Goal: Task Accomplishment & Management: Manage account settings

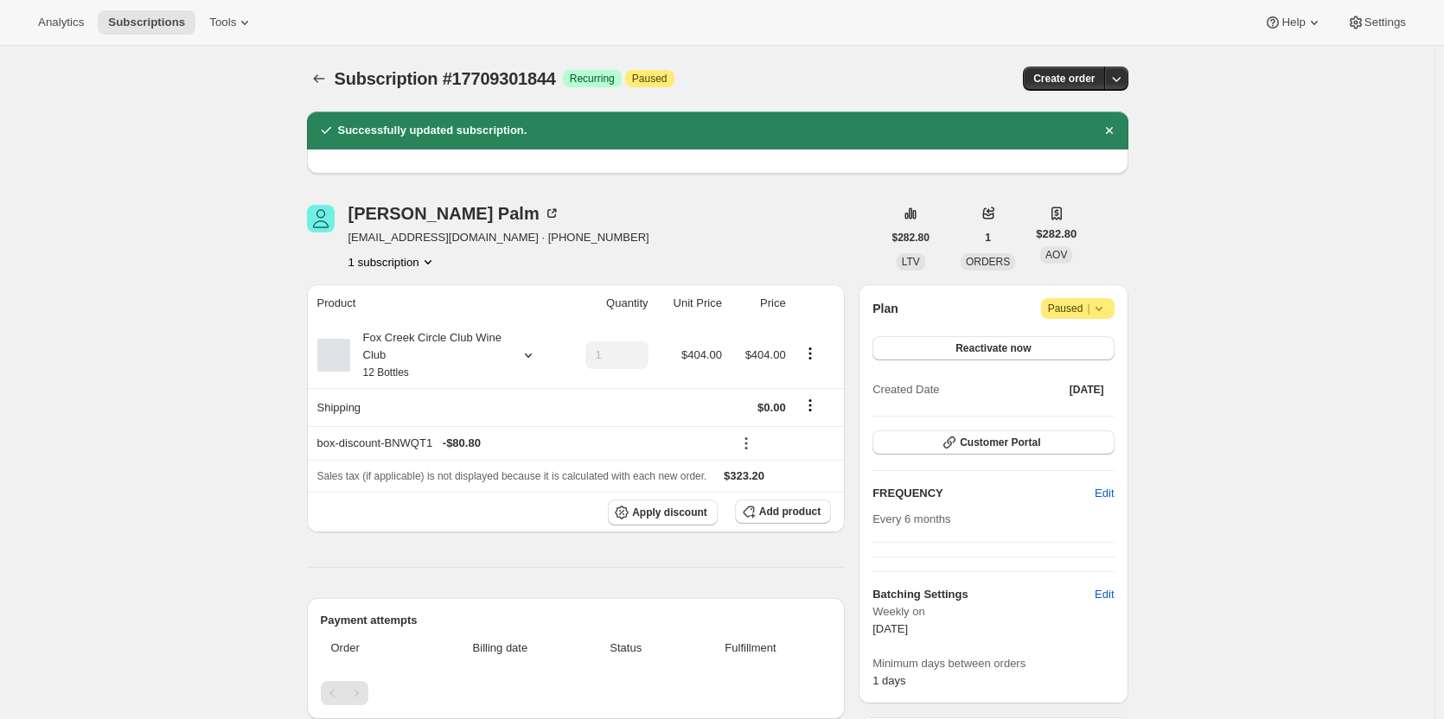
scroll to position [540, 0]
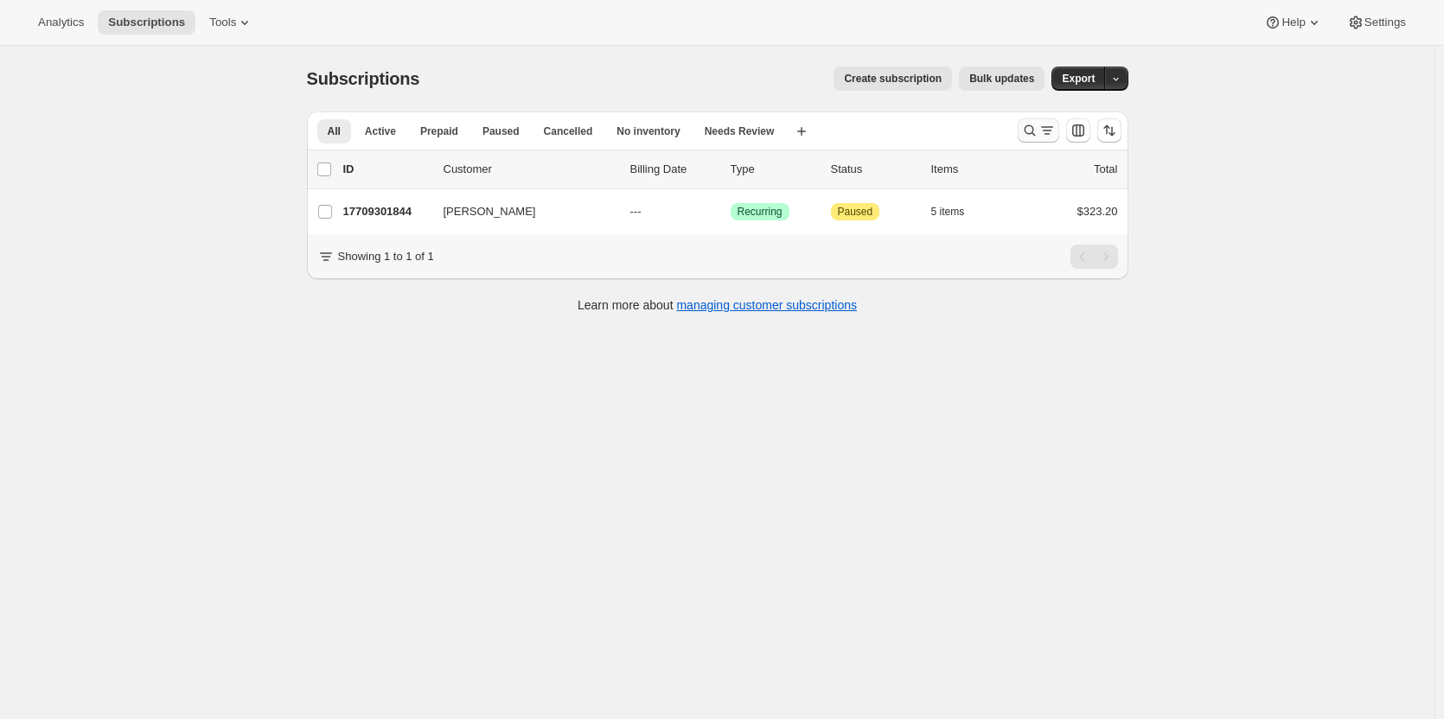
click at [1032, 132] on icon "Search and filter results" at bounding box center [1029, 130] width 17 height 17
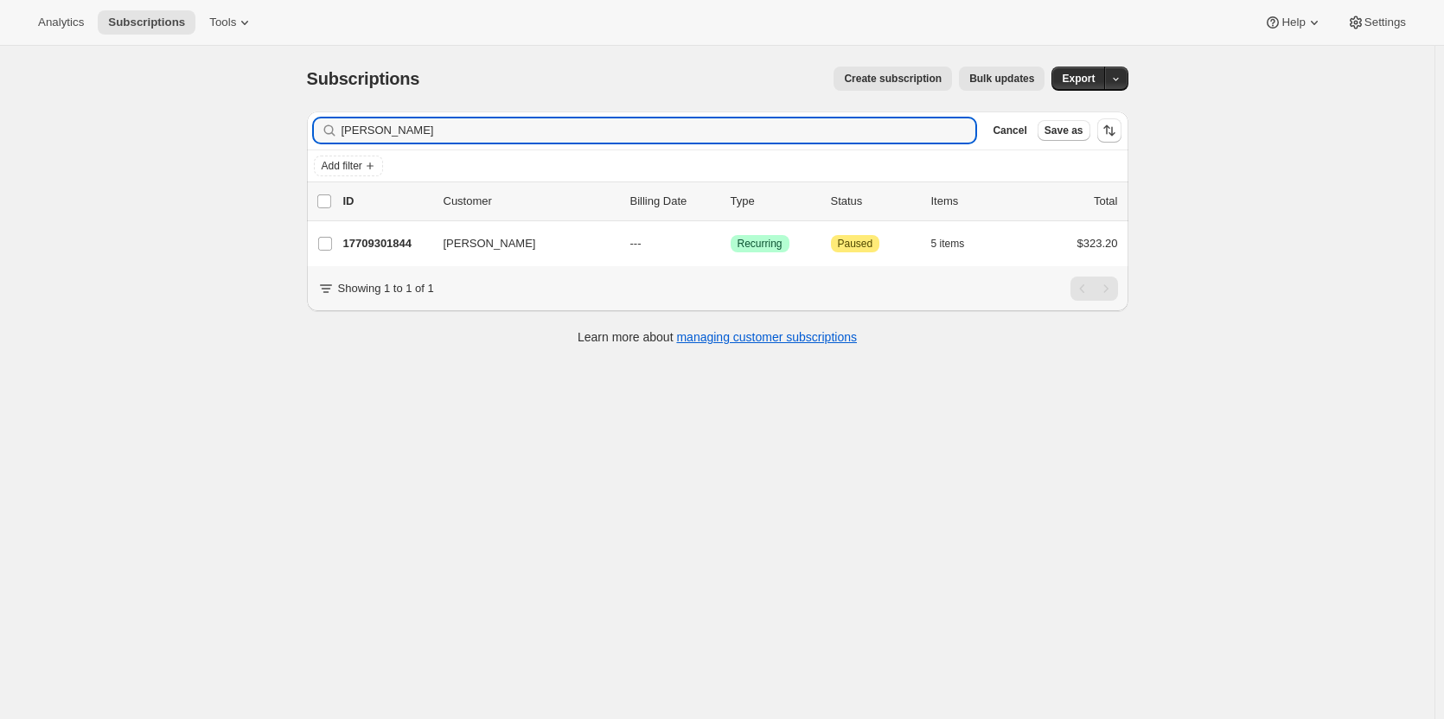
drag, startPoint x: 446, startPoint y: 130, endPoint x: 324, endPoint y: 125, distance: 122.0
click at [324, 125] on div "Hans Palm Clear" at bounding box center [645, 130] width 662 height 24
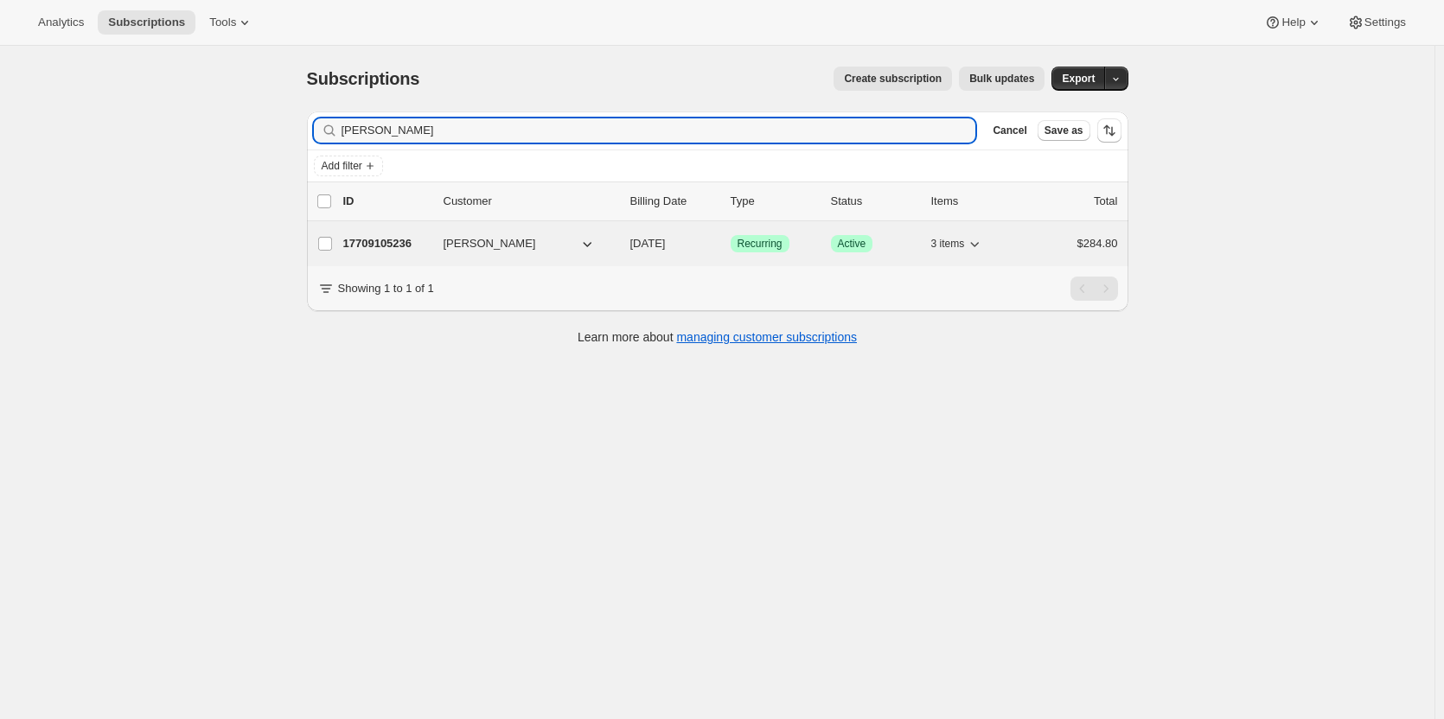
type input "Ross Smith"
click at [387, 240] on p "17709105236" at bounding box center [386, 243] width 86 height 17
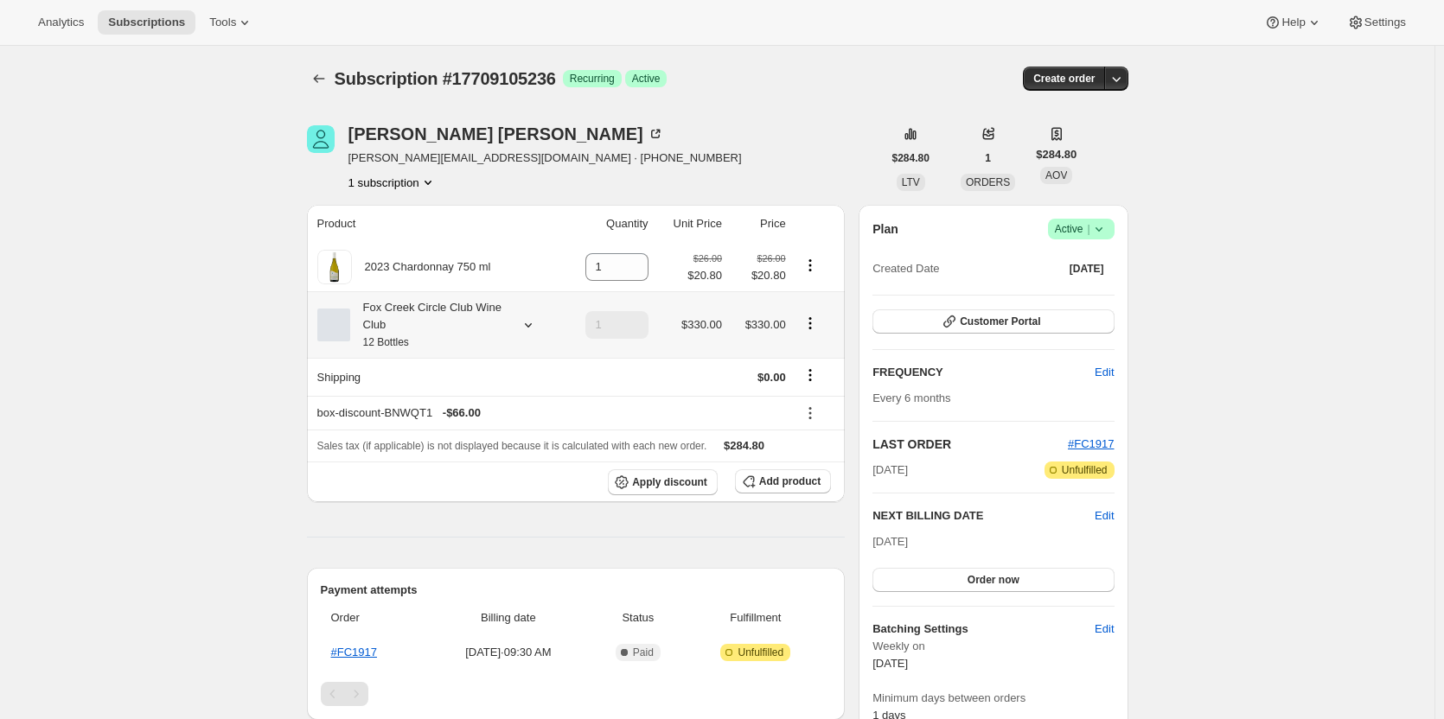
click at [535, 321] on icon at bounding box center [528, 324] width 17 height 17
click at [150, 273] on div "Subscription #17709105236. This page is ready Subscription #17709105236 Success…" at bounding box center [717, 728] width 1434 height 1364
click at [533, 324] on icon at bounding box center [528, 324] width 17 height 17
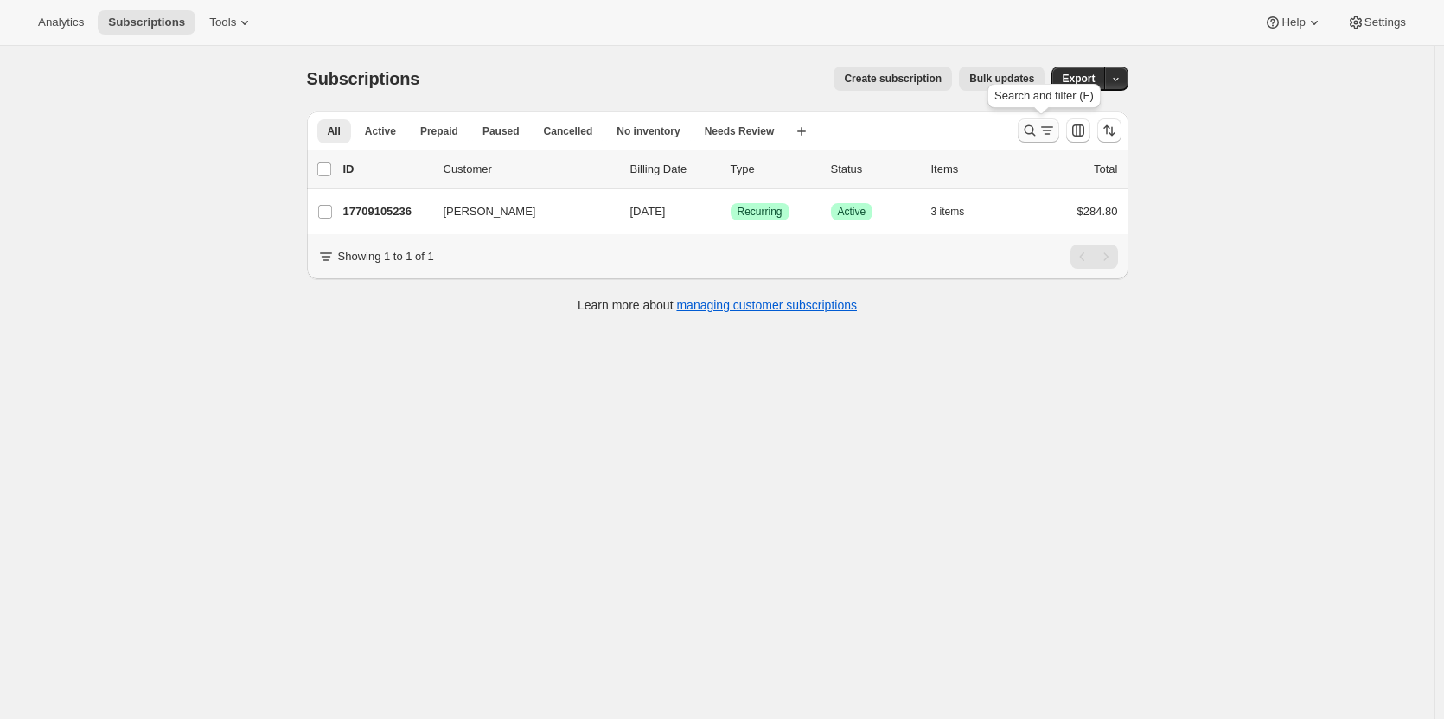
click at [1032, 134] on icon "Search and filter results" at bounding box center [1029, 130] width 11 height 11
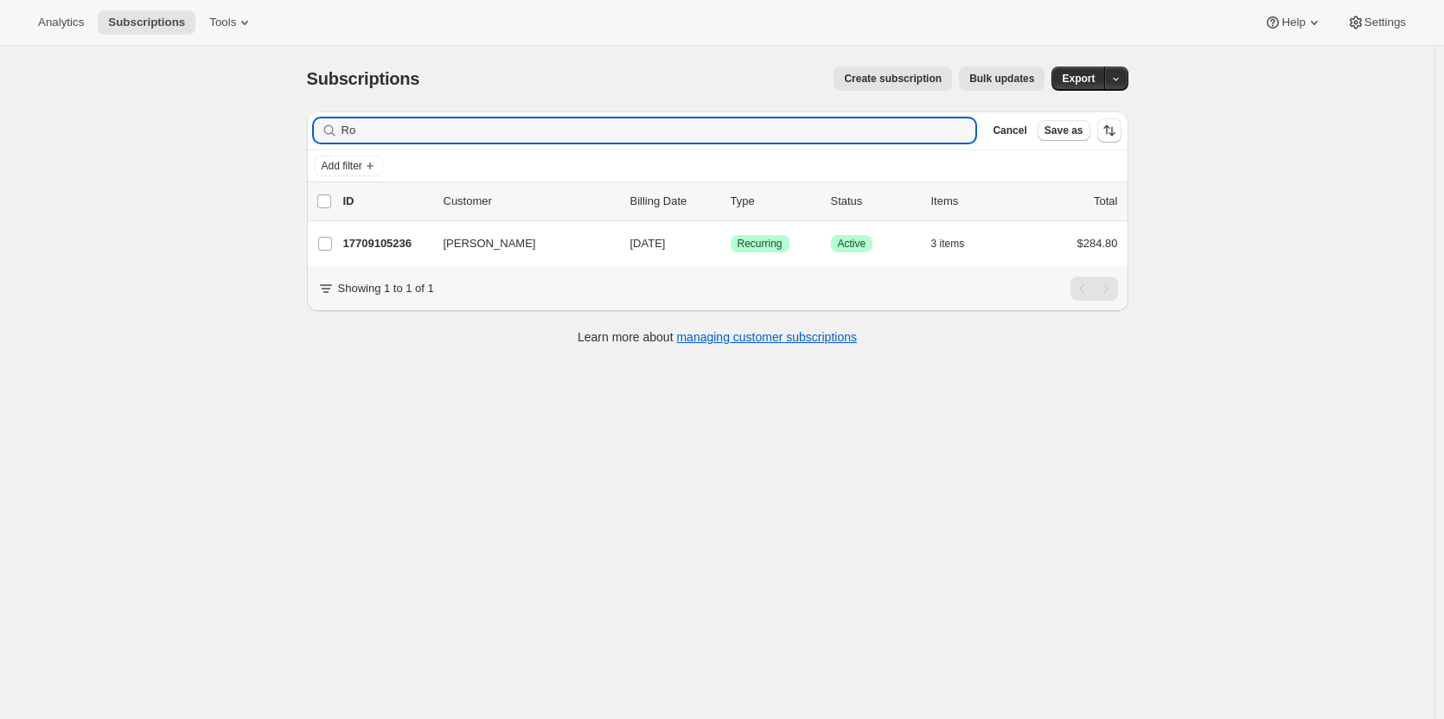
type input "R"
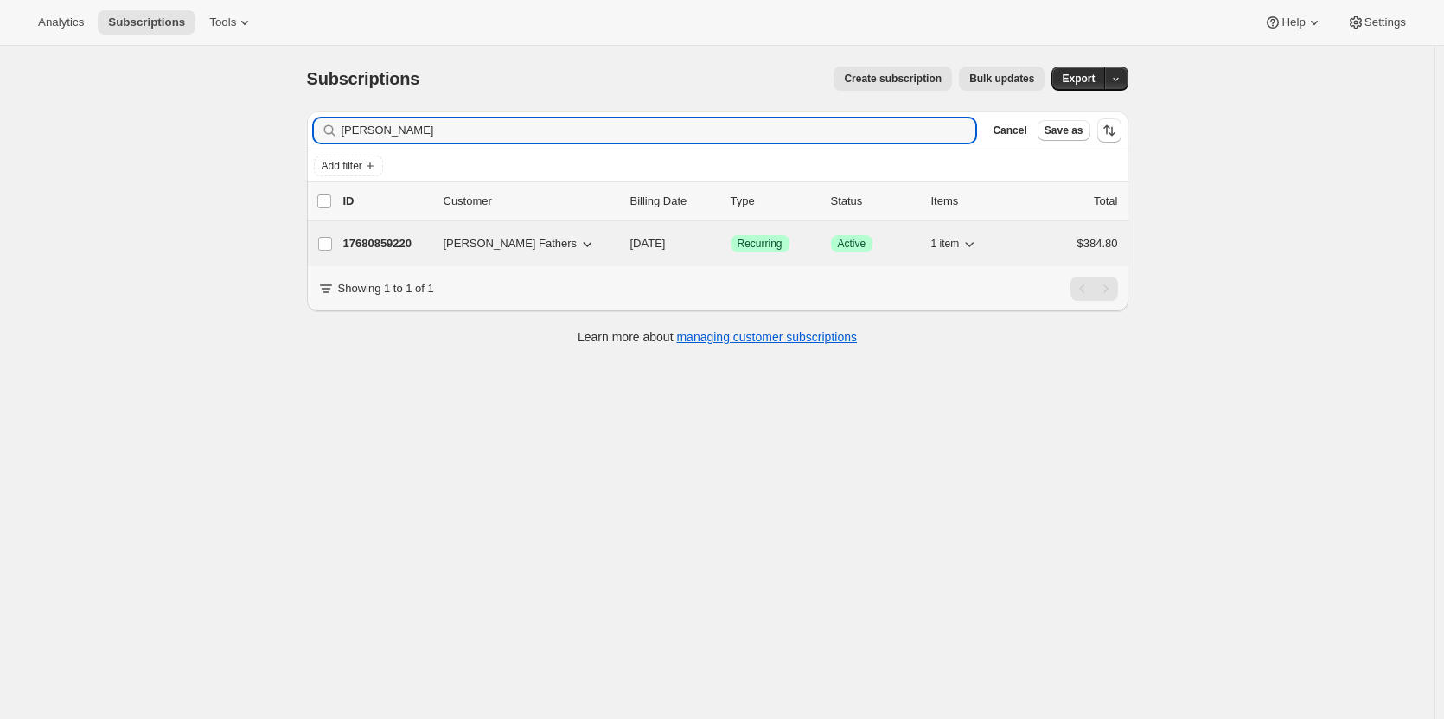
type input "Greg Fath"
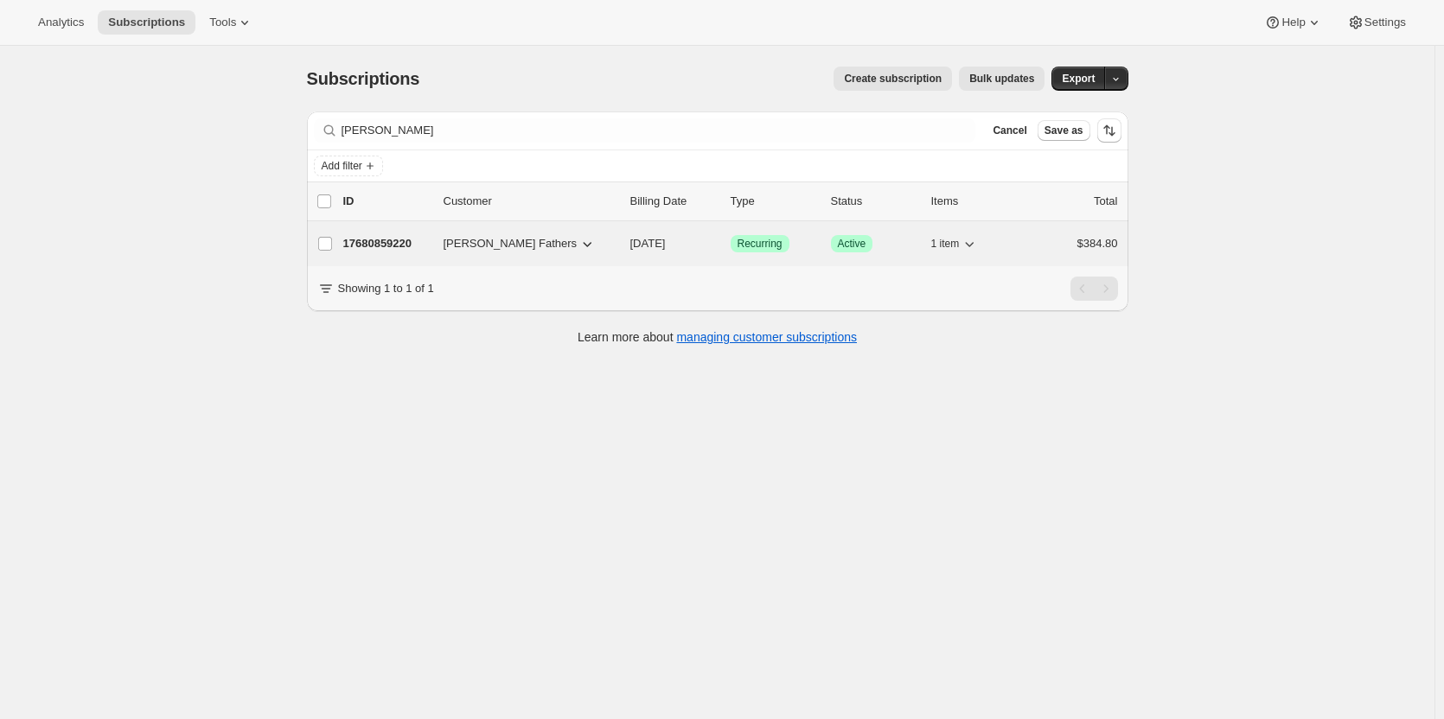
click at [387, 242] on p "17680859220" at bounding box center [386, 243] width 86 height 17
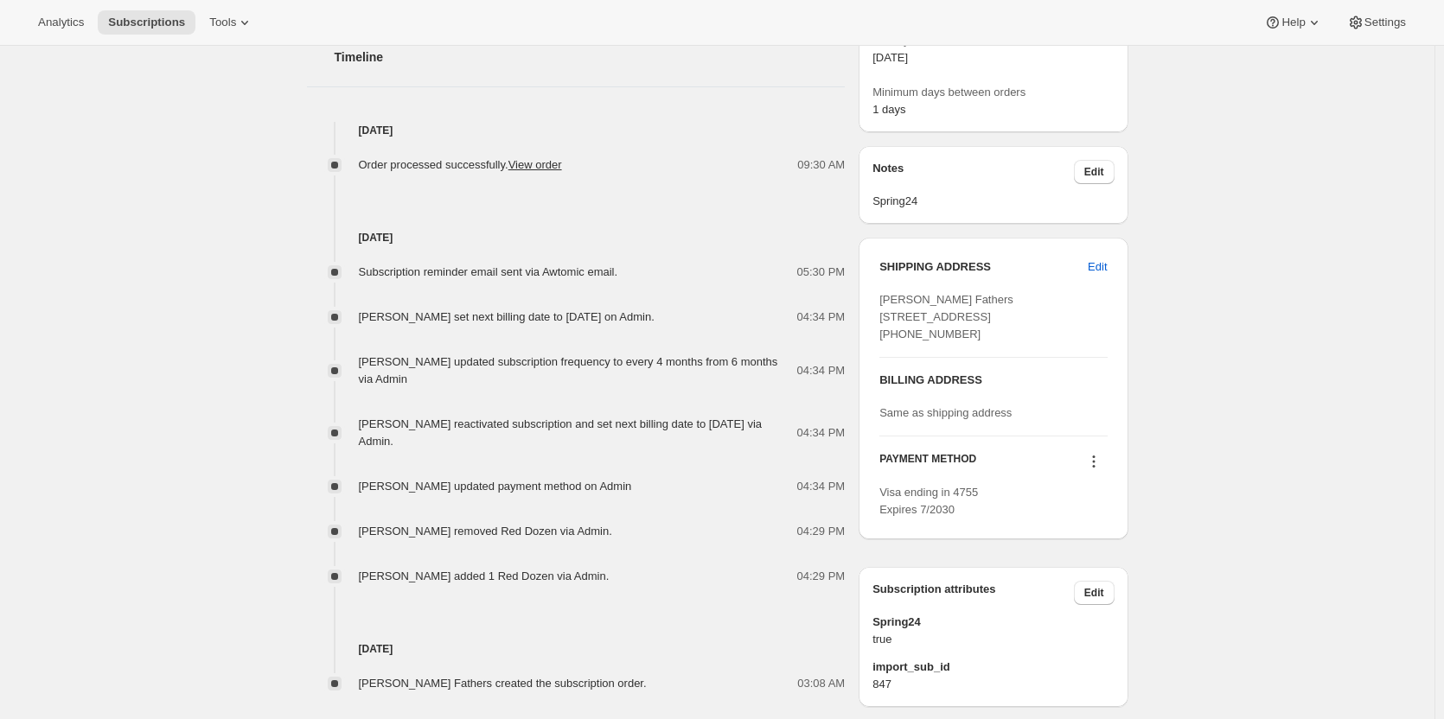
scroll to position [605, 0]
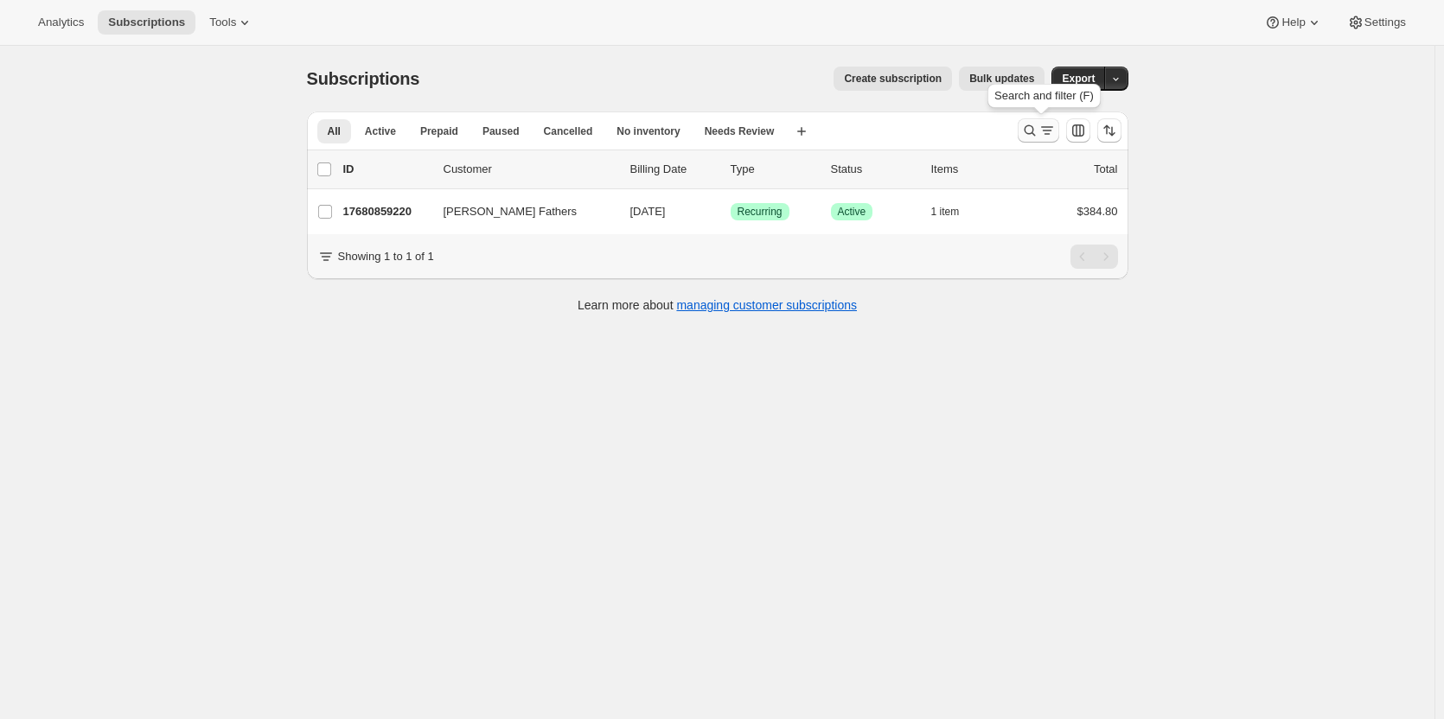
click at [1028, 127] on icon "Search and filter results" at bounding box center [1029, 130] width 17 height 17
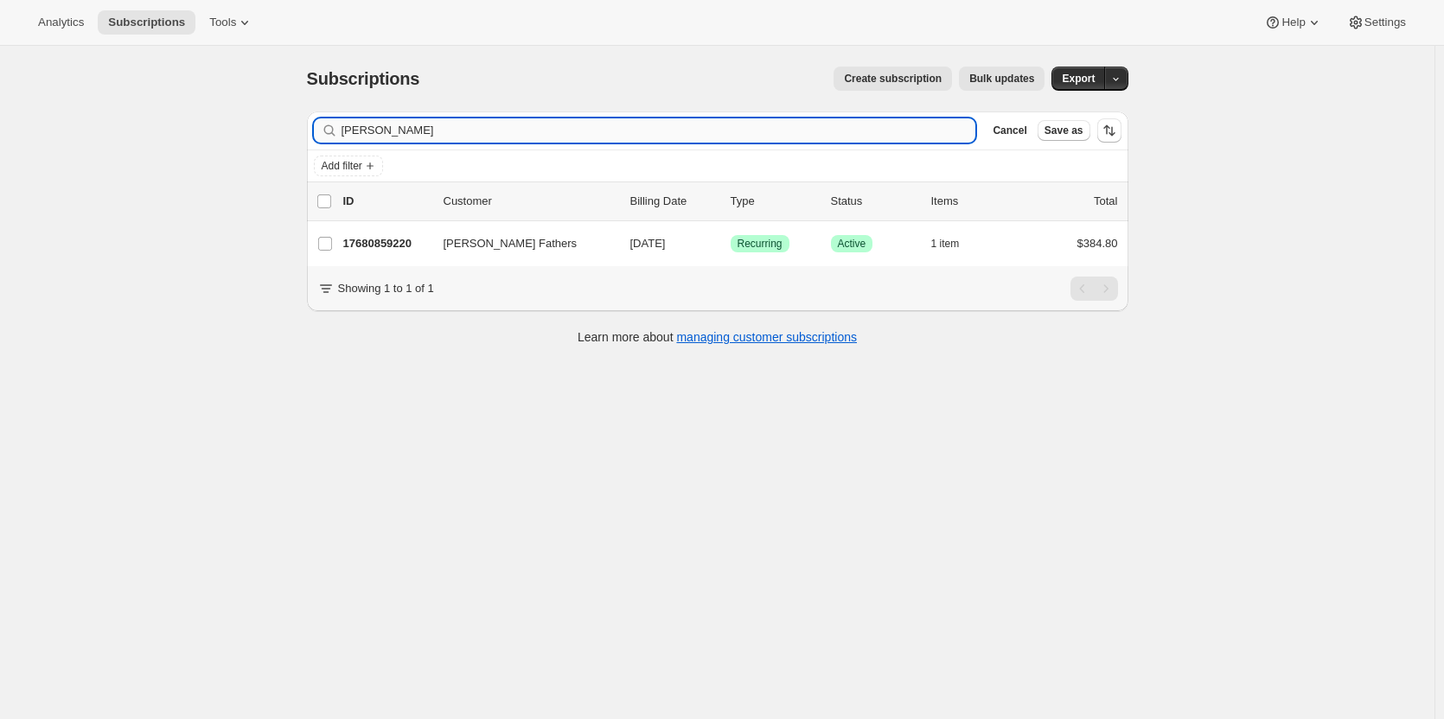
drag, startPoint x: 463, startPoint y: 134, endPoint x: 348, endPoint y: 140, distance: 115.2
click at [348, 140] on input "Greg Fath" at bounding box center [659, 130] width 635 height 24
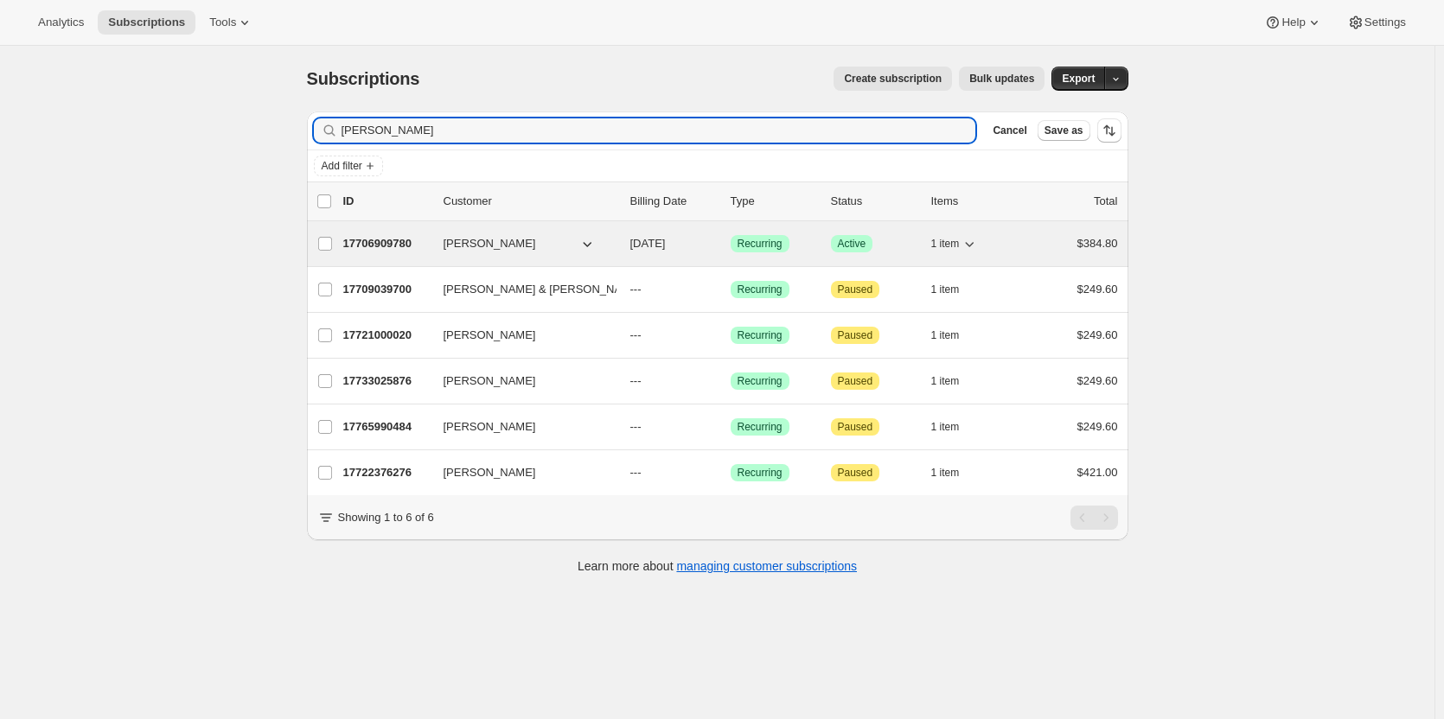
type input "Donna"
click at [368, 238] on p "17706909780" at bounding box center [386, 243] width 86 height 17
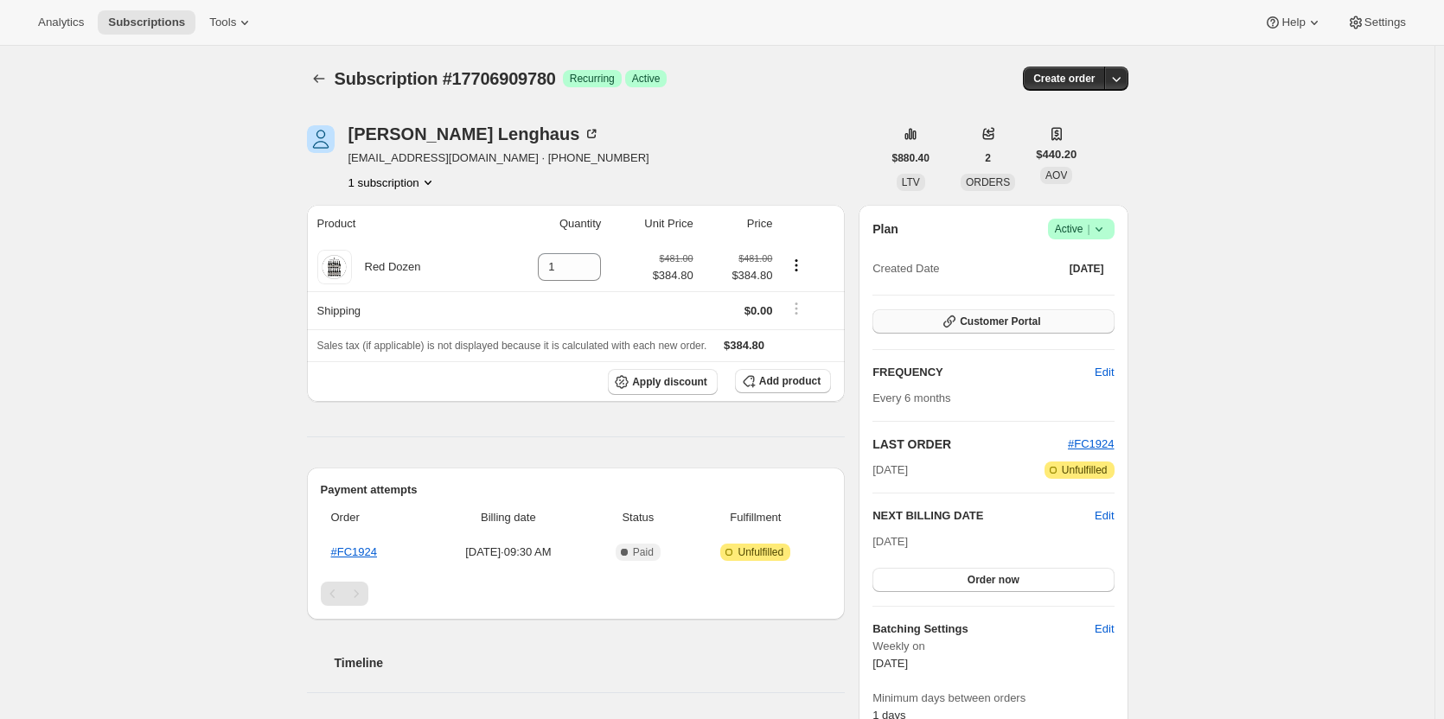
click at [974, 316] on span "Customer Portal" at bounding box center [1000, 322] width 80 height 14
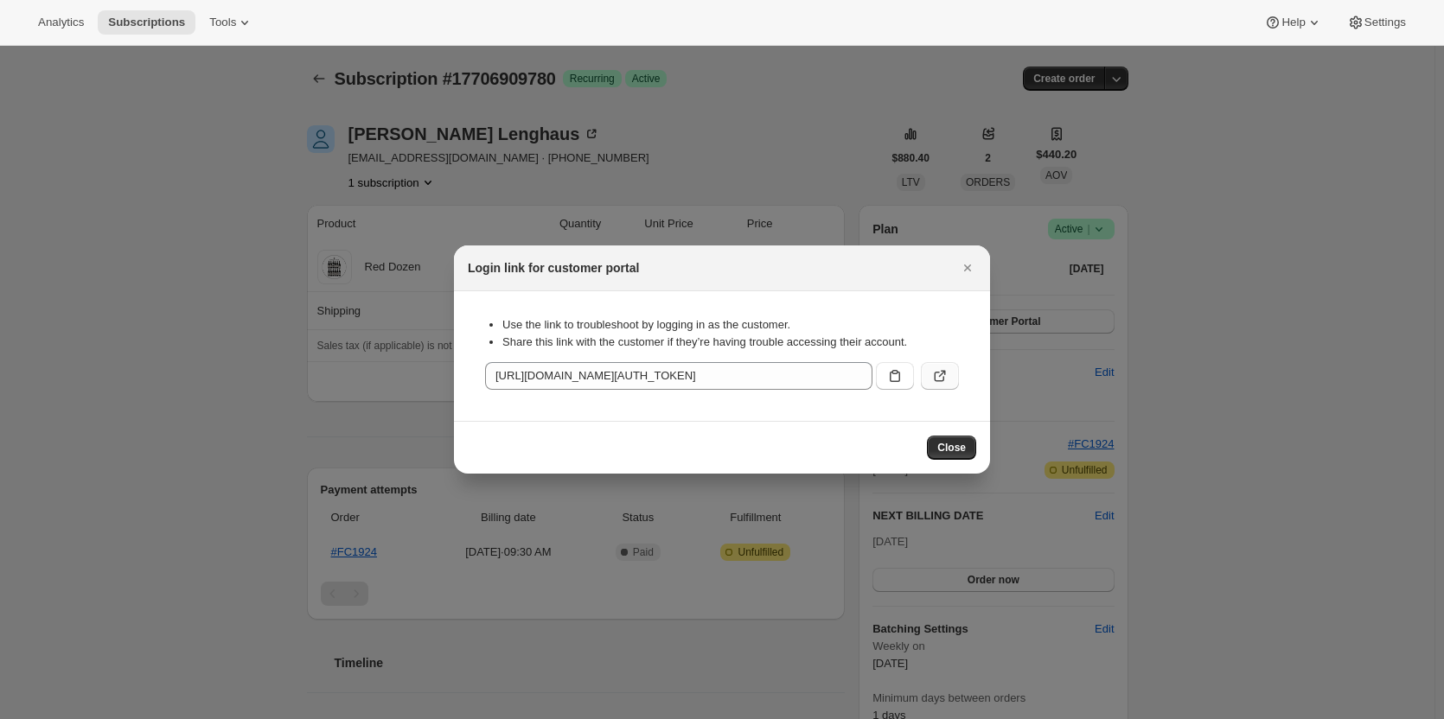
click at [941, 374] on icon ":rgh:" at bounding box center [939, 375] width 17 height 17
click at [968, 268] on icon "Close" at bounding box center [967, 268] width 7 height 7
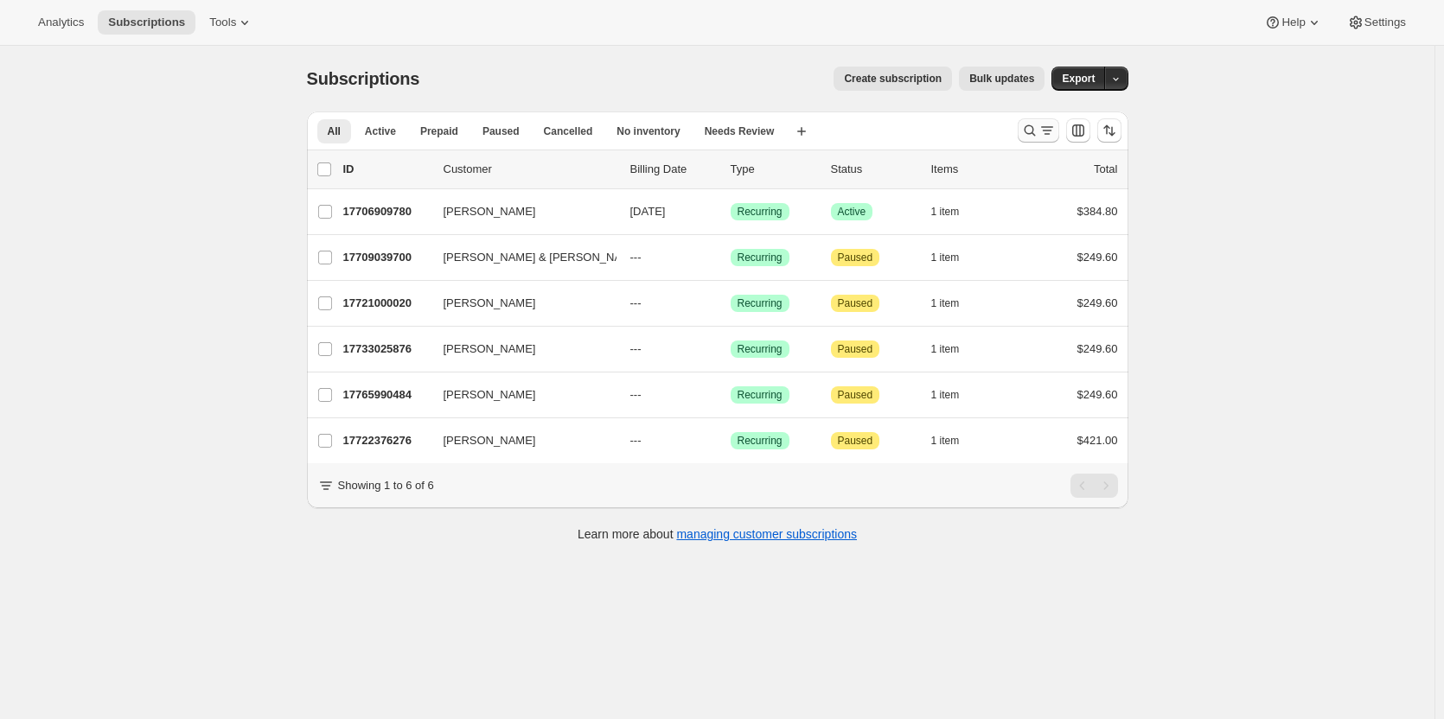
click at [1035, 132] on icon "Search and filter results" at bounding box center [1029, 130] width 11 height 11
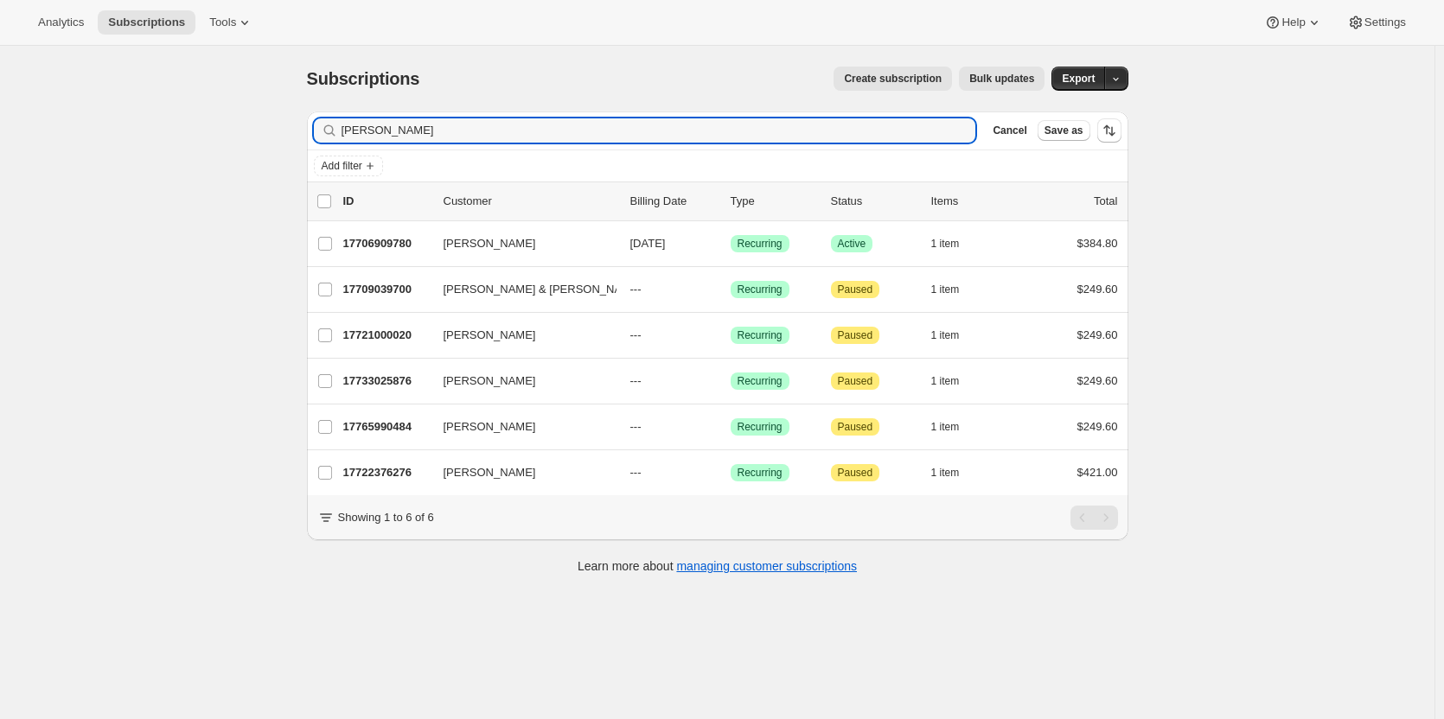
drag, startPoint x: 431, startPoint y: 128, endPoint x: 279, endPoint y: 143, distance: 152.9
click at [279, 143] on div "Subscriptions. This page is ready Subscriptions Create subscription Bulk update…" at bounding box center [717, 405] width 1434 height 719
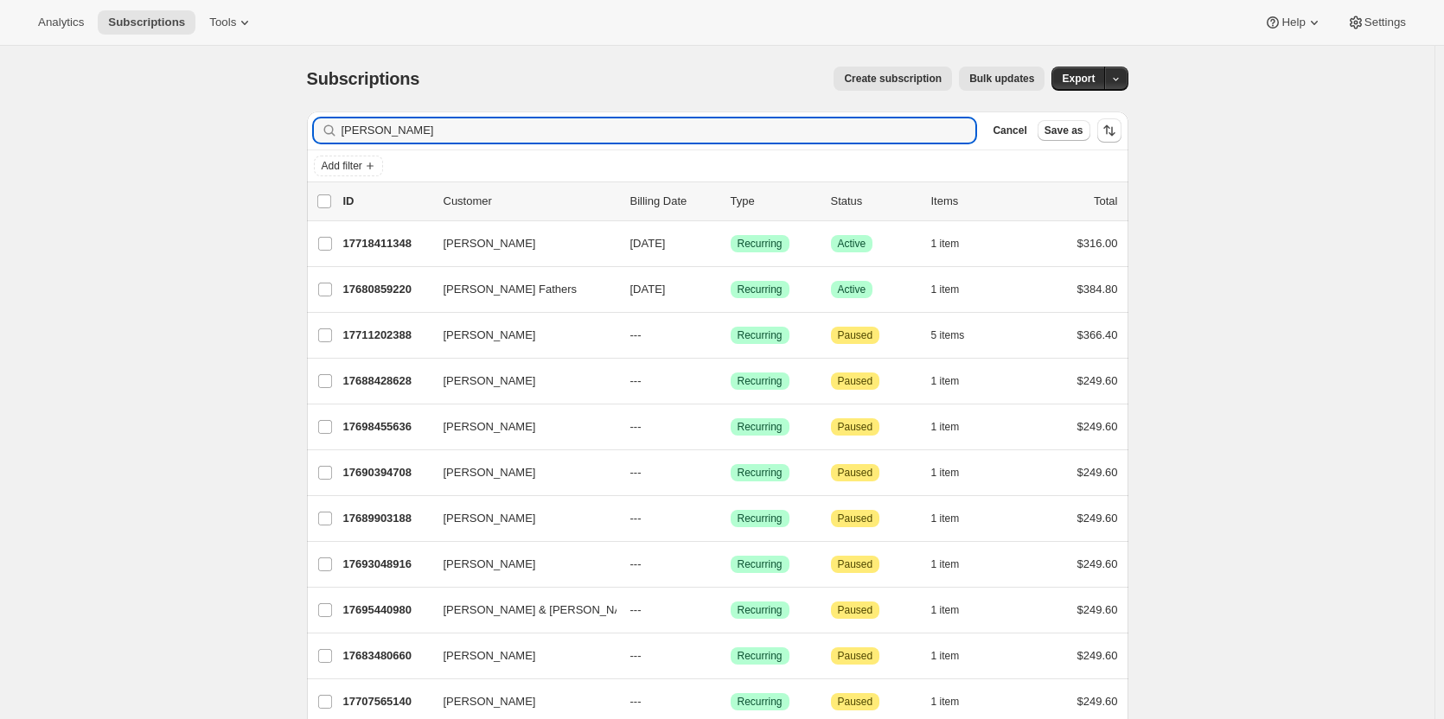
type input "greg"
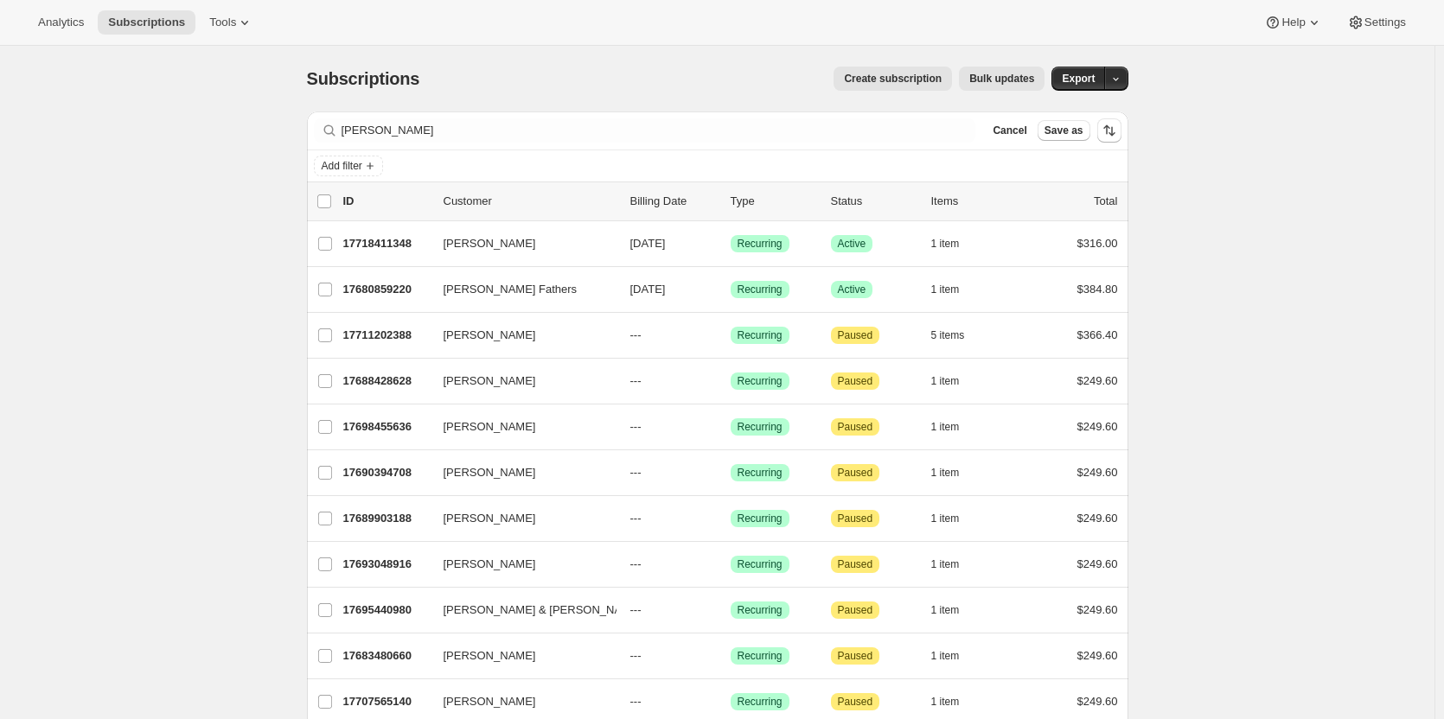
click at [385, 288] on p "17680859220" at bounding box center [386, 289] width 86 height 17
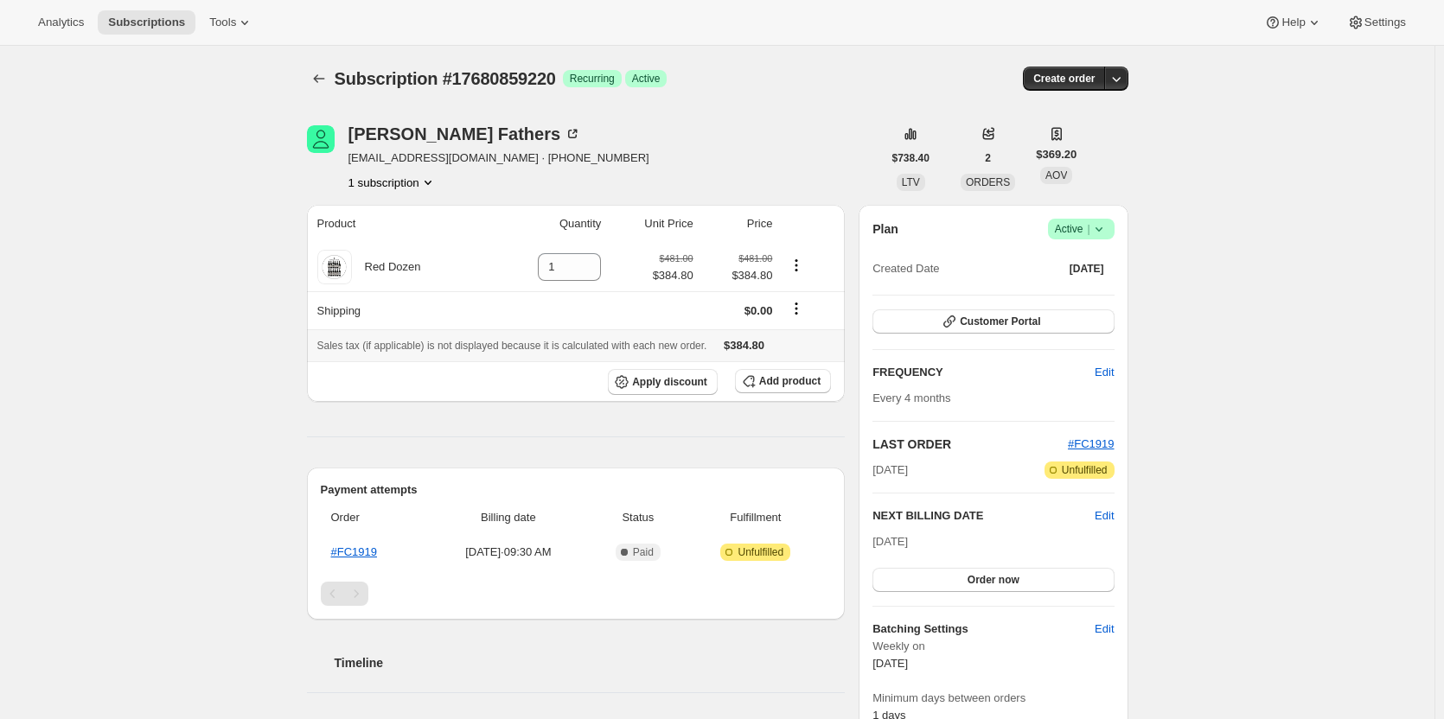
scroll to position [1, 0]
click at [1002, 319] on span "Customer Portal" at bounding box center [1000, 321] width 80 height 14
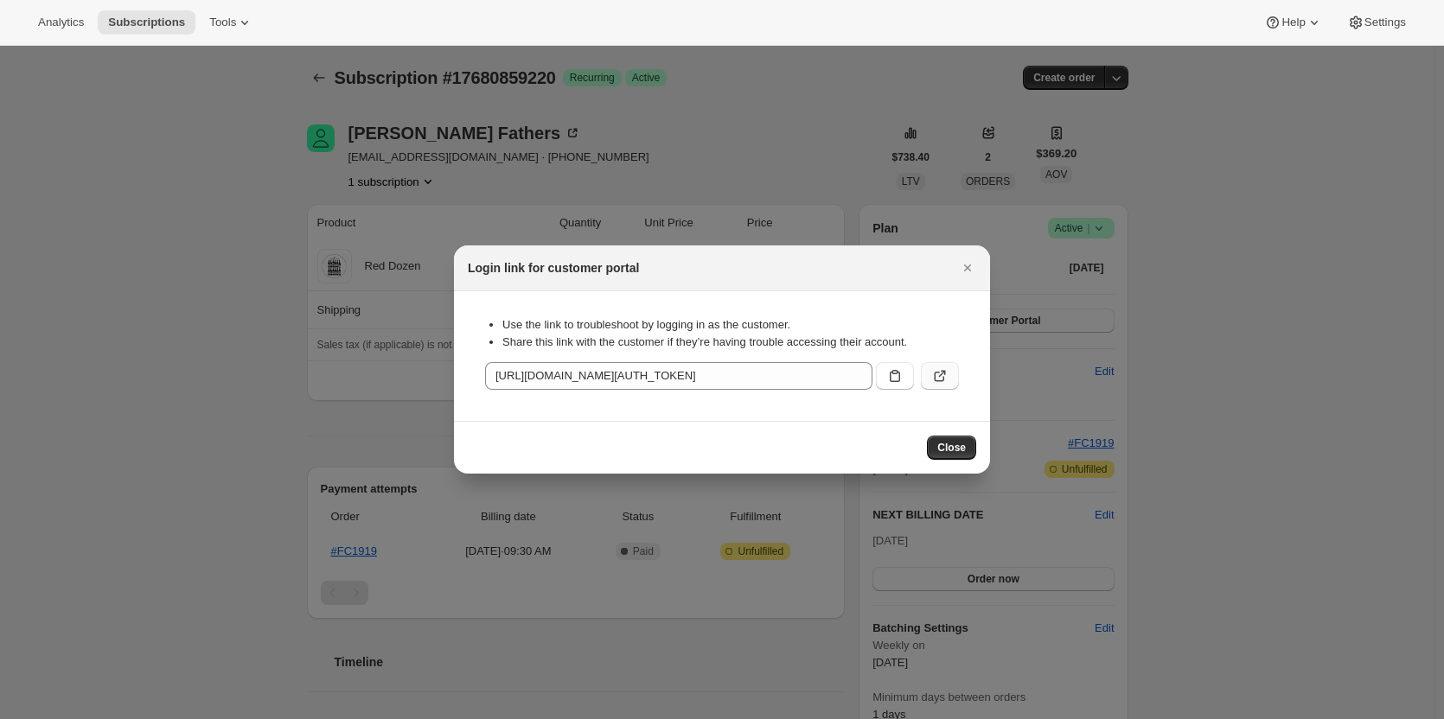
click at [956, 381] on button ":re1:" at bounding box center [940, 376] width 38 height 28
click at [966, 266] on icon "Close" at bounding box center [967, 268] width 7 height 7
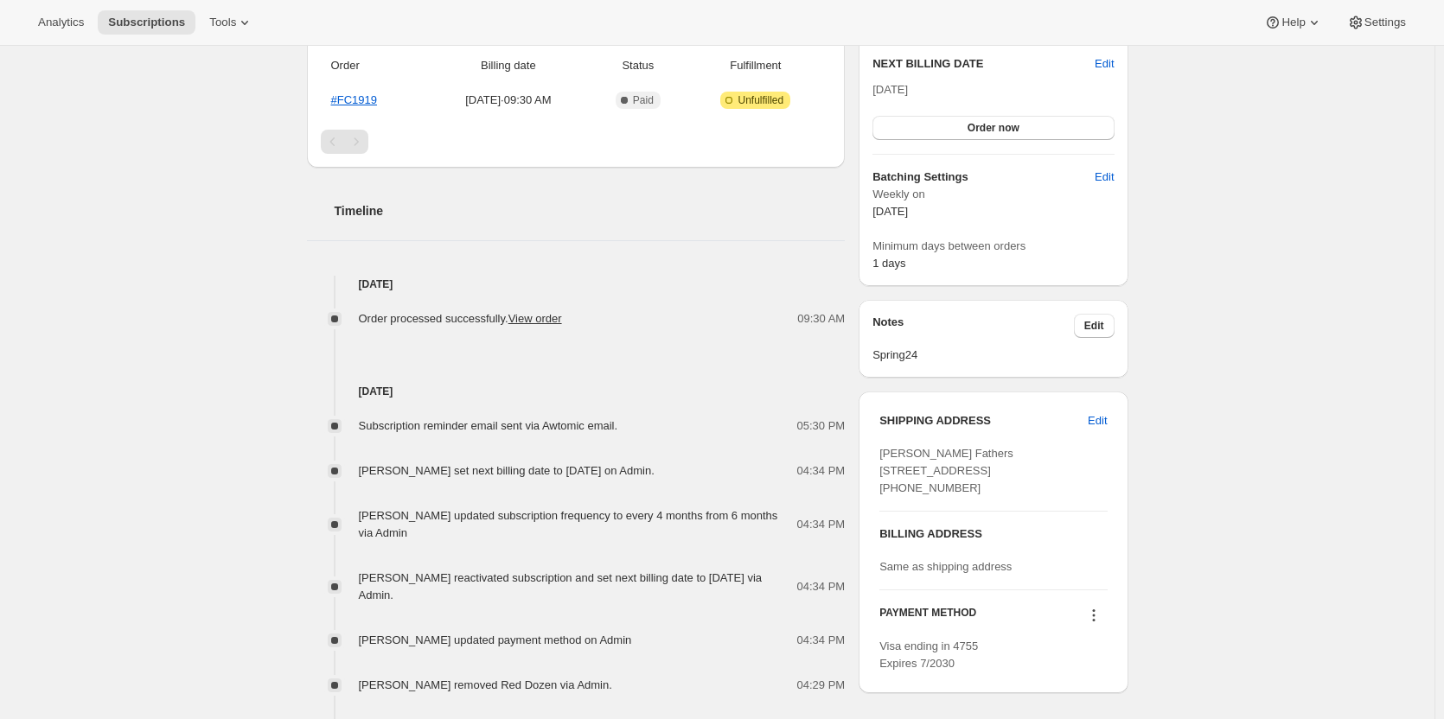
scroll to position [453, 0]
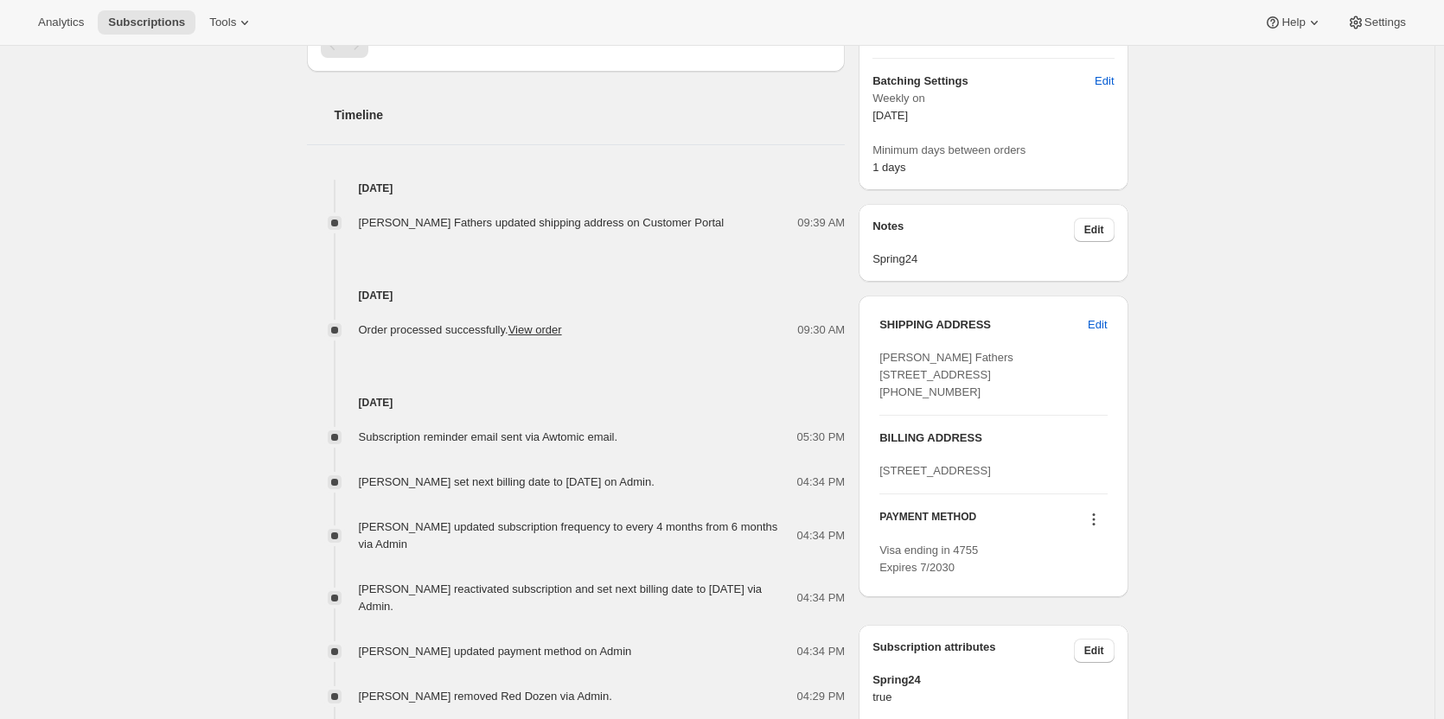
scroll to position [549, 0]
click at [1100, 320] on span "Edit" at bounding box center [1097, 324] width 19 height 17
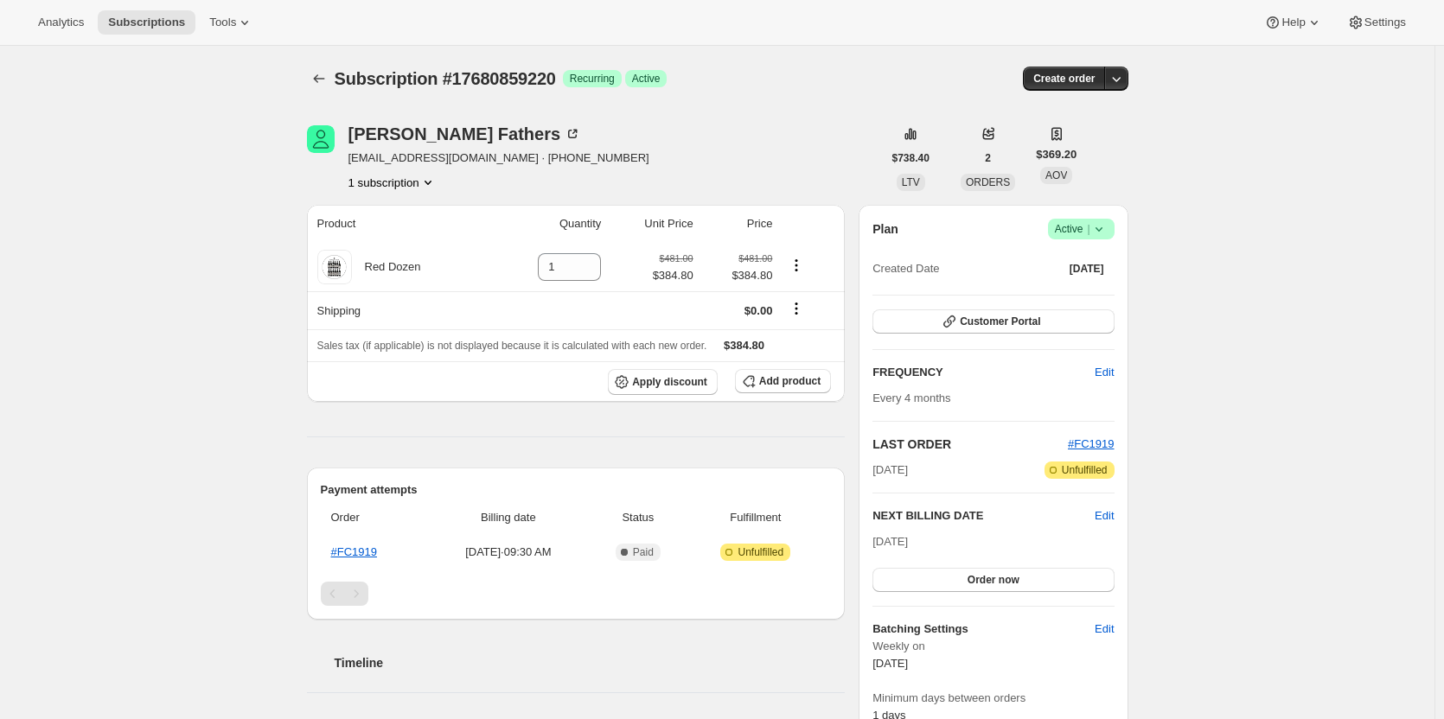
select select "[GEOGRAPHIC_DATA]"
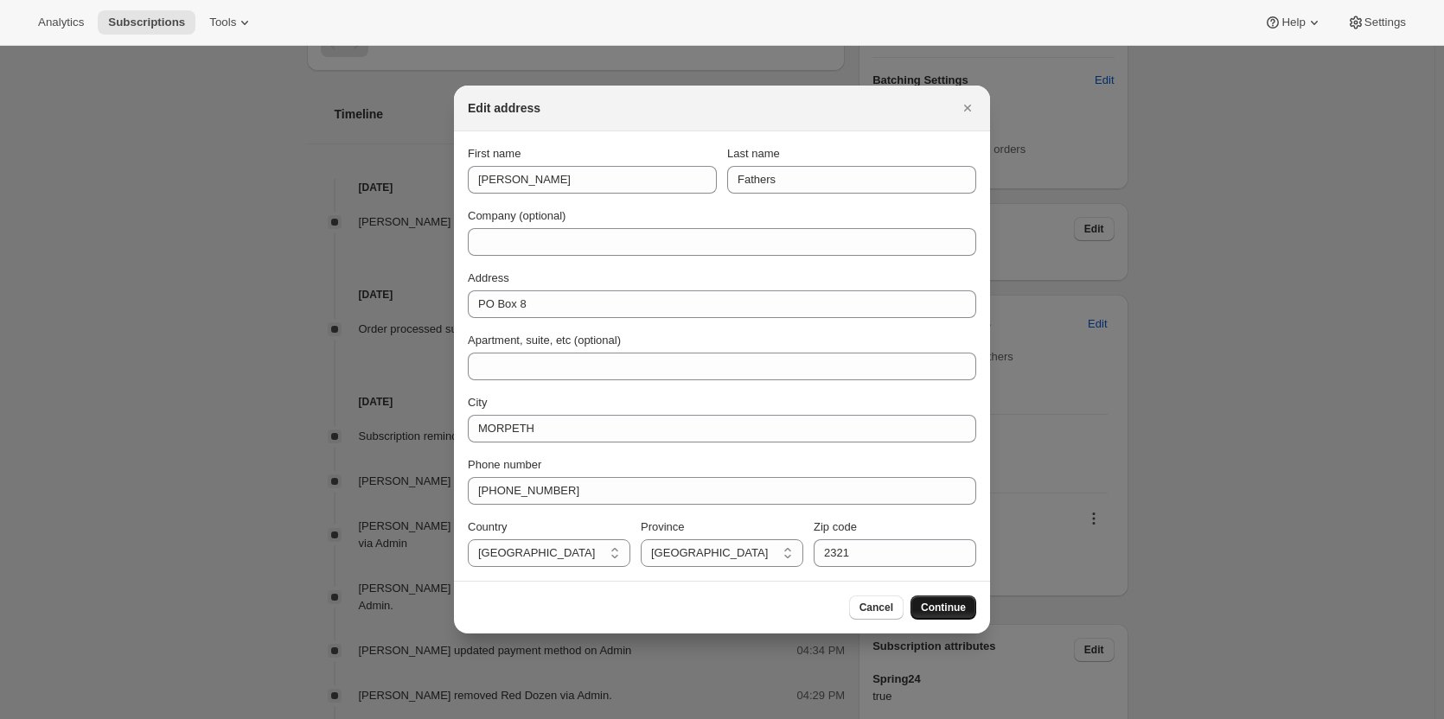
click at [945, 605] on span "Continue" at bounding box center [943, 608] width 45 height 14
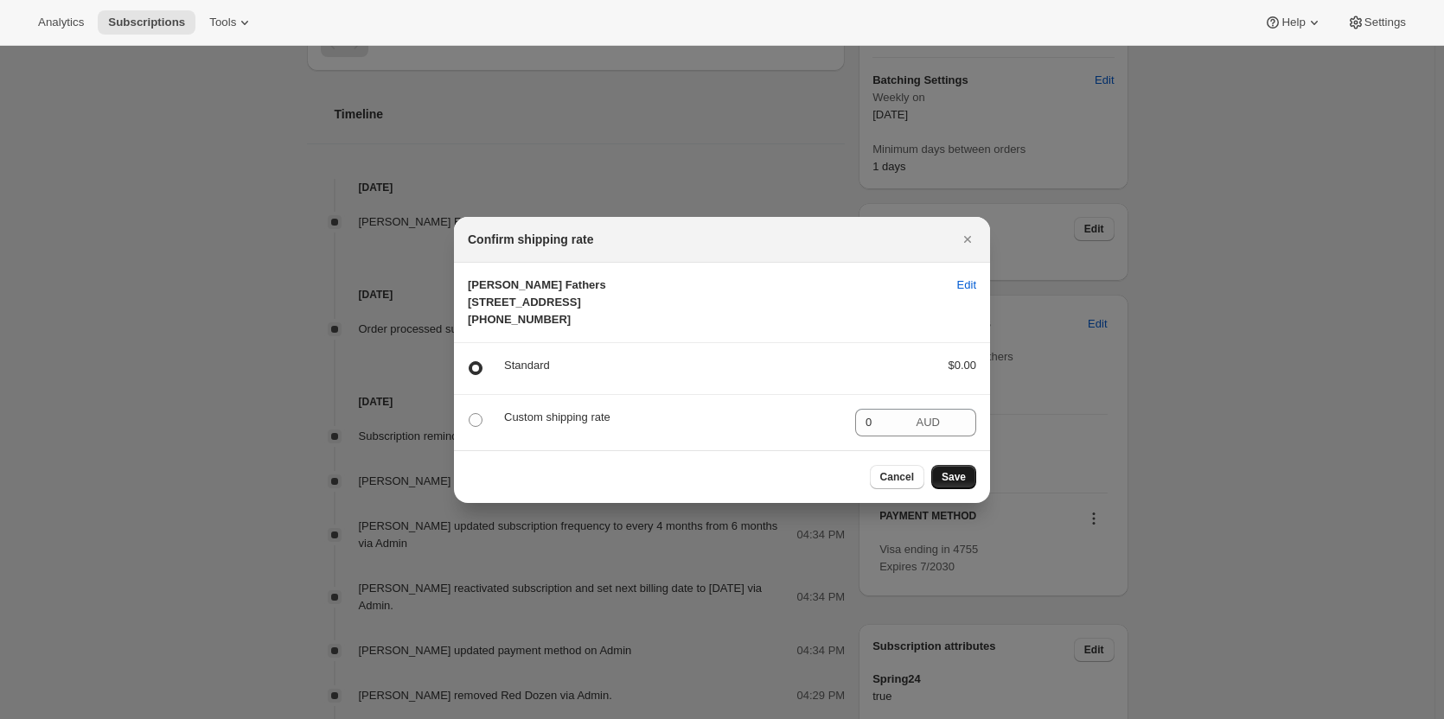
click at [955, 484] on span "Save" at bounding box center [954, 477] width 24 height 14
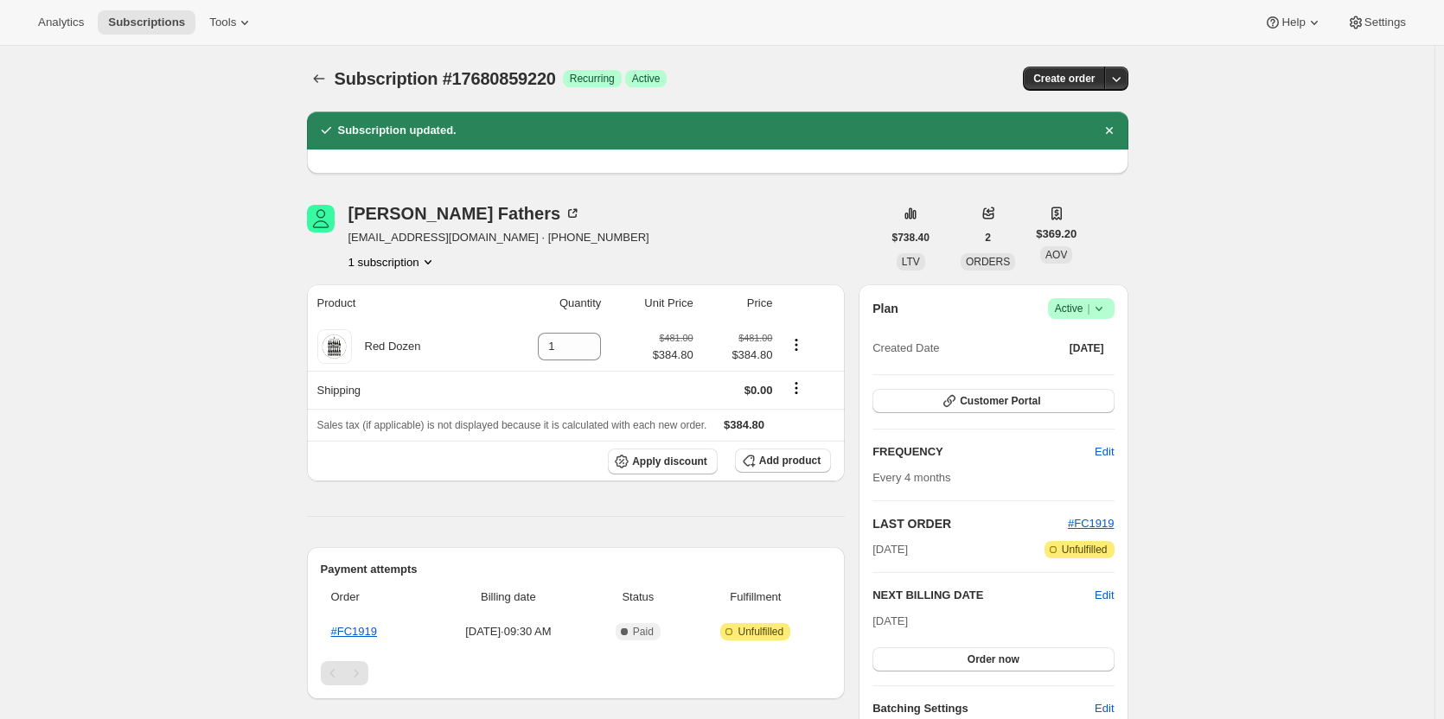
scroll to position [0, 0]
click at [564, 208] on icon at bounding box center [572, 213] width 17 height 17
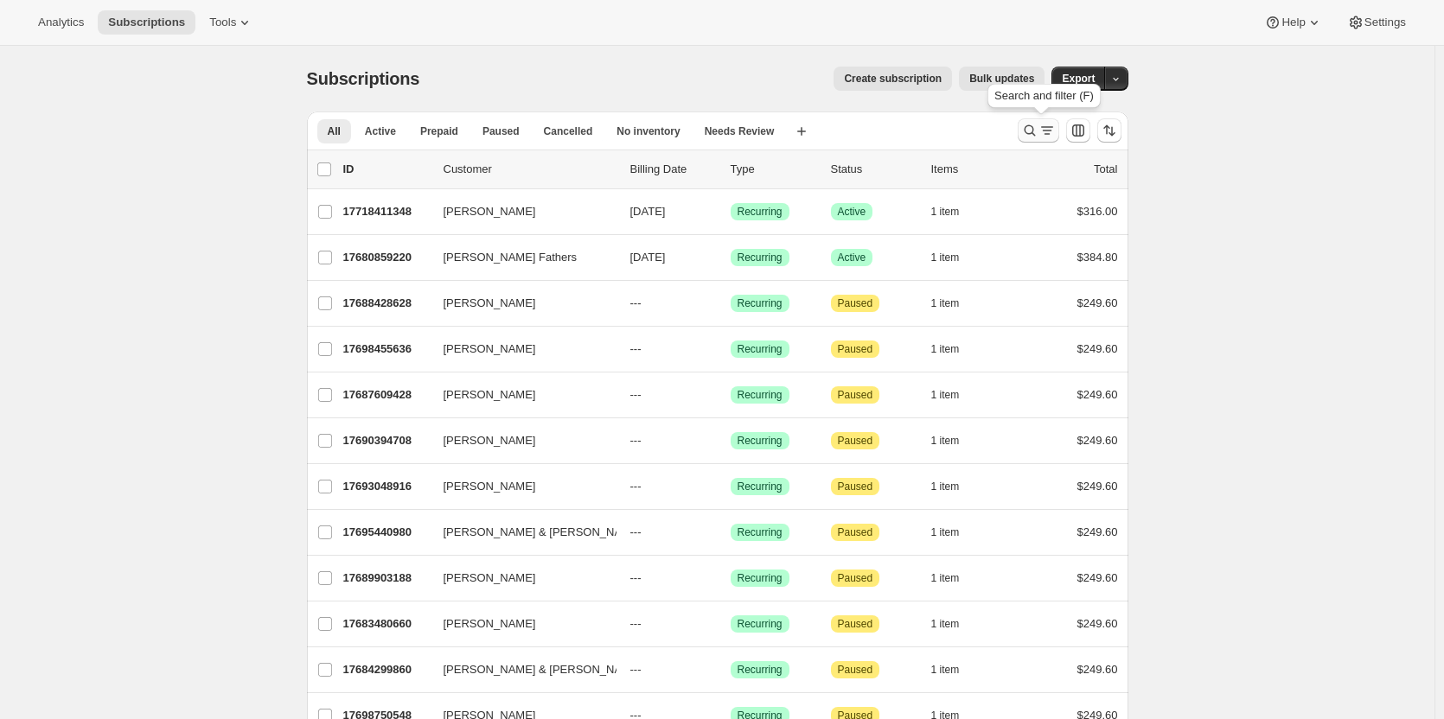
click at [1035, 131] on icon "Search and filter results" at bounding box center [1029, 130] width 11 height 11
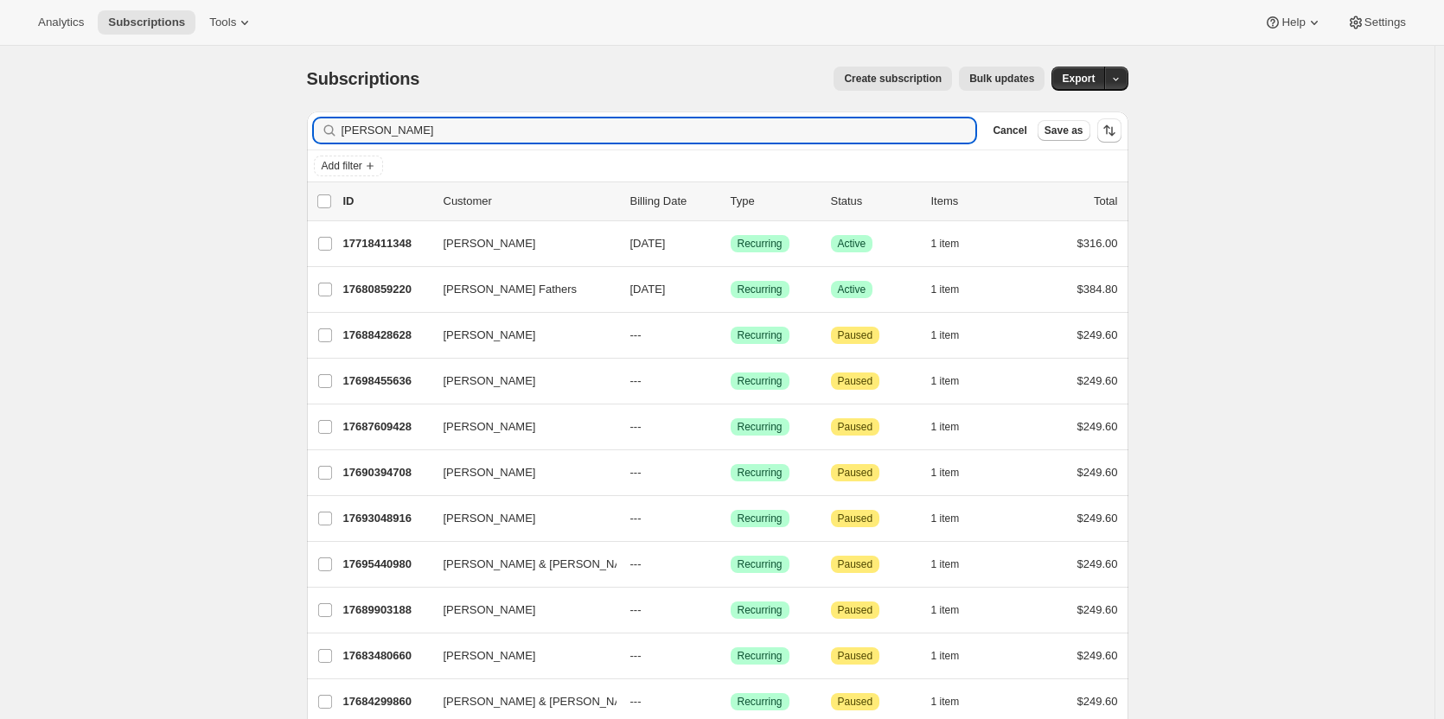
drag, startPoint x: 388, startPoint y: 126, endPoint x: 297, endPoint y: 129, distance: 91.7
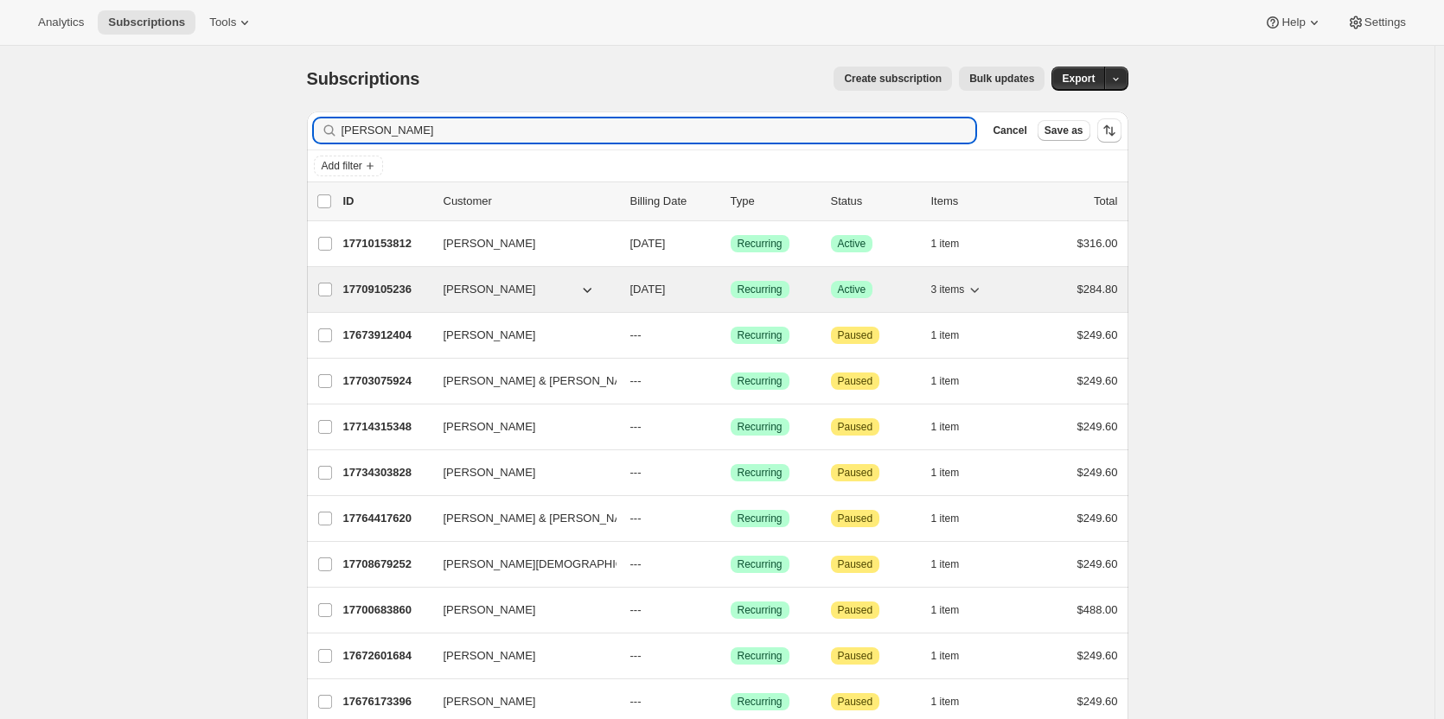
type input "ross"
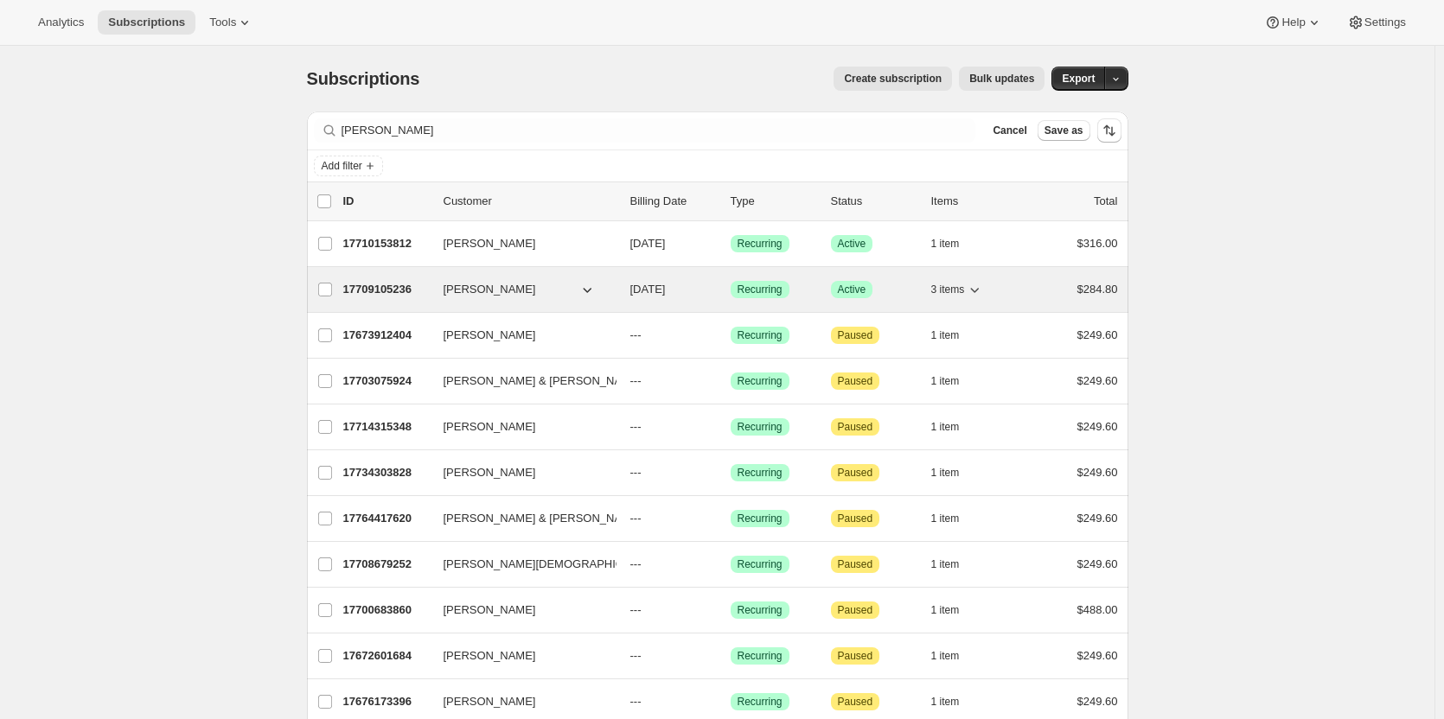
click at [403, 283] on p "17709105236" at bounding box center [386, 289] width 86 height 17
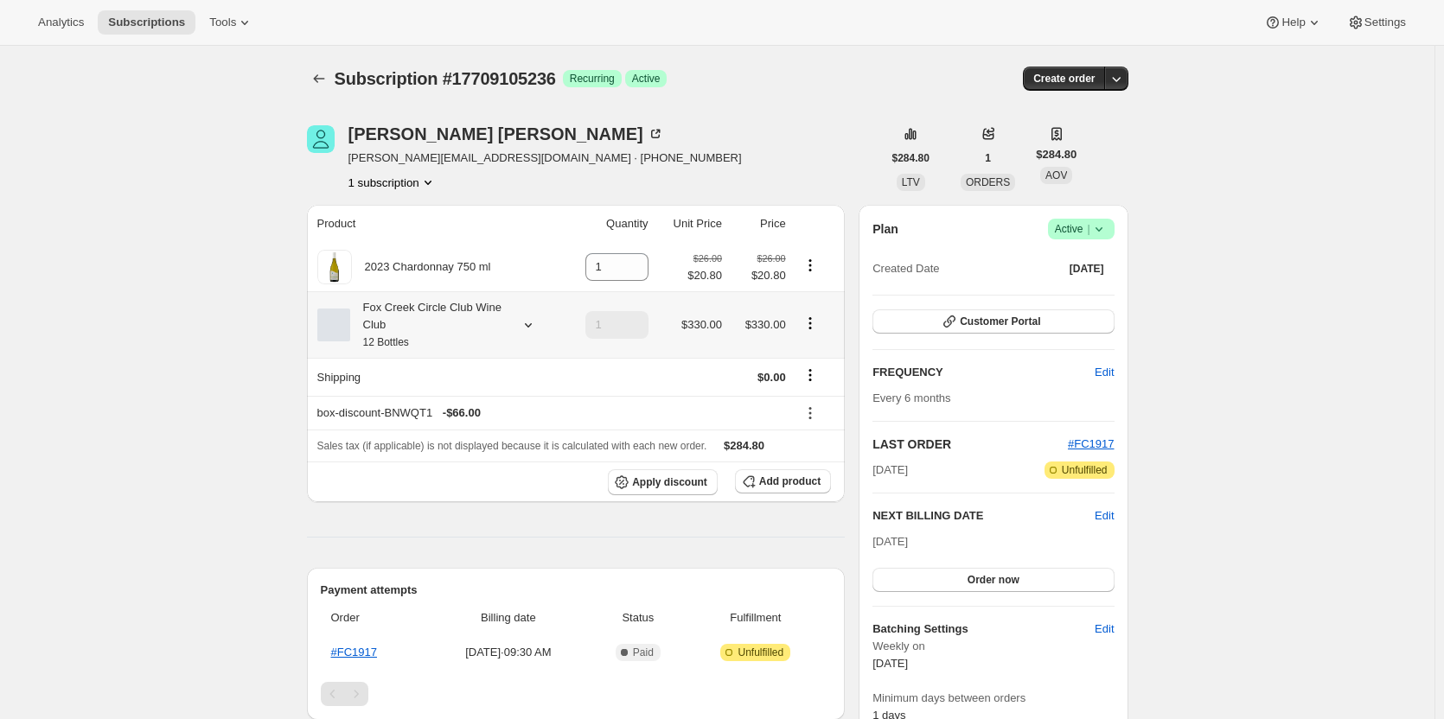
click at [531, 325] on icon at bounding box center [528, 324] width 17 height 17
click at [630, 179] on div "Ross Smith ross_smith@outlook.com · +61418566672 1 subscription" at bounding box center [594, 158] width 575 height 66
click at [1117, 80] on icon "button" at bounding box center [1116, 78] width 17 height 17
click at [1089, 142] on span "Create custom one-time order" at bounding box center [1048, 143] width 150 height 13
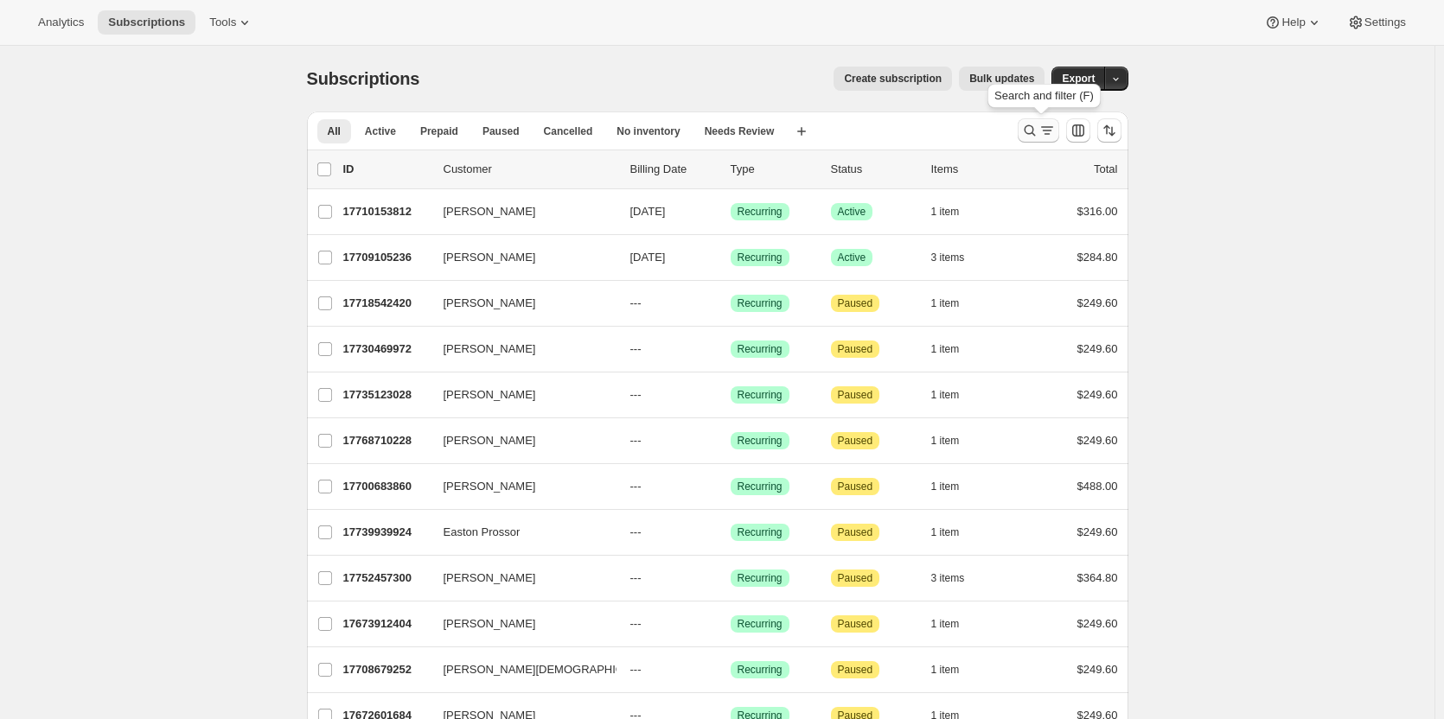
click at [1038, 126] on icon "Search and filter results" at bounding box center [1029, 130] width 17 height 17
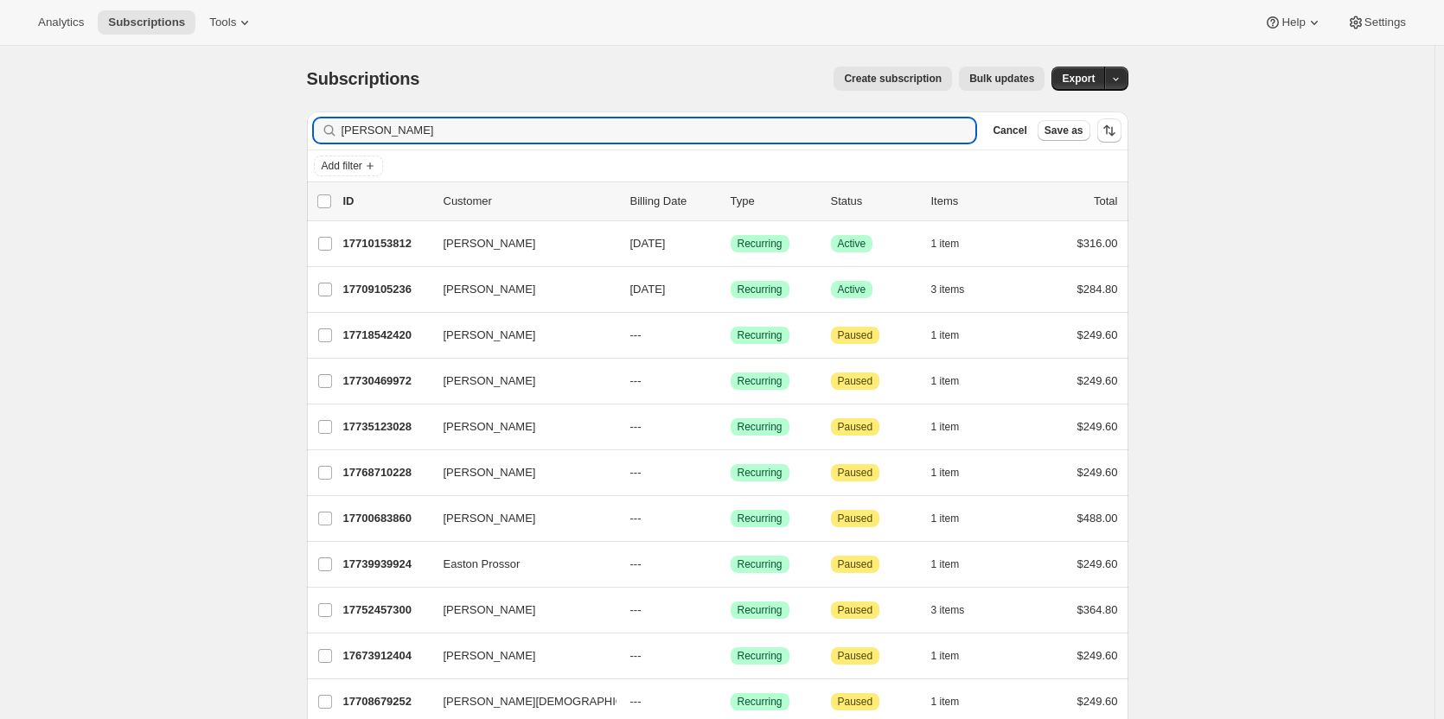
drag, startPoint x: 389, startPoint y: 134, endPoint x: 336, endPoint y: 134, distance: 52.7
click at [336, 134] on div "ross Clear" at bounding box center [645, 130] width 662 height 24
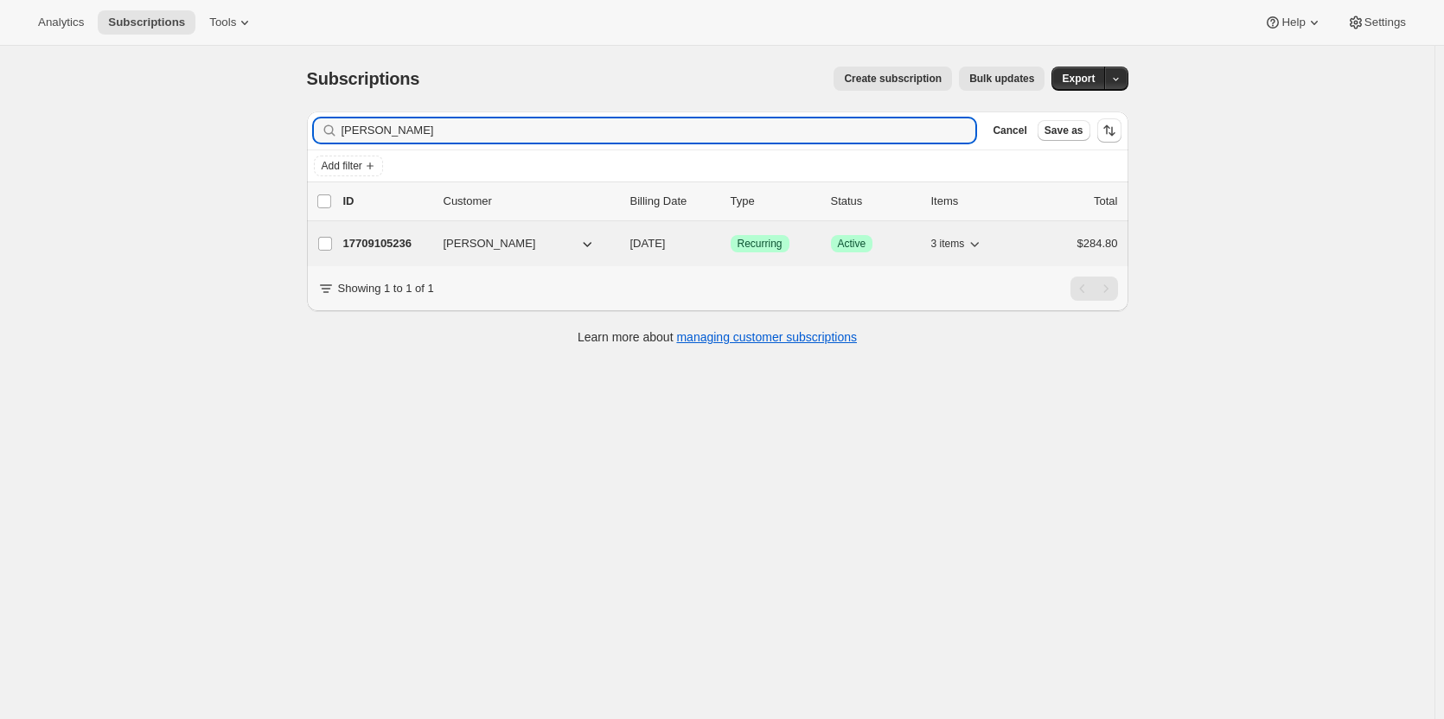
type input "[PERSON_NAME]"
click at [399, 242] on p "17709105236" at bounding box center [386, 243] width 86 height 17
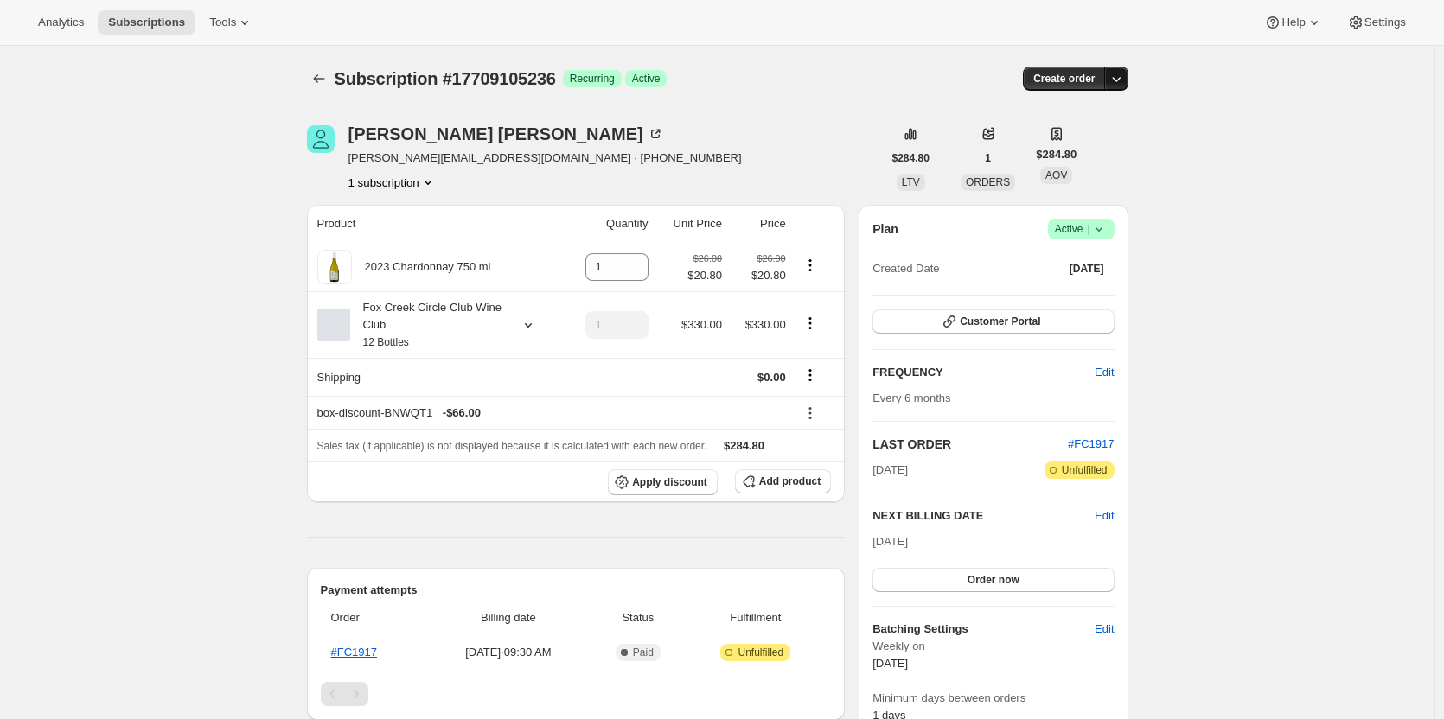
click at [1122, 75] on icon "button" at bounding box center [1116, 78] width 17 height 17
click at [1082, 153] on button "Create custom one-time order" at bounding box center [1036, 144] width 182 height 28
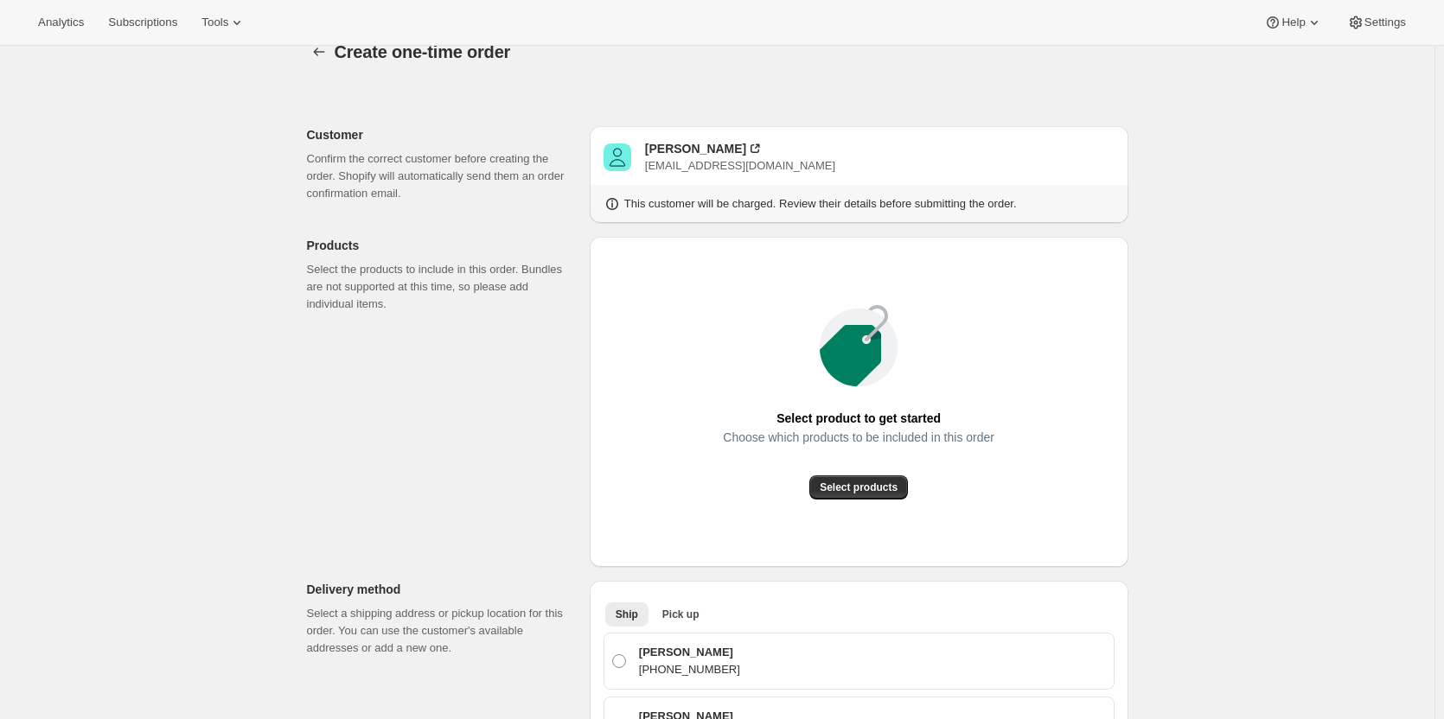
scroll to position [26, 0]
click at [858, 482] on button "Select products" at bounding box center [858, 488] width 99 height 24
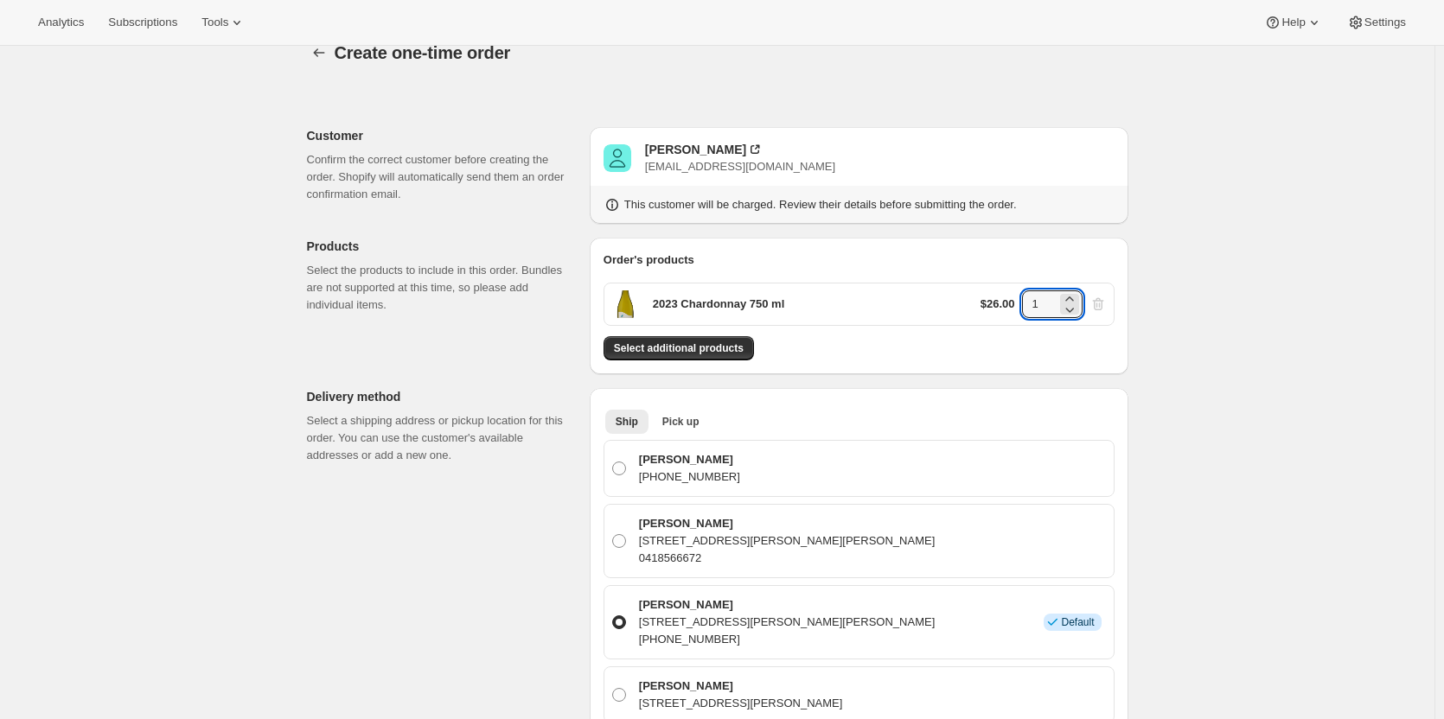
drag, startPoint x: 1046, startPoint y: 303, endPoint x: 1015, endPoint y: 303, distance: 31.1
click at [1015, 303] on div "$26.00 1" at bounding box center [1044, 305] width 126 height 28
type input "5"
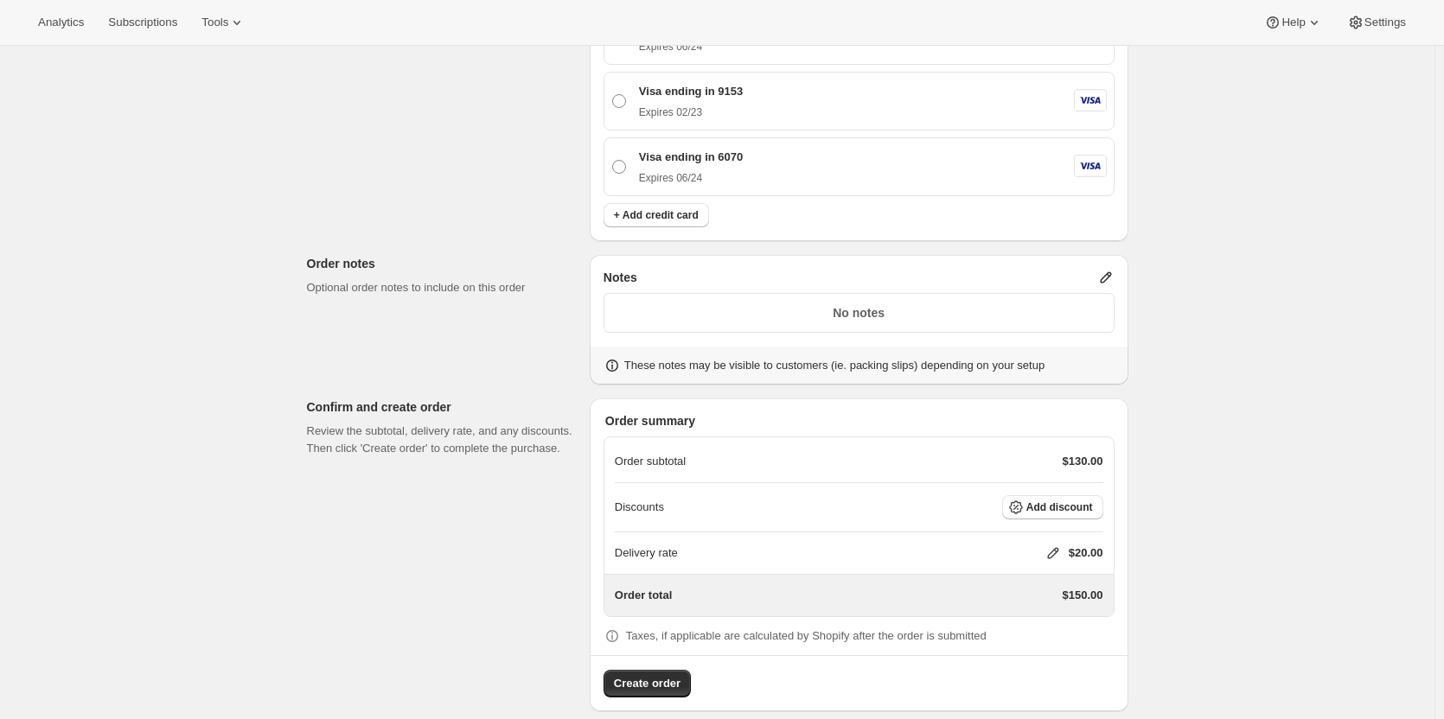
scroll to position [867, 0]
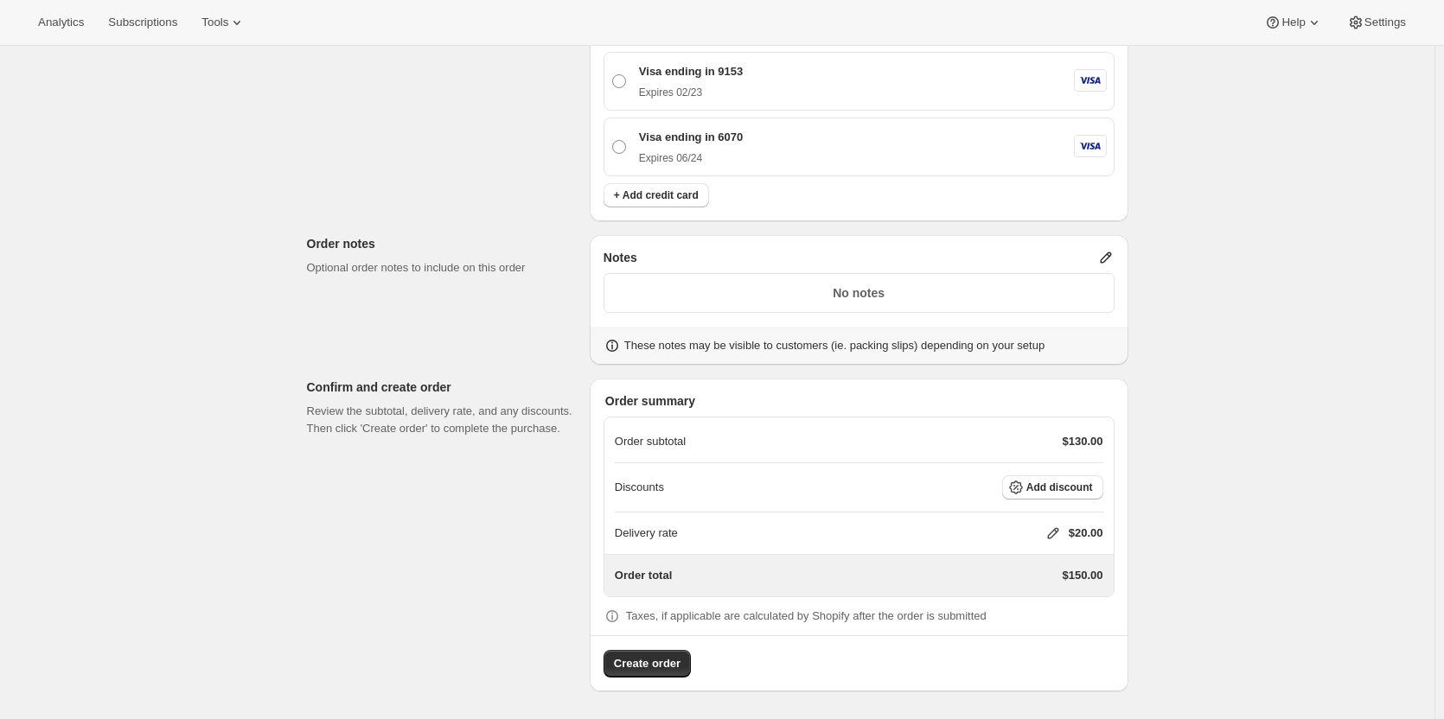
click at [1106, 253] on icon at bounding box center [1105, 257] width 17 height 17
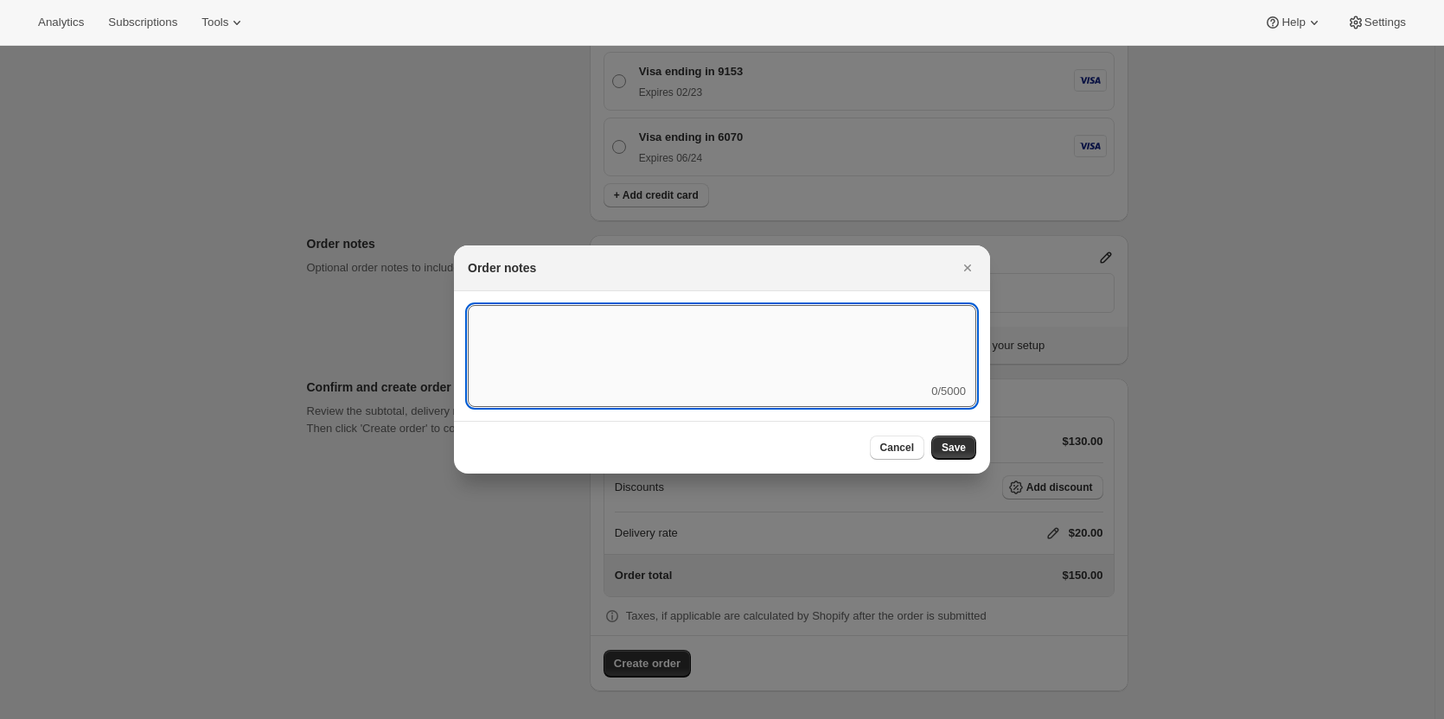
click at [625, 318] on textarea ":ru8:" at bounding box center [722, 344] width 508 height 78
click at [816, 318] on textarea "Accidently only charged for 1 extra bottle instead of 6, Charged ballance" at bounding box center [722, 344] width 508 height 78
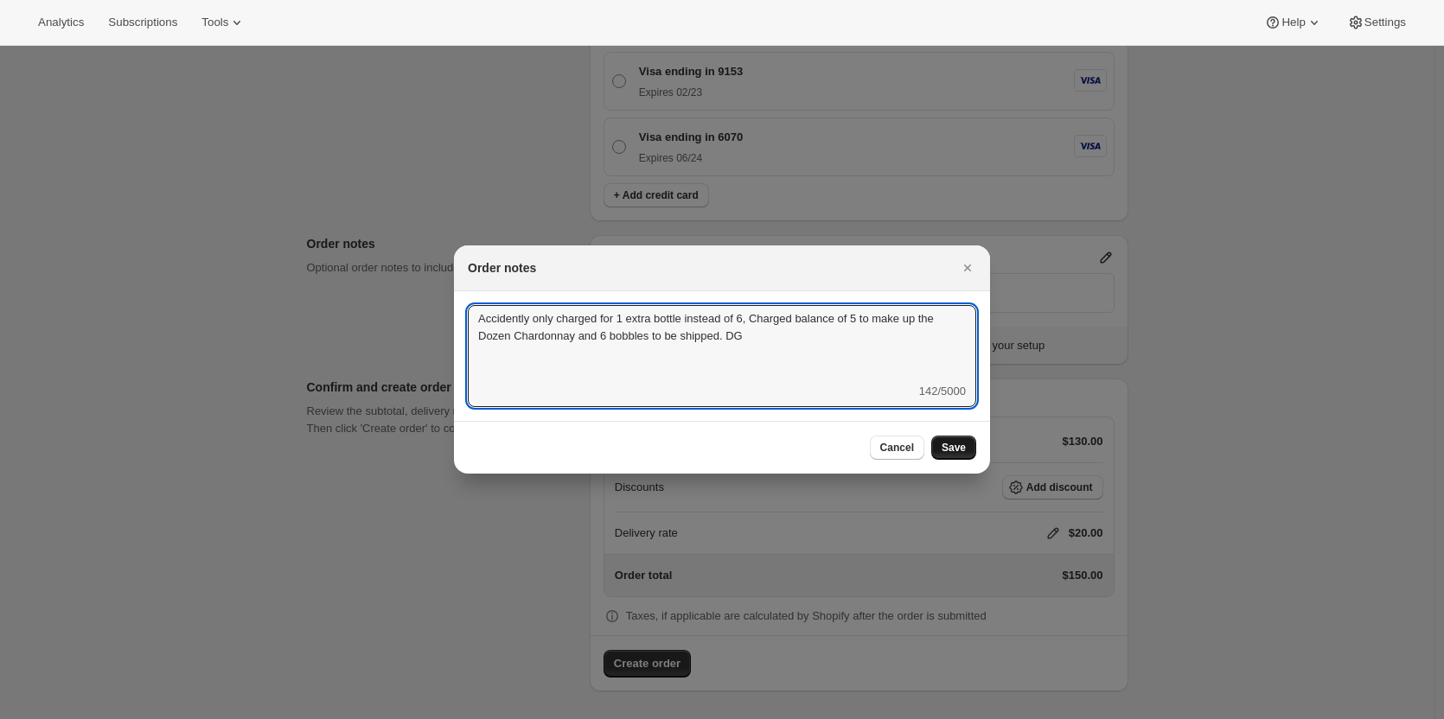
type textarea "Accidently only charged for 1 extra bottle instead of 6, Charged balance of 5 t…"
click at [974, 448] on button "Save" at bounding box center [953, 448] width 45 height 24
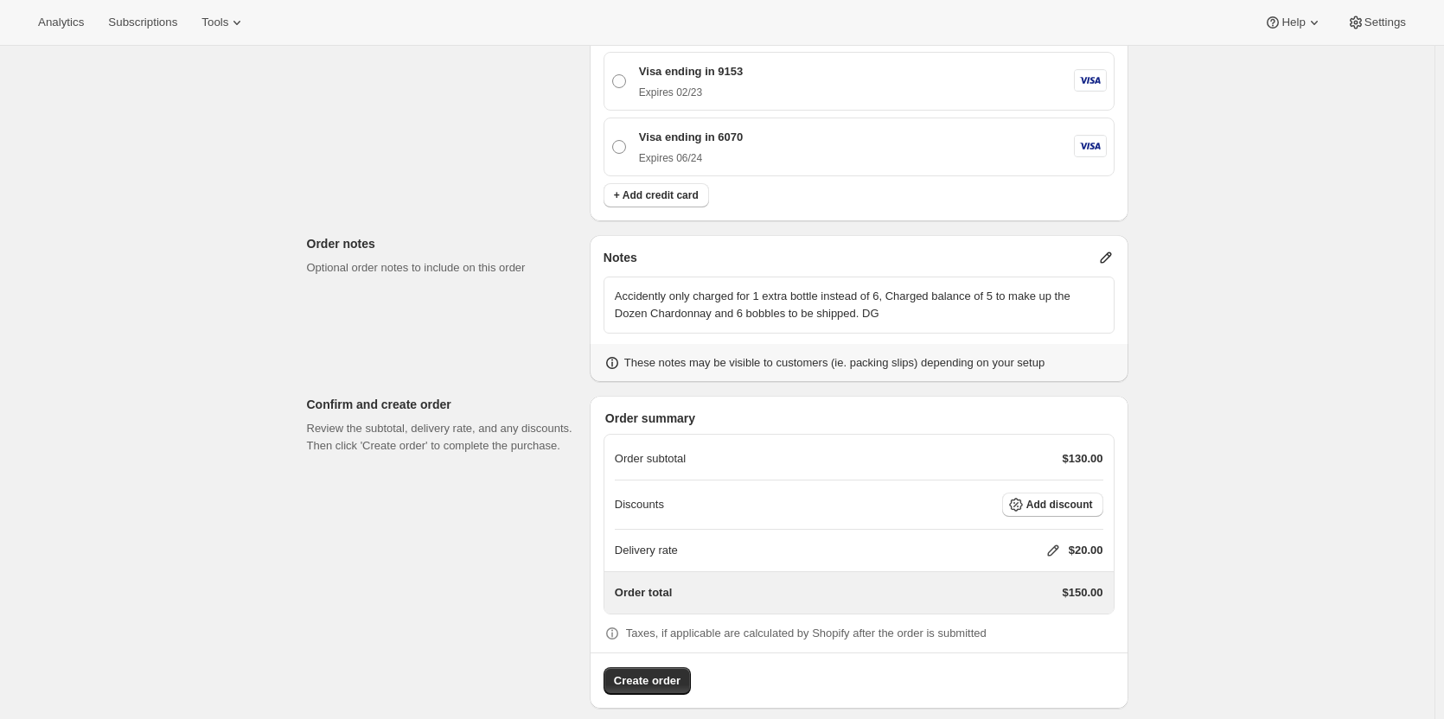
scroll to position [885, 0]
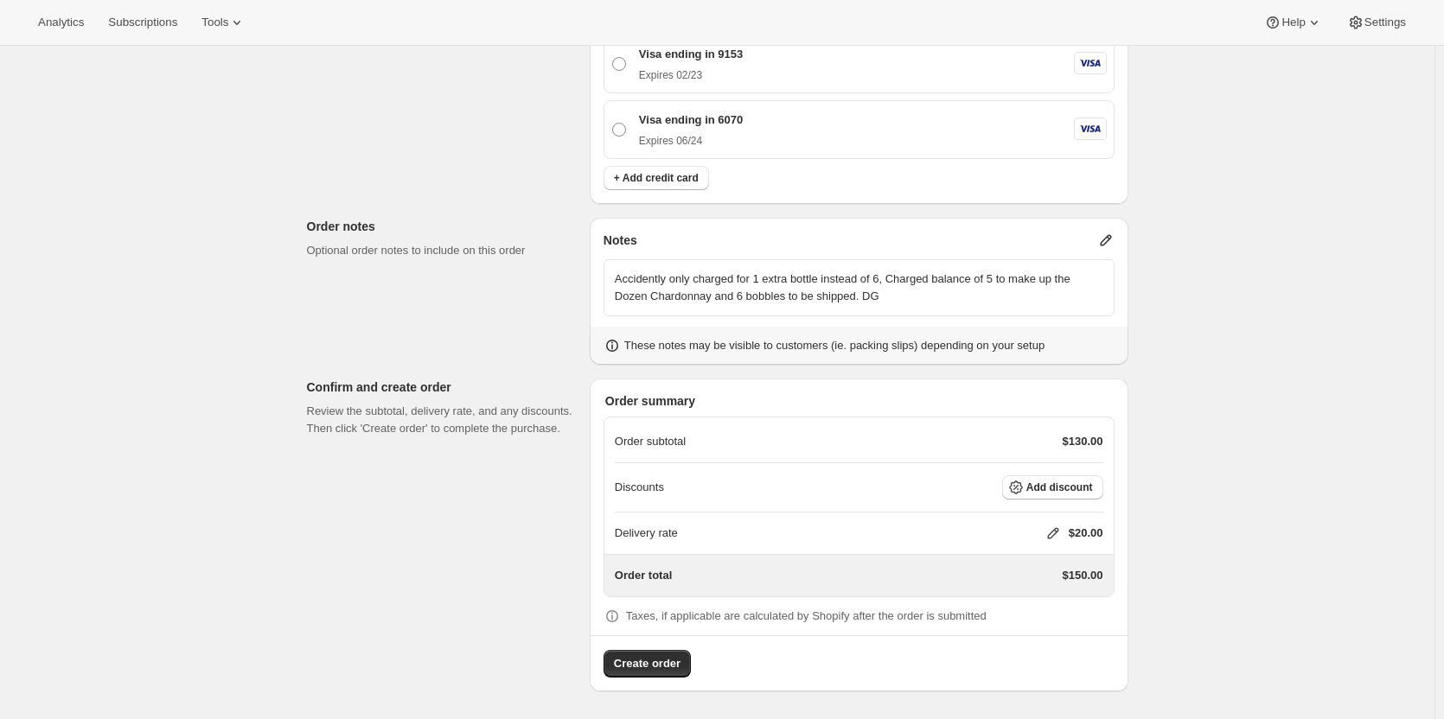
click at [1056, 528] on icon at bounding box center [1052, 533] width 17 height 17
click at [1043, 636] on span "Save" at bounding box center [1049, 638] width 24 height 14
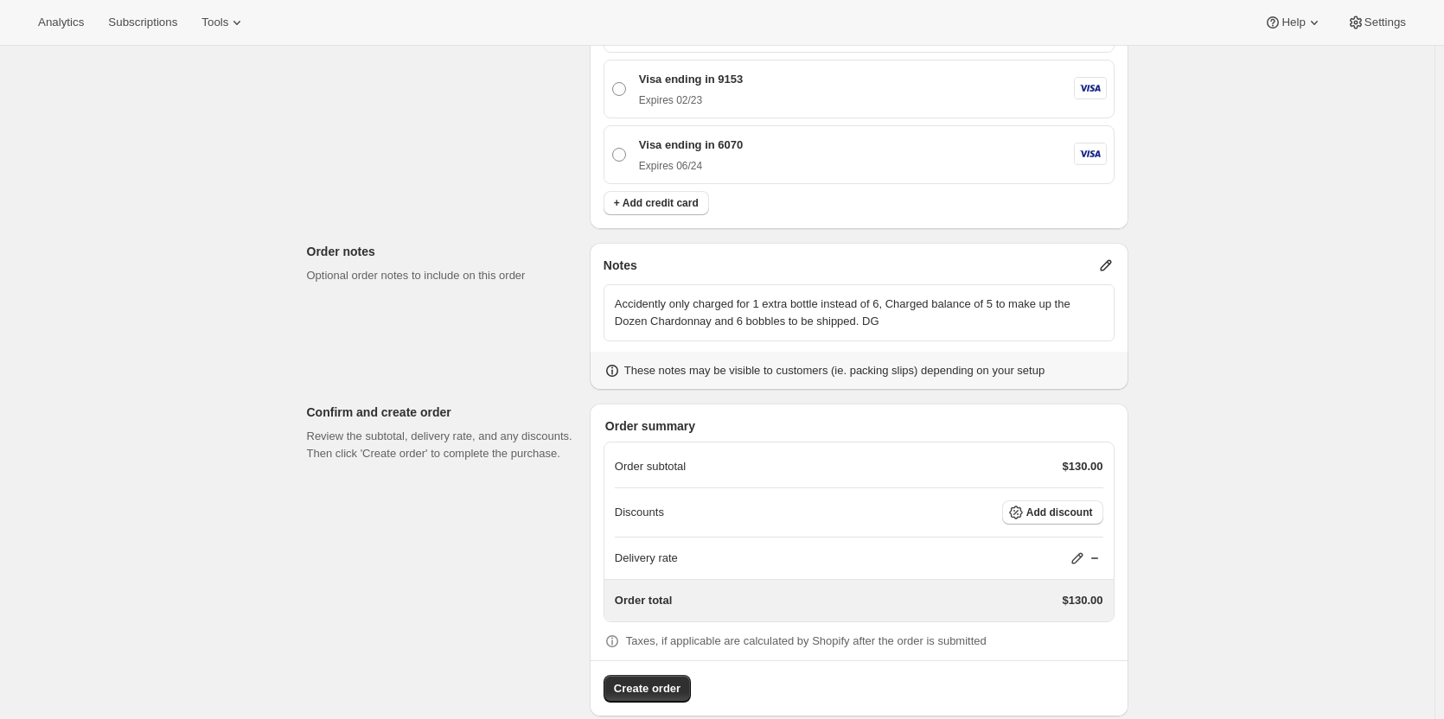
scroll to position [860, 0]
click at [1052, 508] on span "Add discount" at bounding box center [1059, 512] width 67 height 14
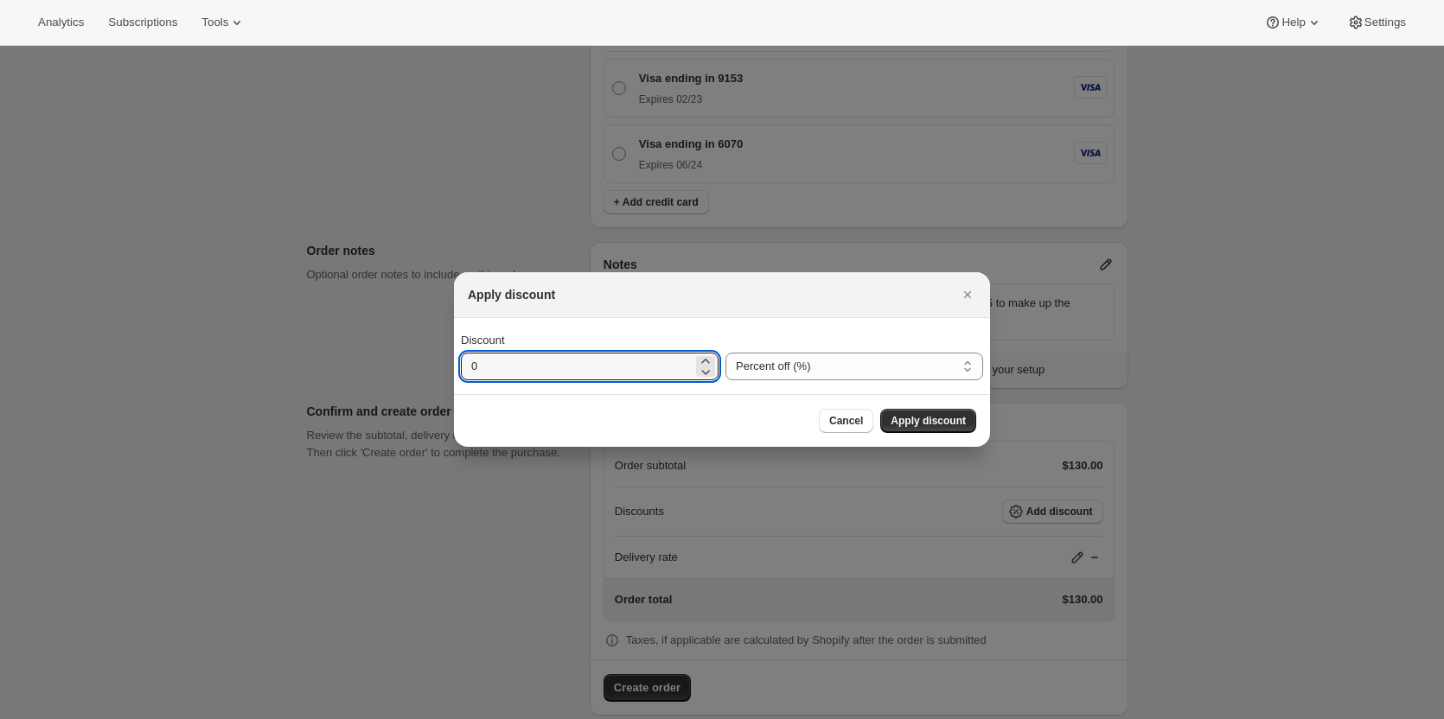
drag, startPoint x: 515, startPoint y: 361, endPoint x: 385, endPoint y: 358, distance: 130.6
type input "20"
click at [934, 426] on span "Apply discount" at bounding box center [928, 421] width 75 height 14
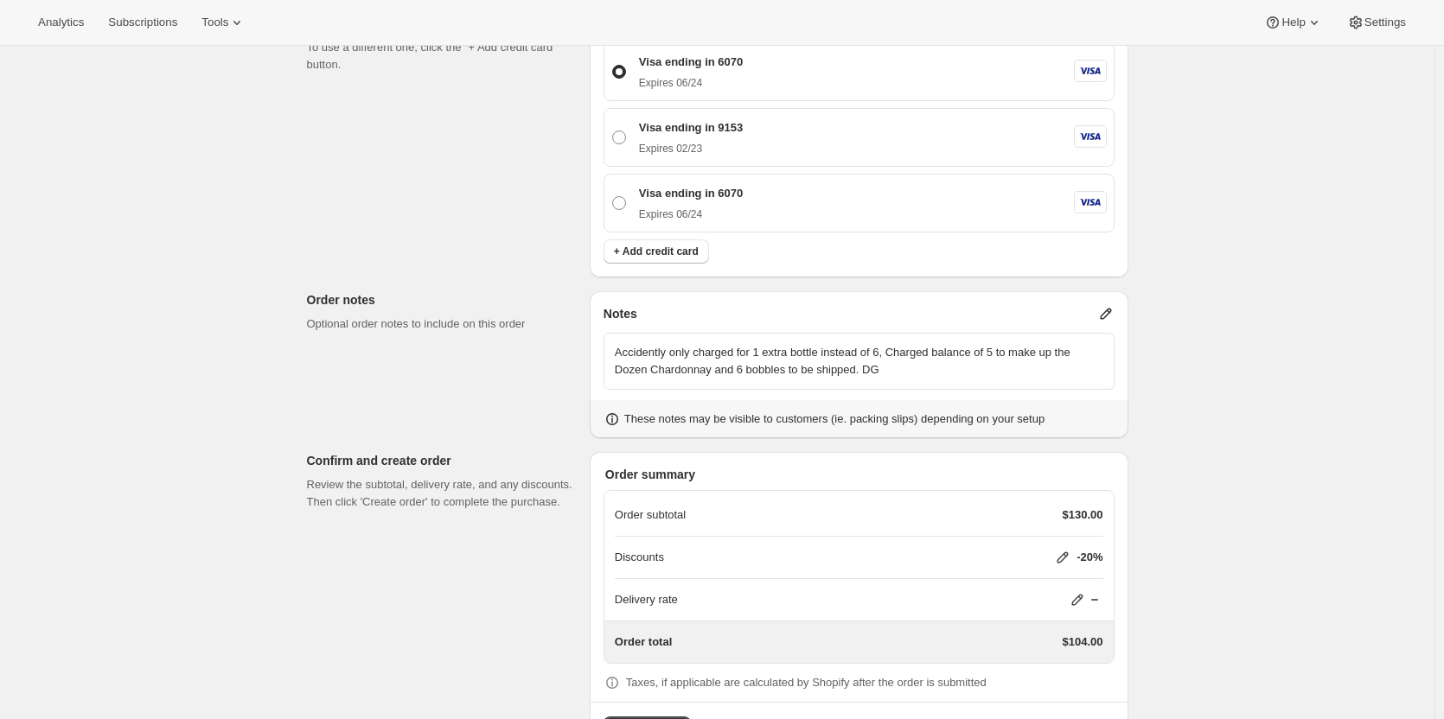
scroll to position [878, 0]
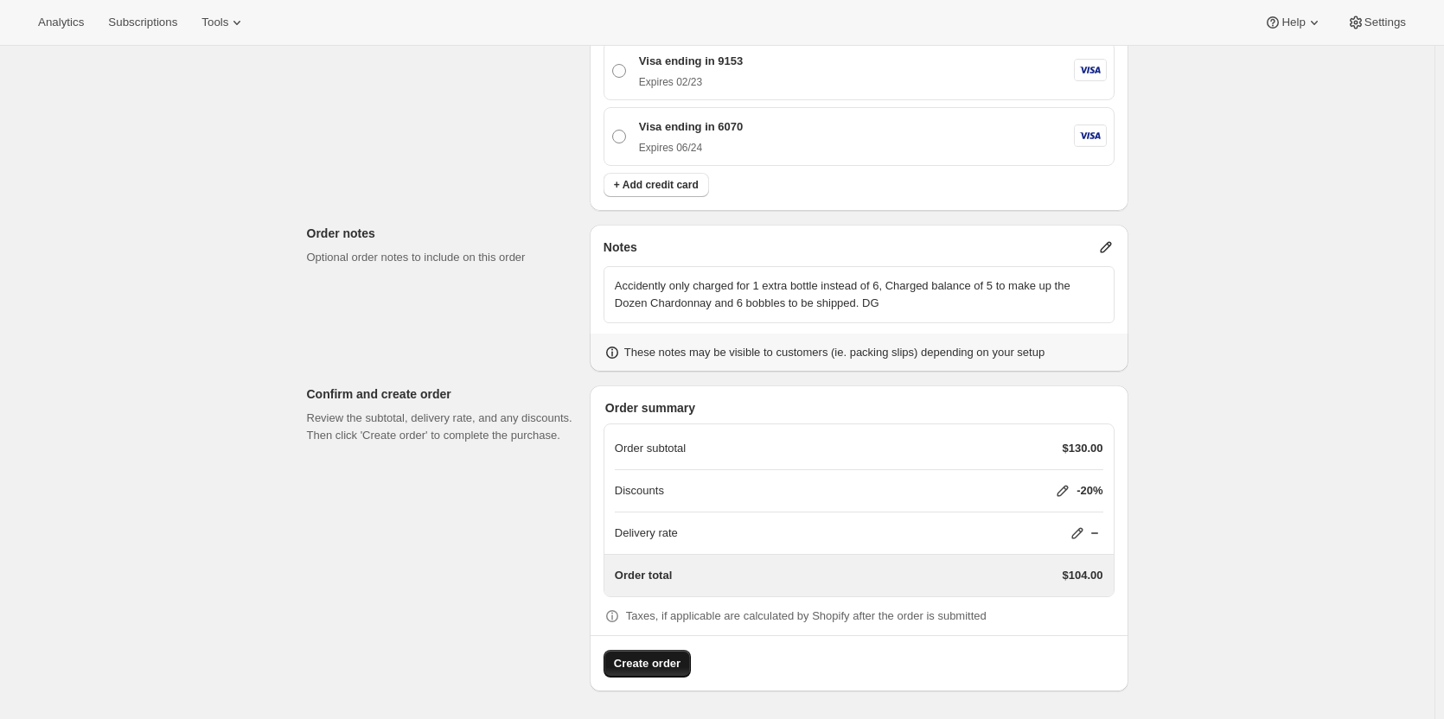
click at [672, 667] on span "Create order" at bounding box center [647, 663] width 67 height 17
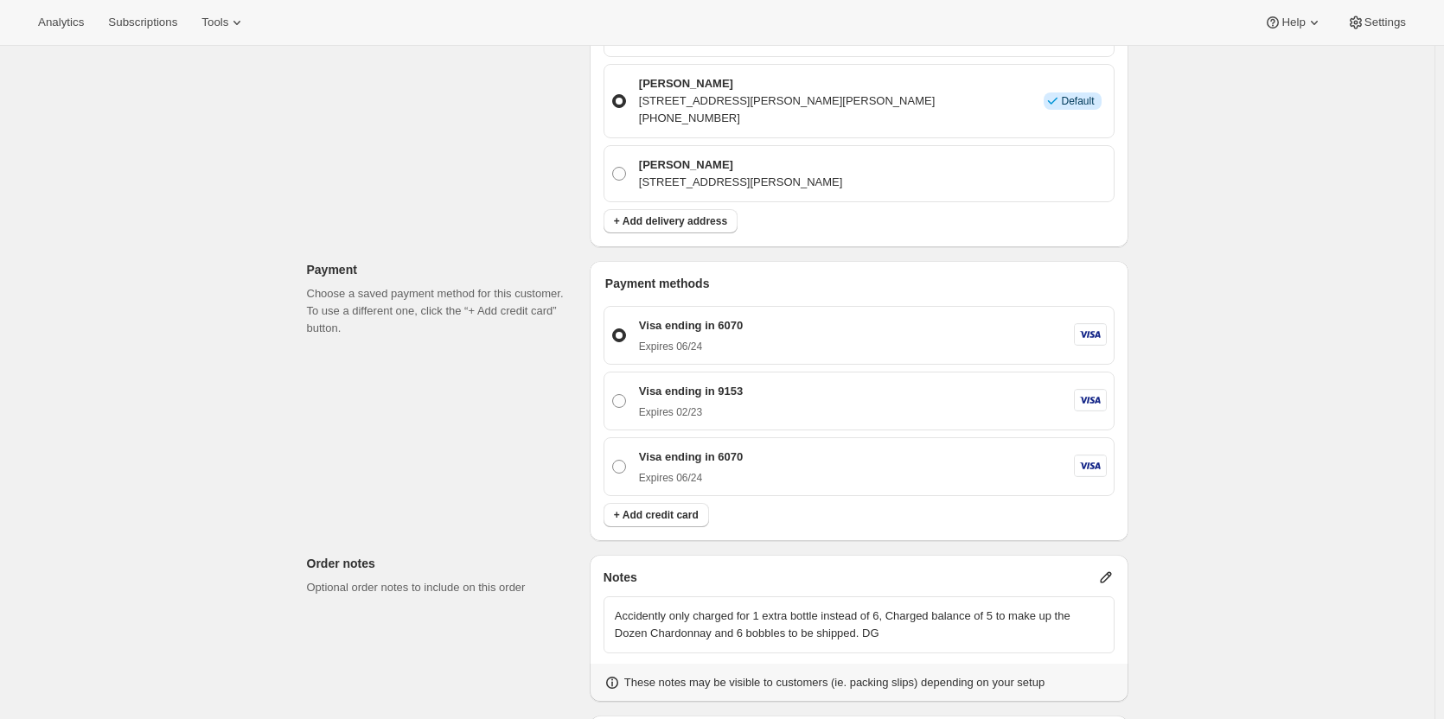
scroll to position [642, 0]
click at [624, 469] on span at bounding box center [619, 466] width 14 height 14
click at [613, 460] on input "Visa ending in 6070 Expires 06/24" at bounding box center [612, 459] width 1 height 1
radio input "true"
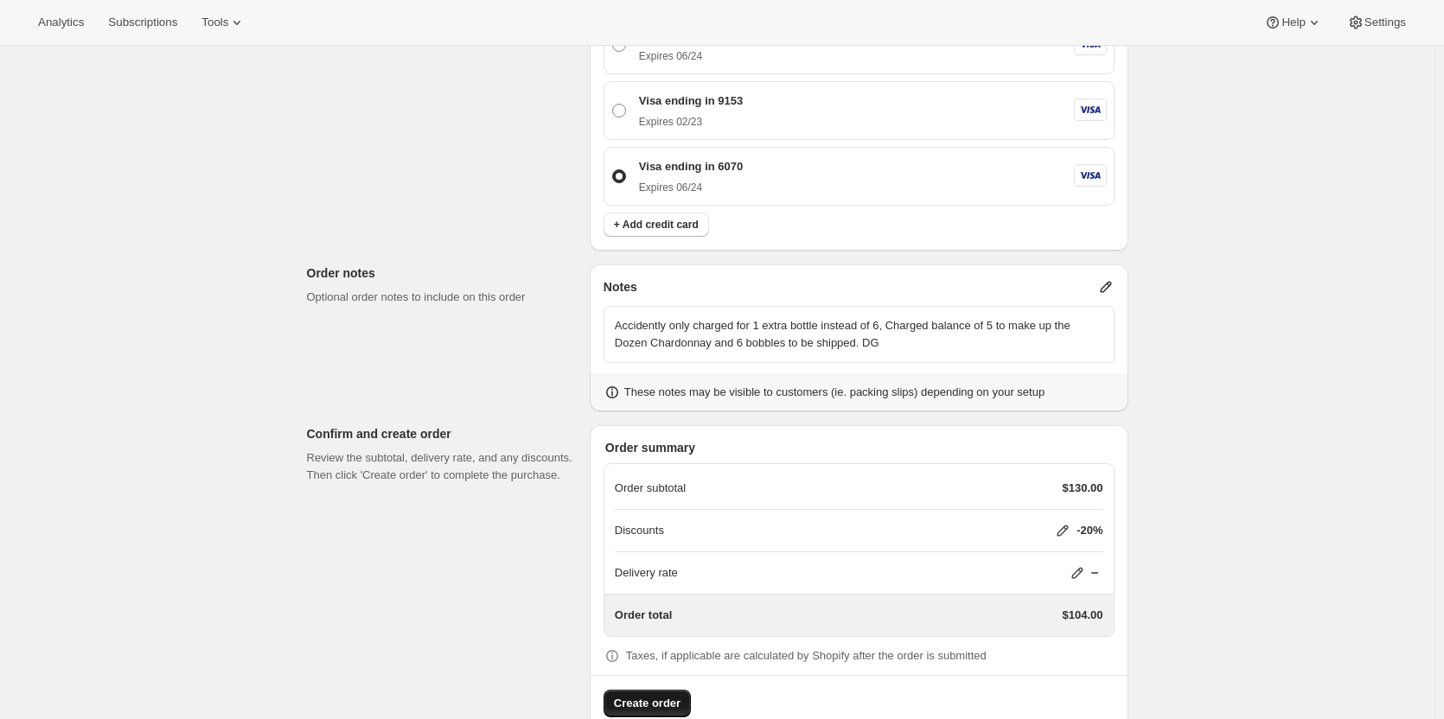
scroll to position [878, 0]
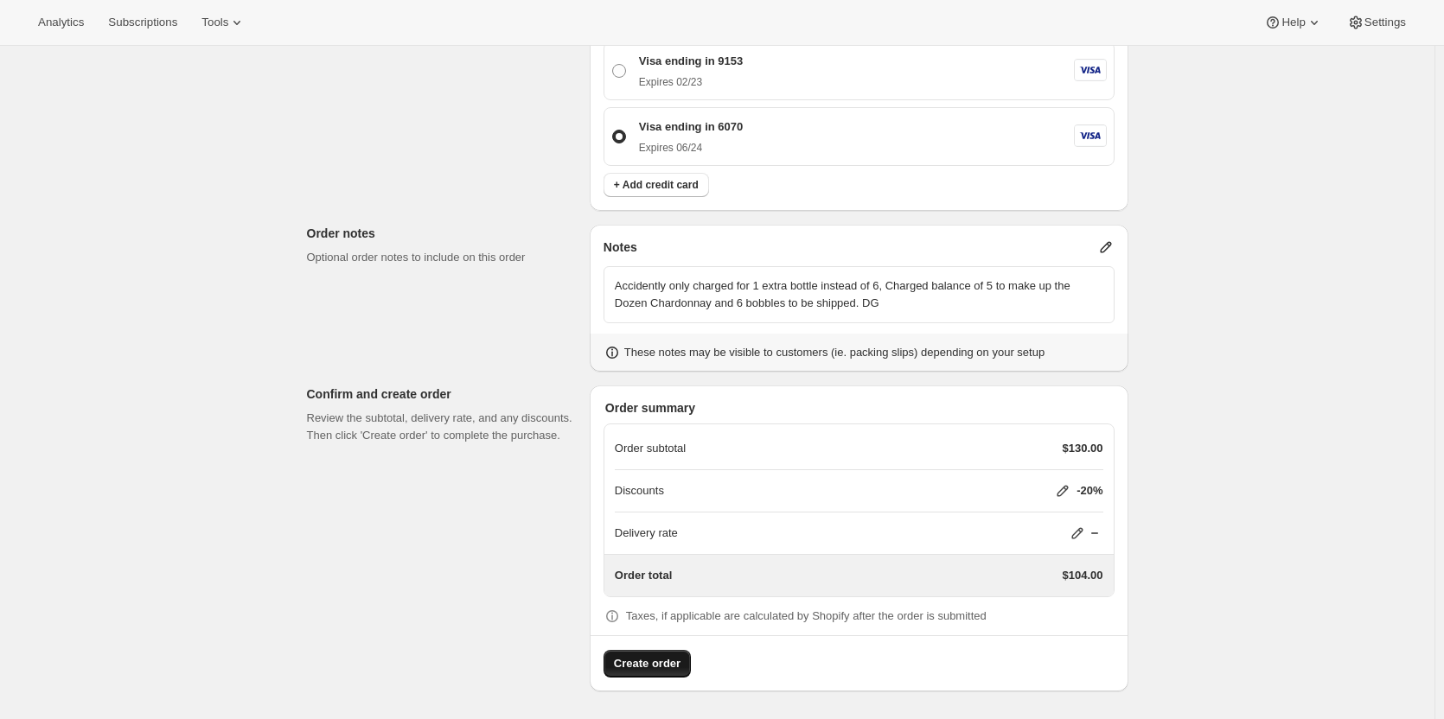
click at [665, 672] on span "Create order" at bounding box center [647, 663] width 67 height 17
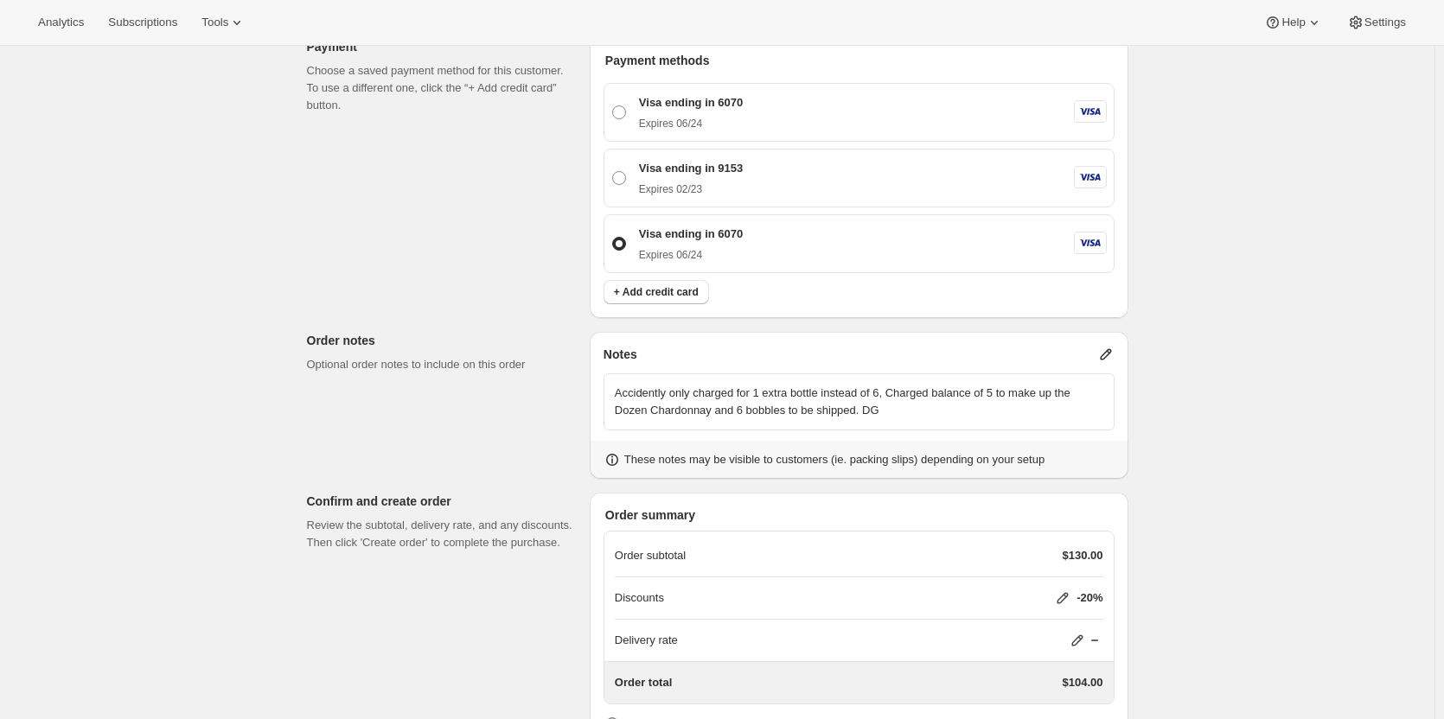
scroll to position [971, 0]
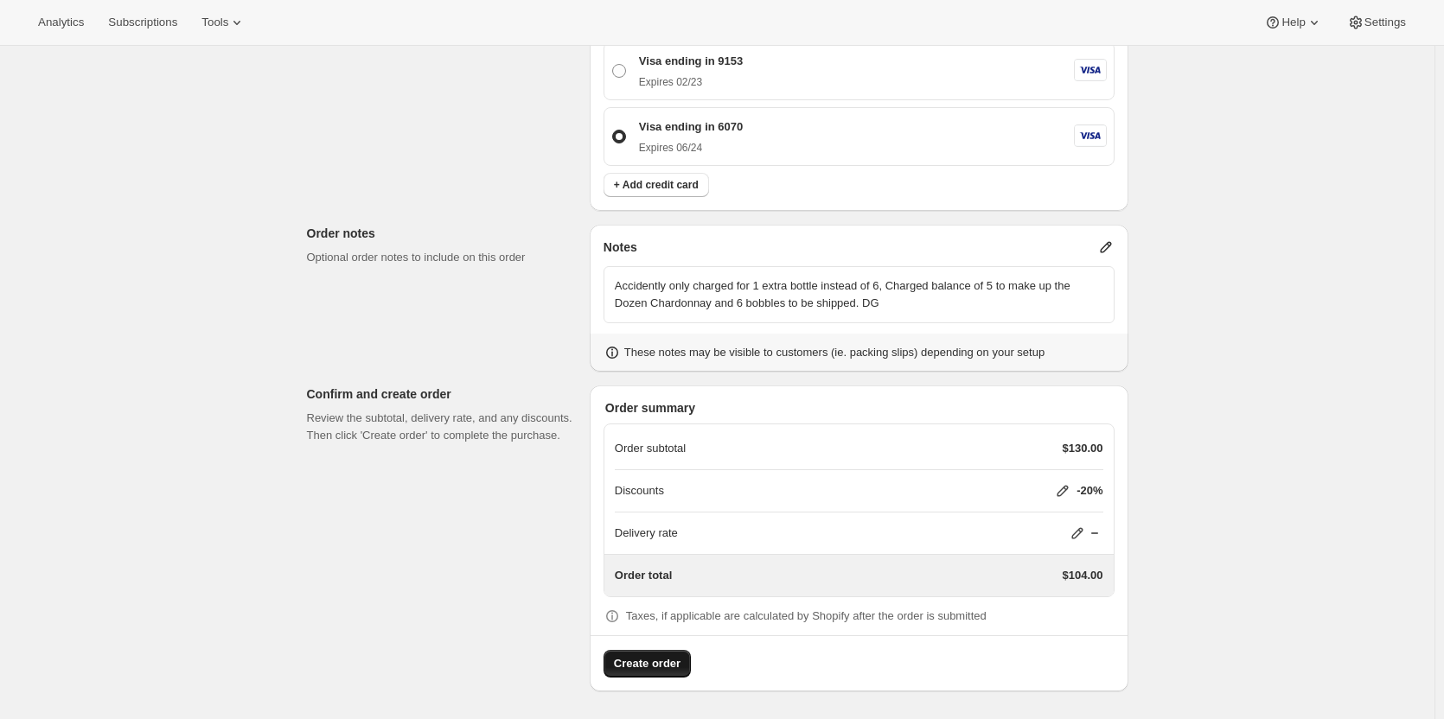
drag, startPoint x: 902, startPoint y: 306, endPoint x: 757, endPoint y: 276, distance: 148.4
drag, startPoint x: 757, startPoint y: 276, endPoint x: 1330, endPoint y: 397, distance: 585.9
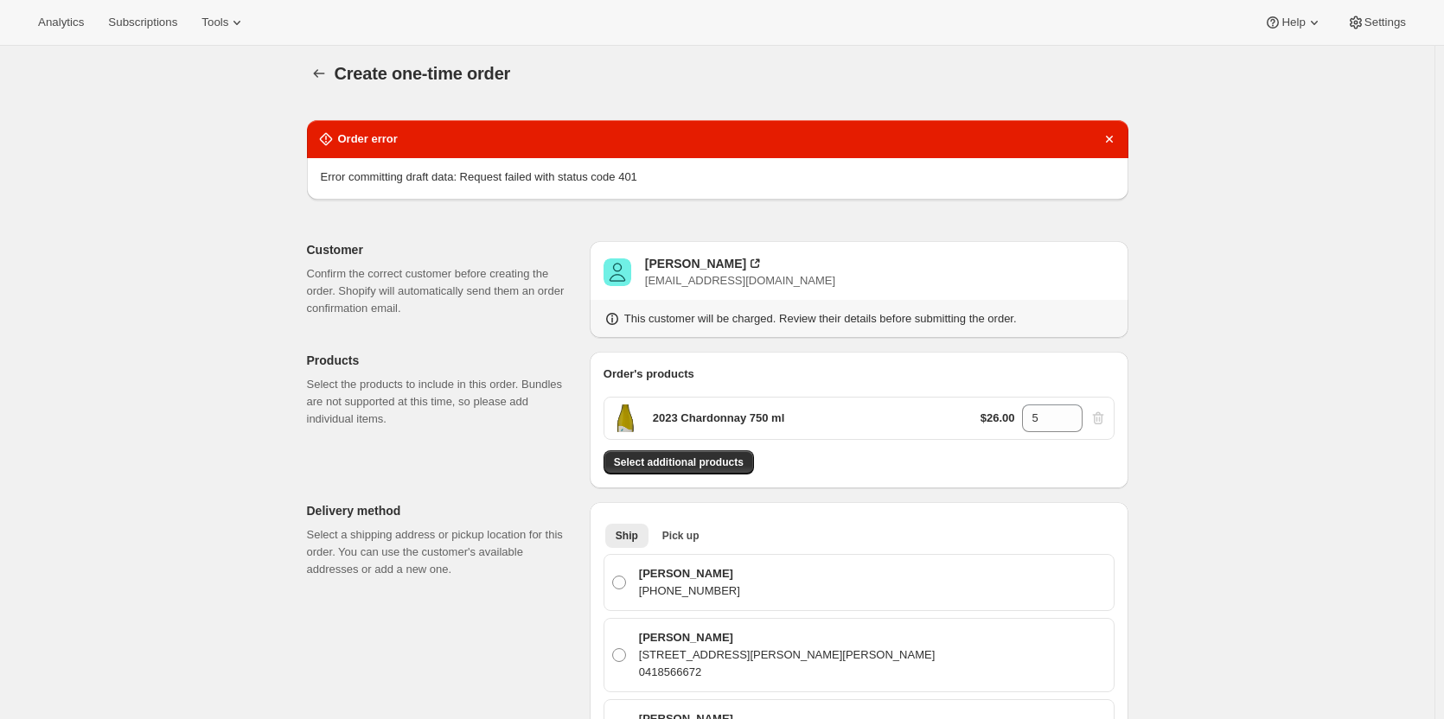
scroll to position [0, 0]
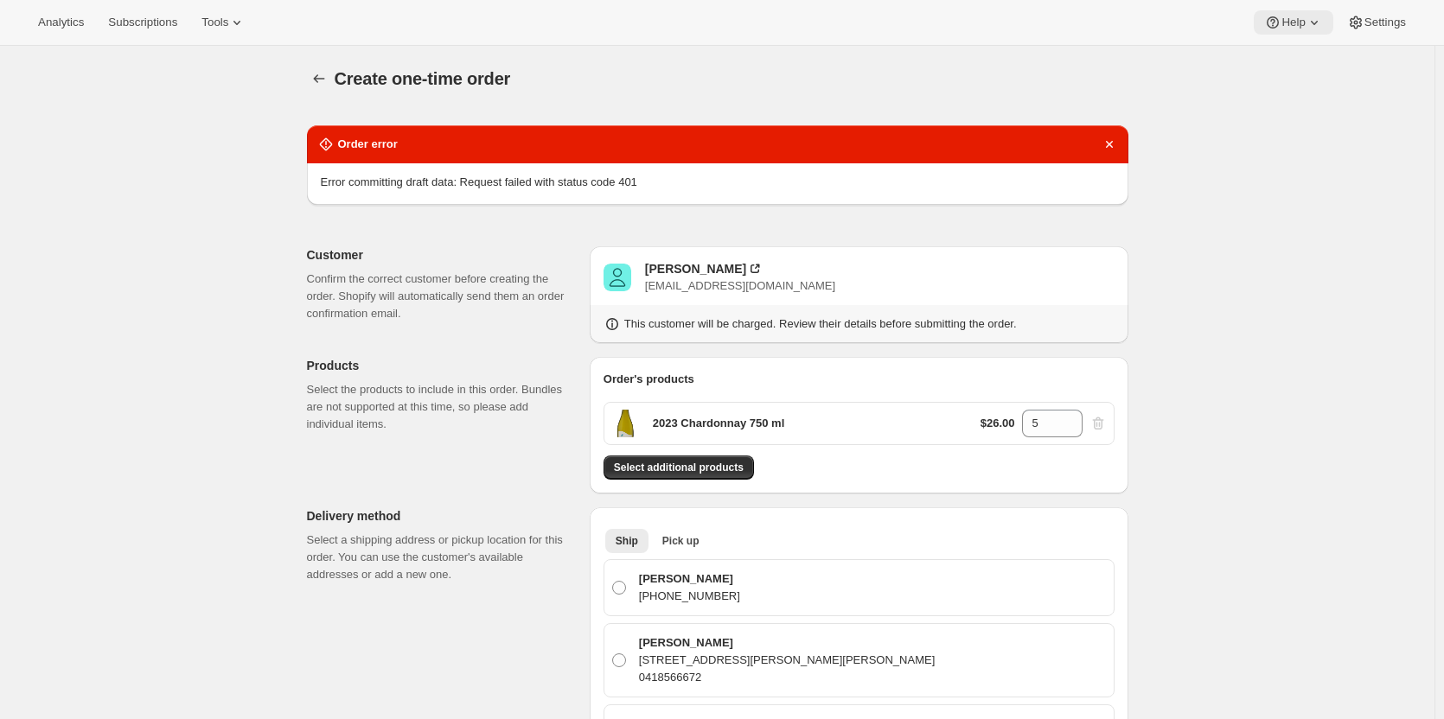
click at [1310, 30] on icon at bounding box center [1314, 22] width 17 height 17
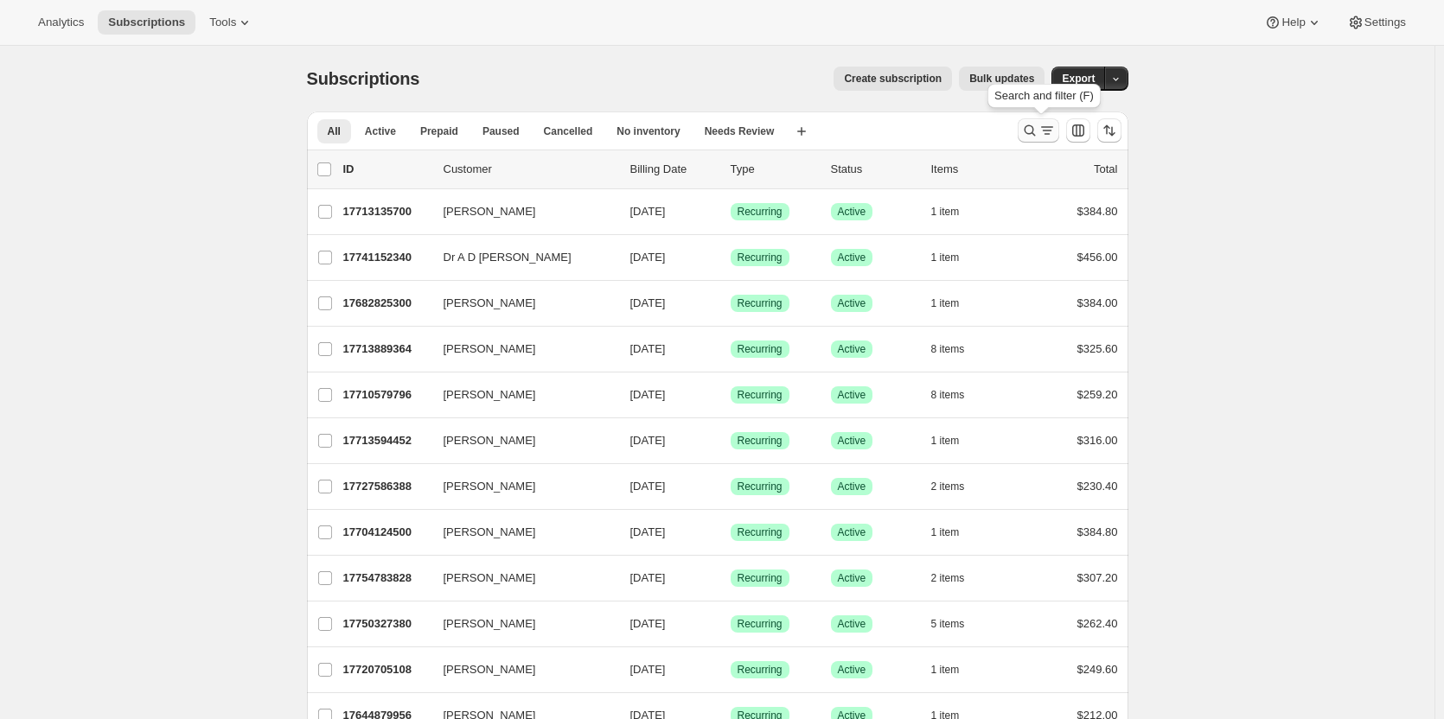
click at [1044, 139] on button "Search and filter results" at bounding box center [1039, 130] width 42 height 24
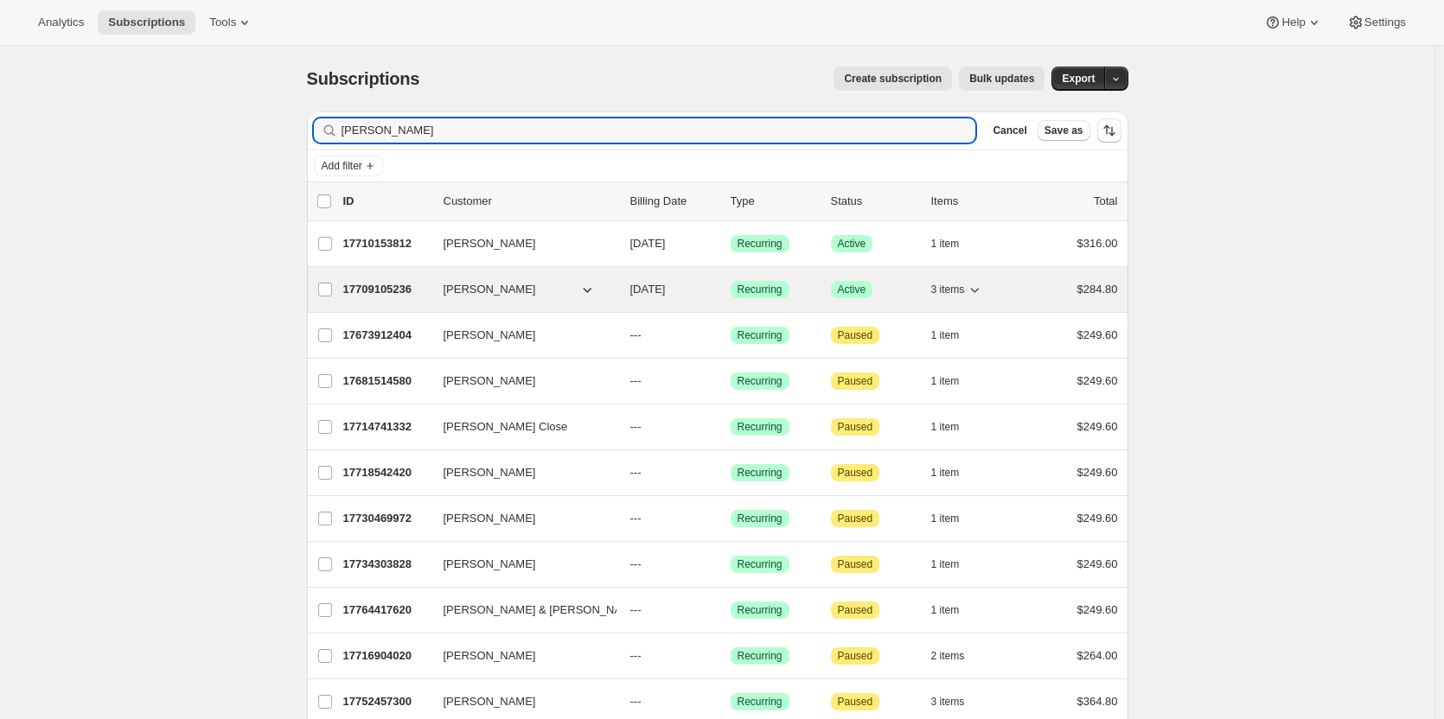
type input "[PERSON_NAME]"
click at [369, 286] on p "17709105236" at bounding box center [386, 289] width 86 height 17
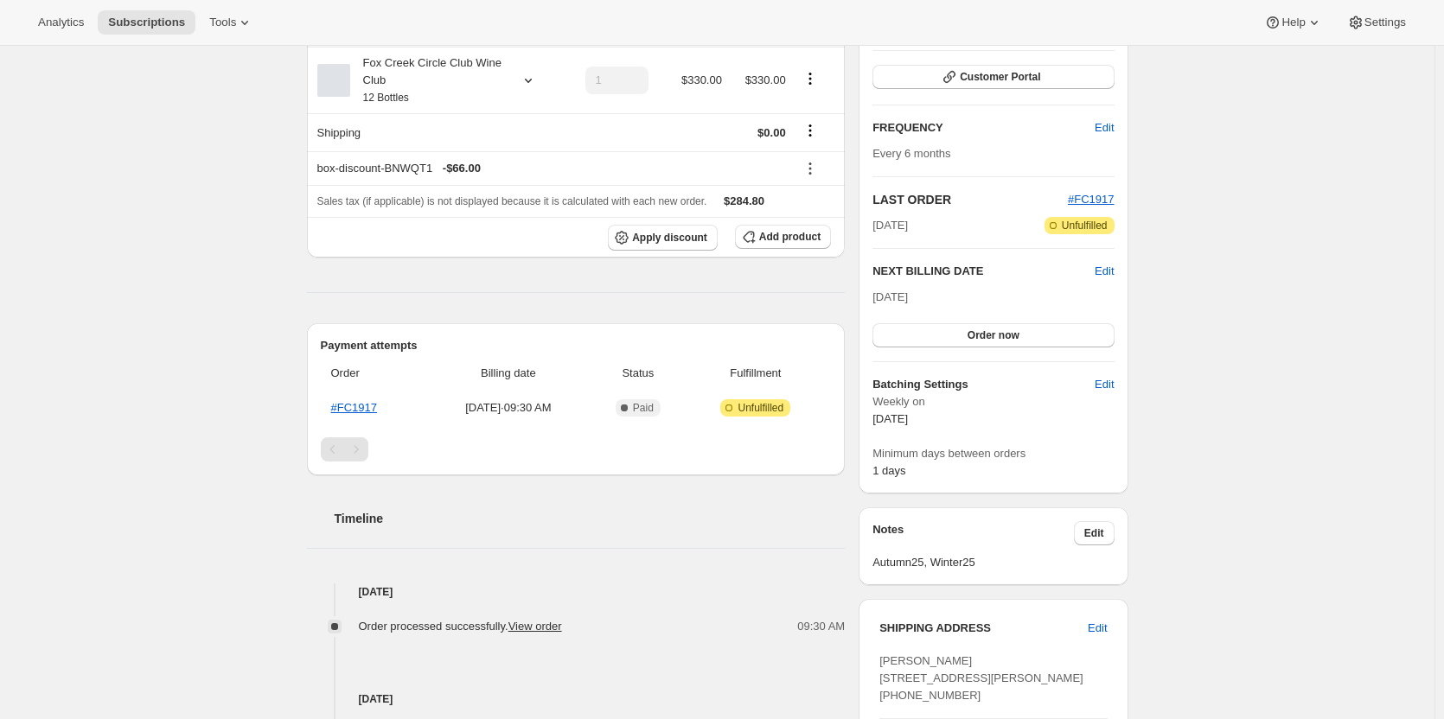
scroll to position [246, 0]
click at [360, 405] on link "#FC1917" at bounding box center [354, 405] width 46 height 13
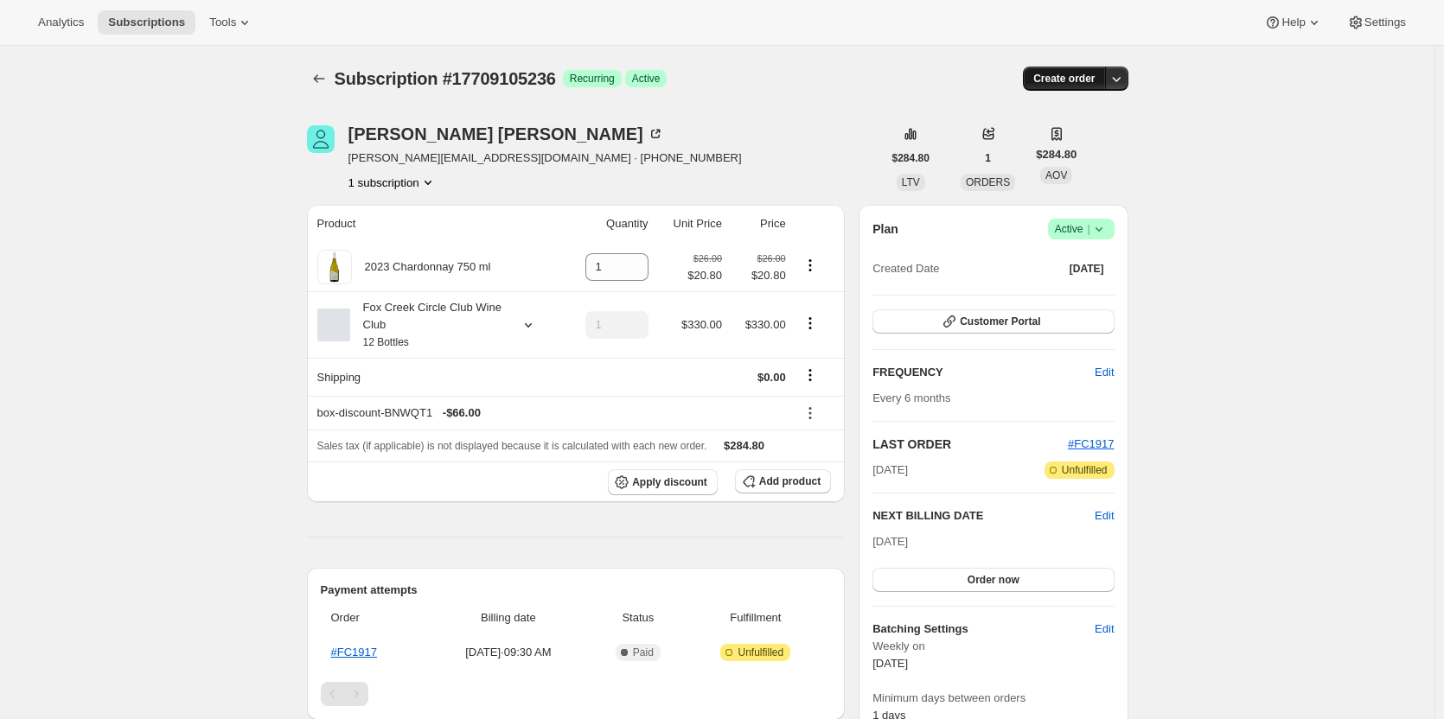
click at [1076, 78] on span "Create order" at bounding box center [1063, 79] width 61 height 14
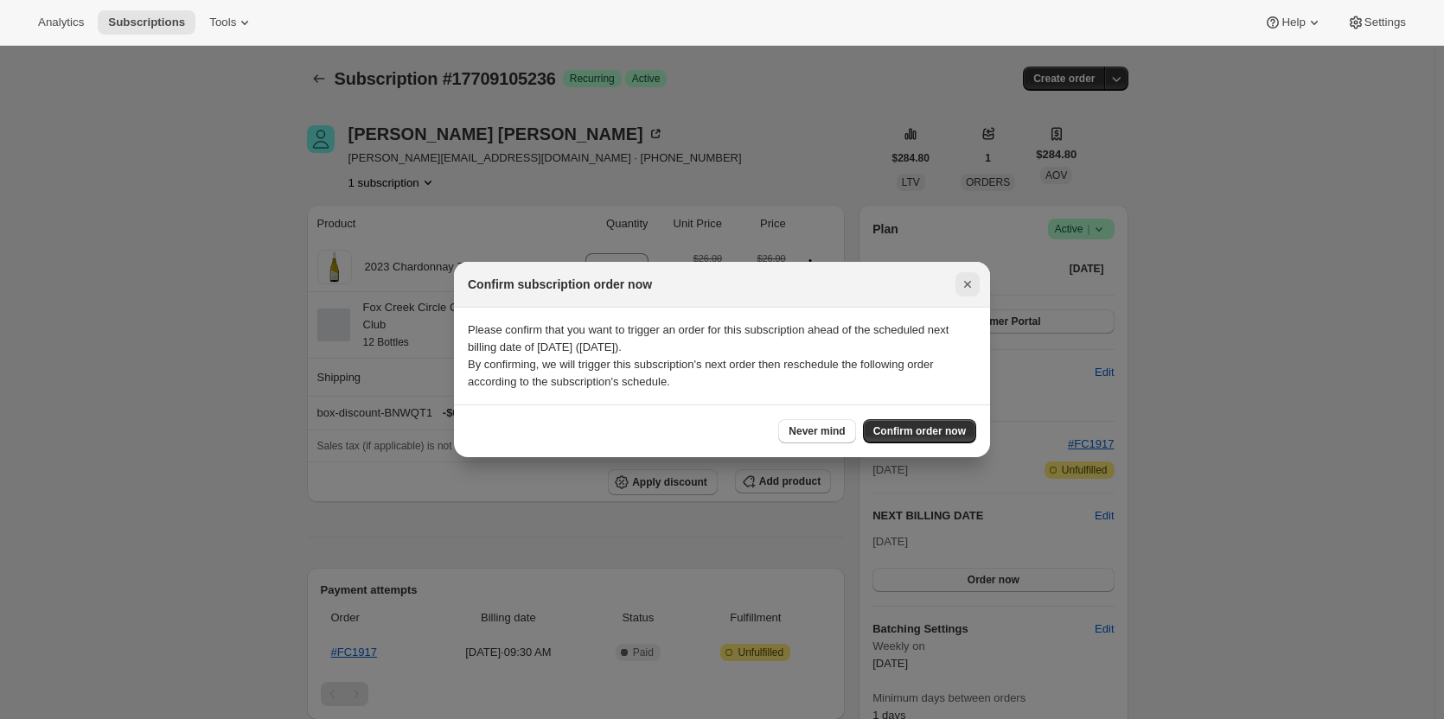
click at [970, 287] on icon "Close" at bounding box center [967, 284] width 7 height 7
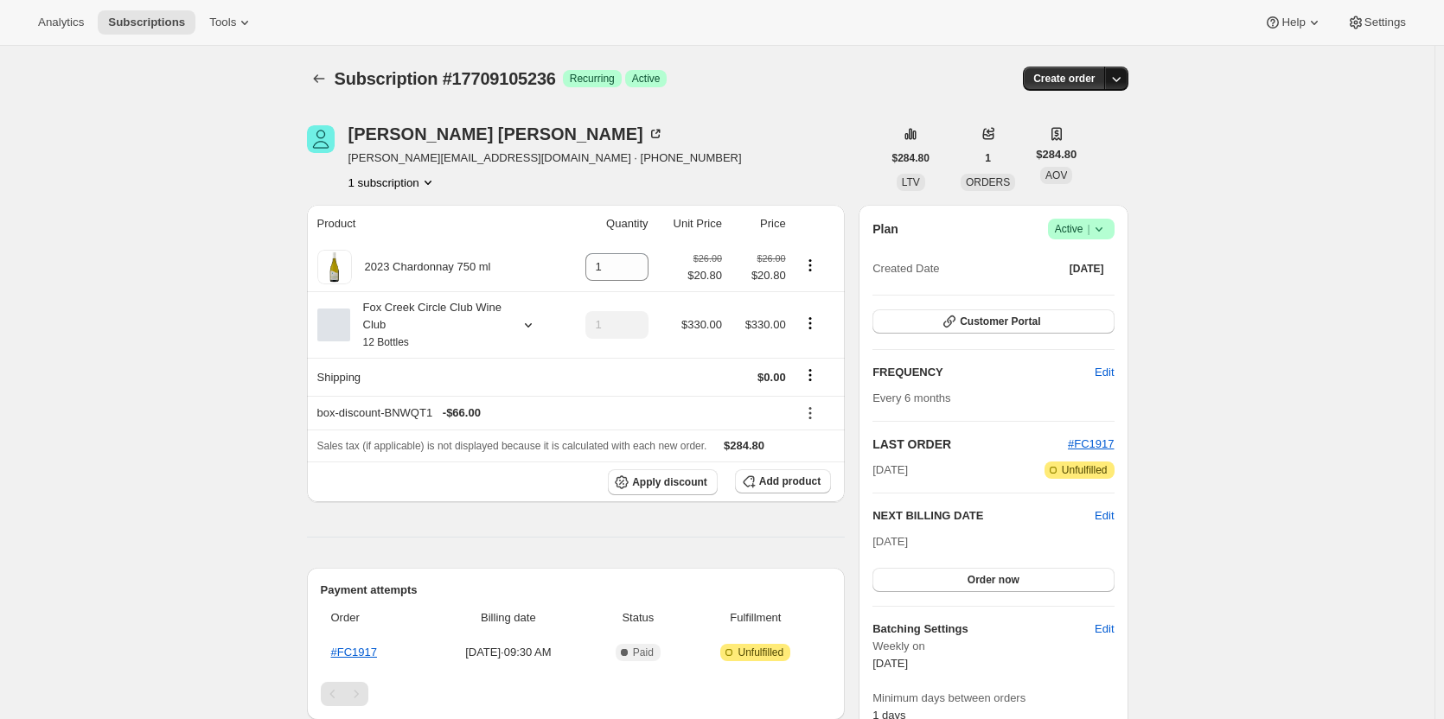
click at [1121, 72] on icon "button" at bounding box center [1116, 78] width 17 height 17
click at [1100, 150] on span "Create custom one-time order" at bounding box center [1048, 143] width 150 height 13
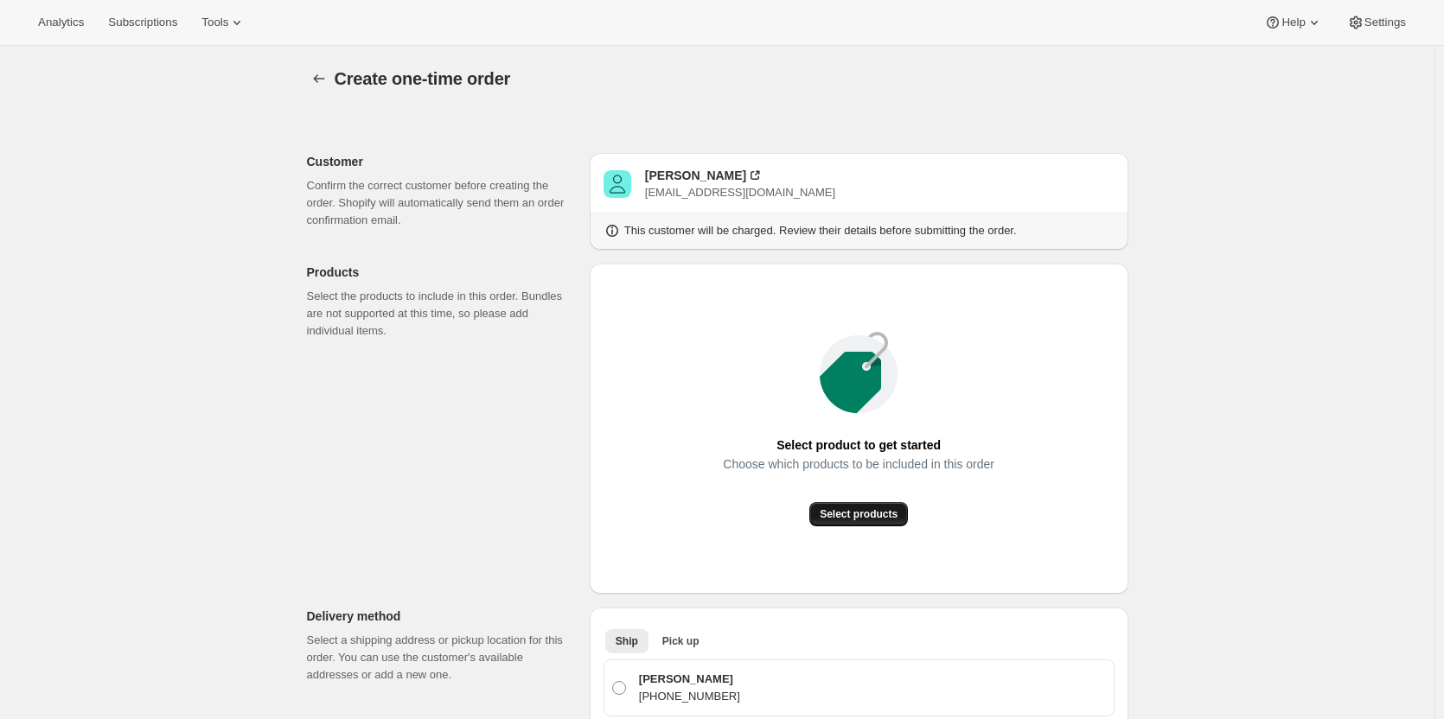
click at [857, 520] on span "Select products" at bounding box center [859, 515] width 78 height 14
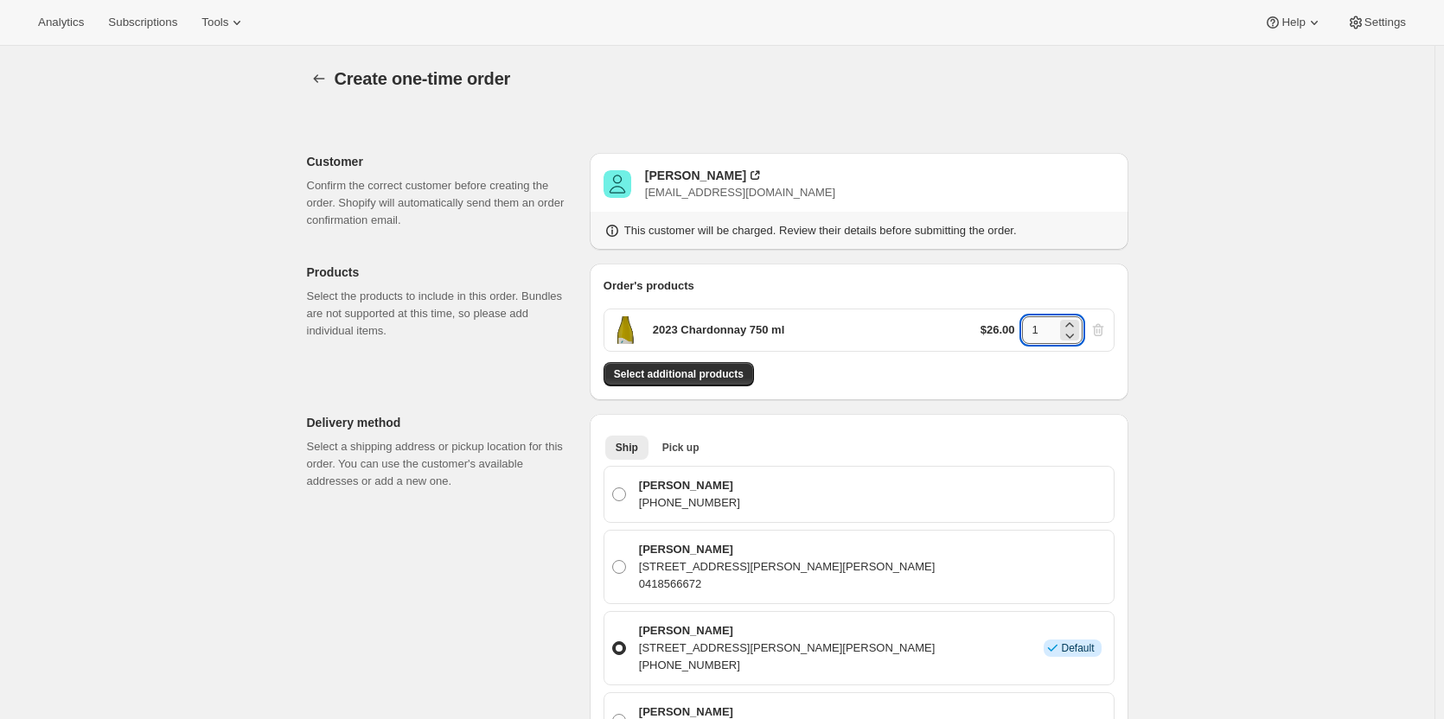
drag, startPoint x: 1048, startPoint y: 336, endPoint x: 1029, endPoint y: 336, distance: 19.0
click at [1029, 336] on input "1" at bounding box center [1039, 330] width 35 height 28
type input "5"
click at [930, 380] on div "Select additional products" at bounding box center [859, 374] width 511 height 24
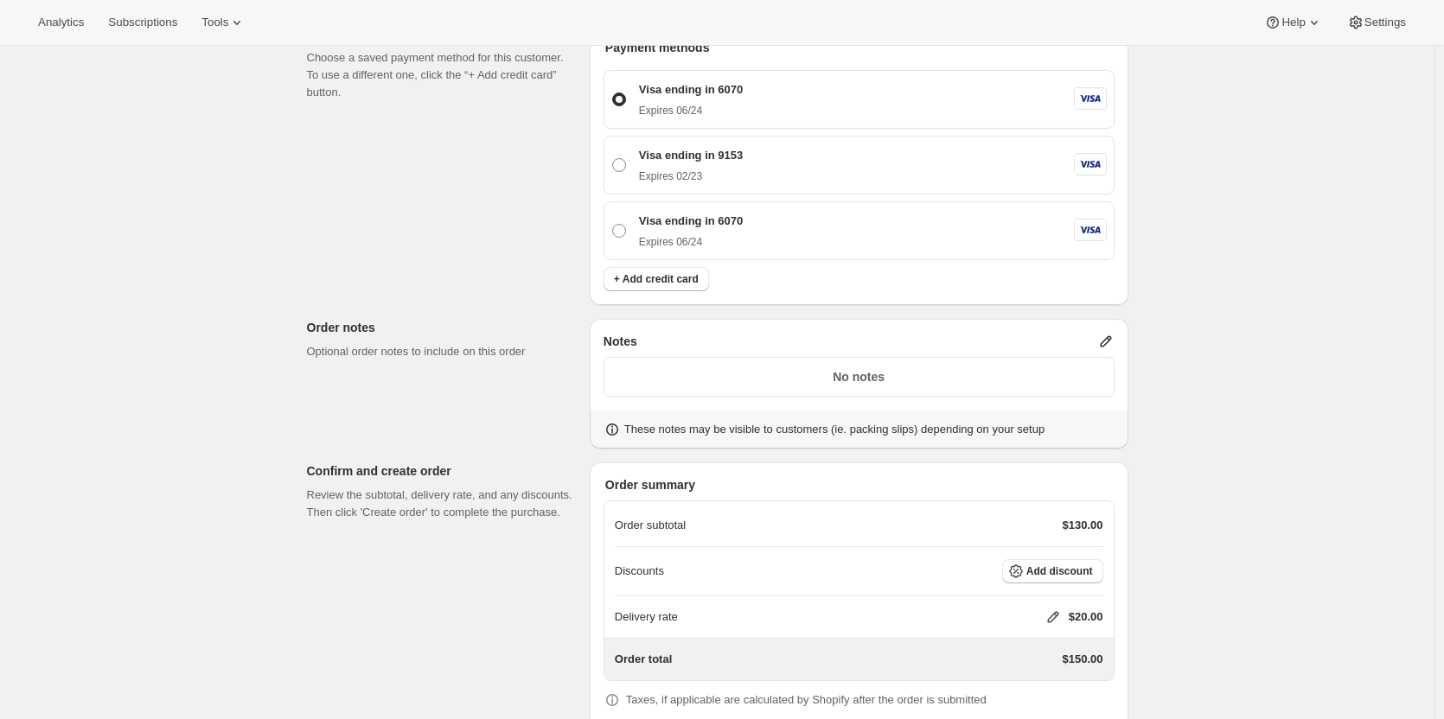
scroll to position [867, 0]
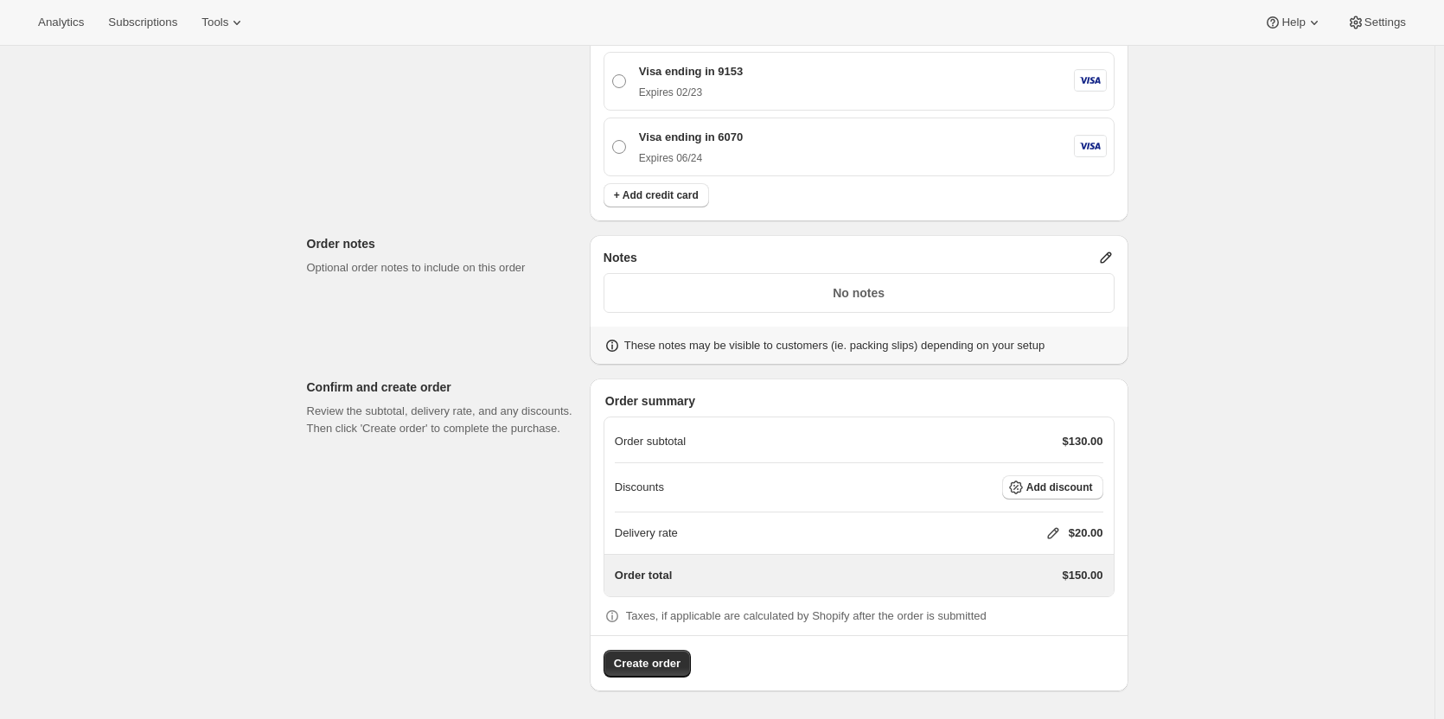
click at [1057, 540] on icon at bounding box center [1052, 533] width 17 height 17
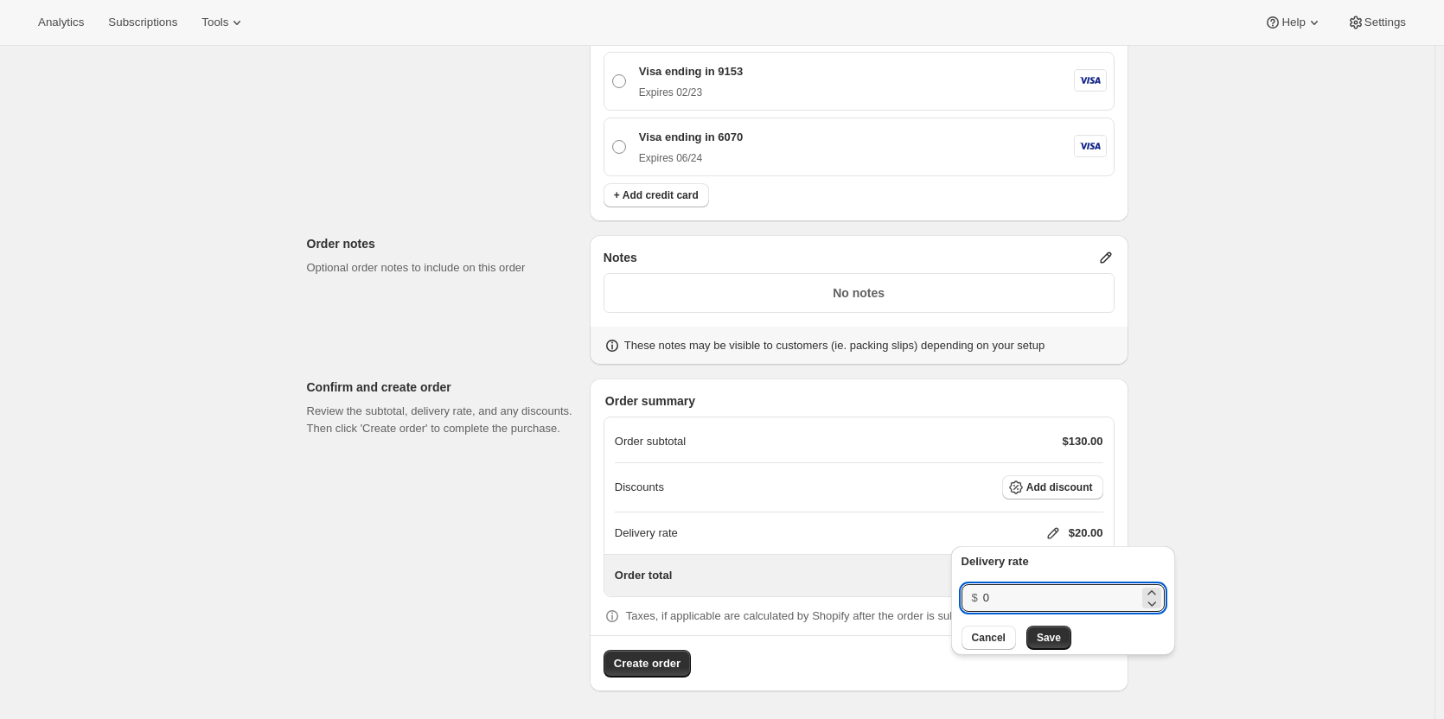
drag, startPoint x: 1033, startPoint y: 595, endPoint x: 942, endPoint y: 588, distance: 91.1
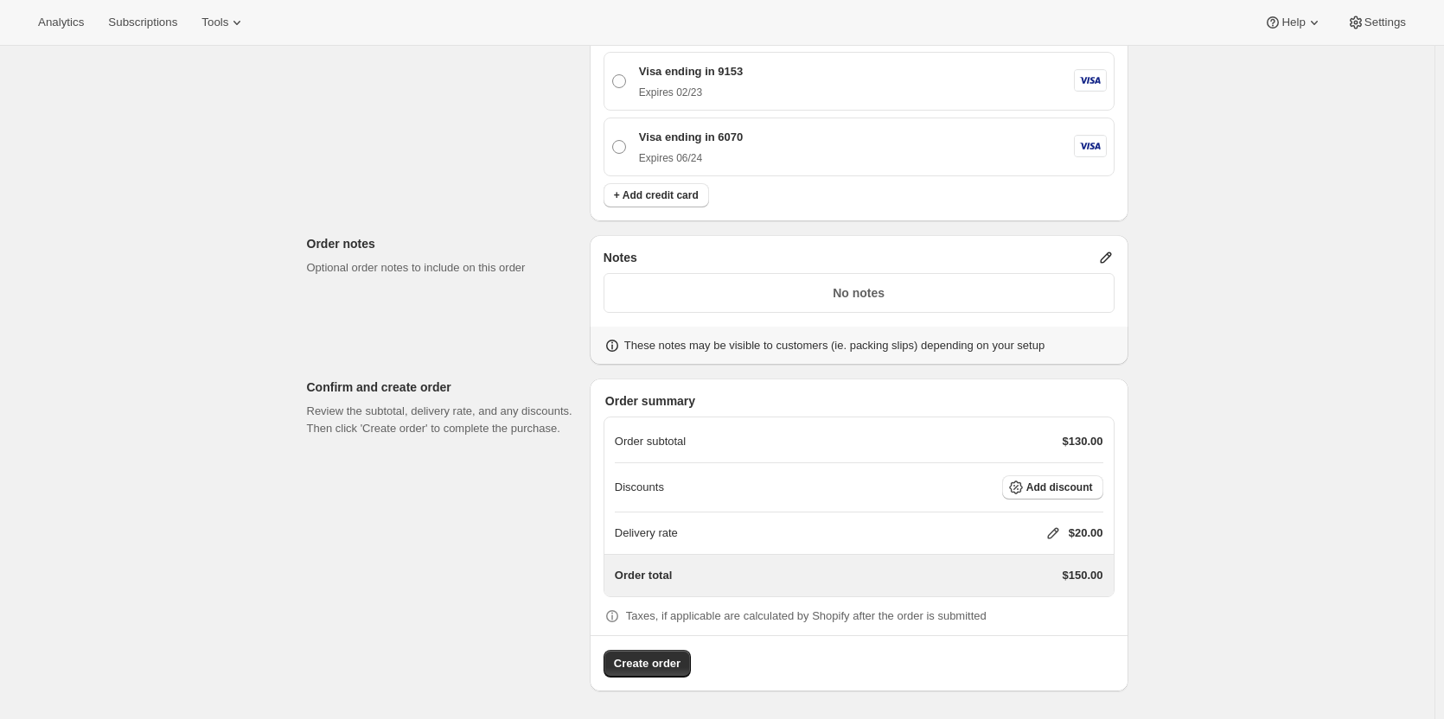
click at [1061, 536] on icon at bounding box center [1052, 533] width 17 height 17
click at [1037, 640] on span "Save" at bounding box center [1049, 638] width 24 height 14
click at [1039, 486] on span "Add discount" at bounding box center [1059, 488] width 67 height 14
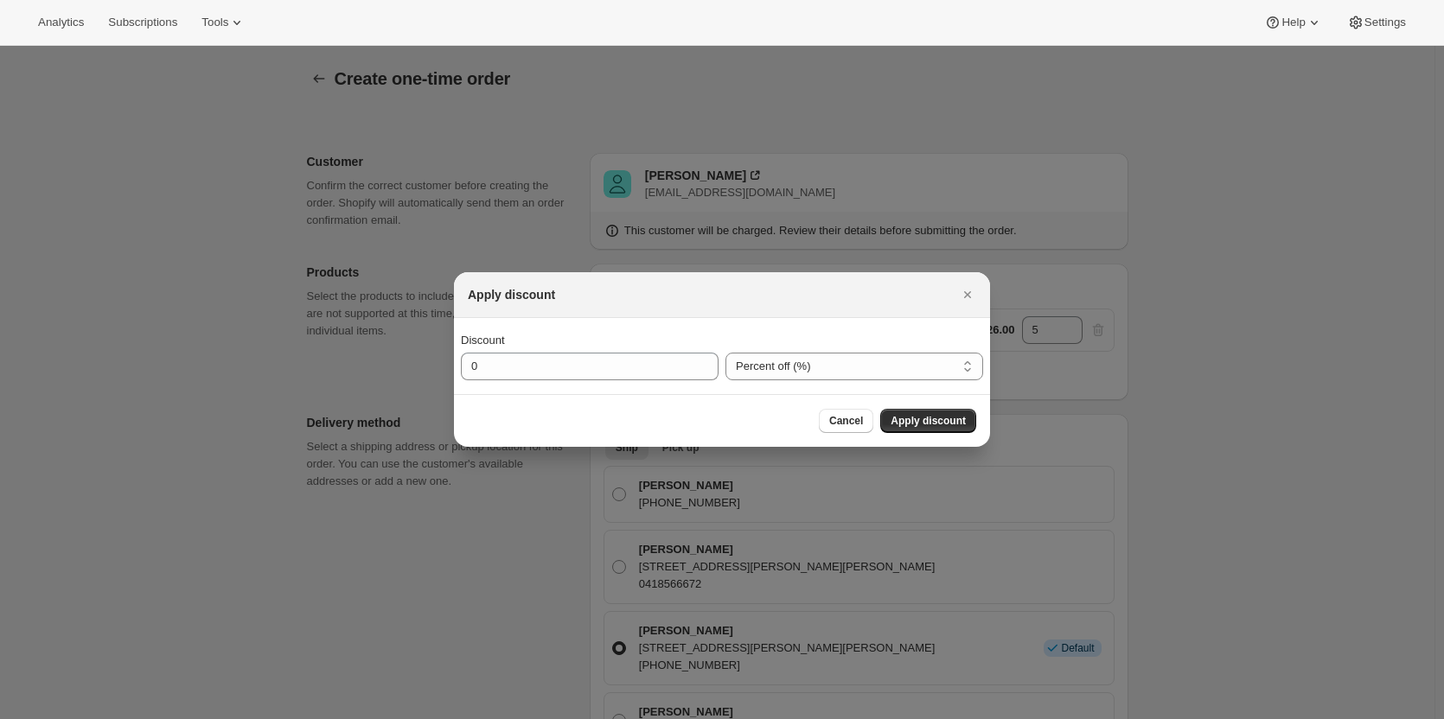
scroll to position [0, 0]
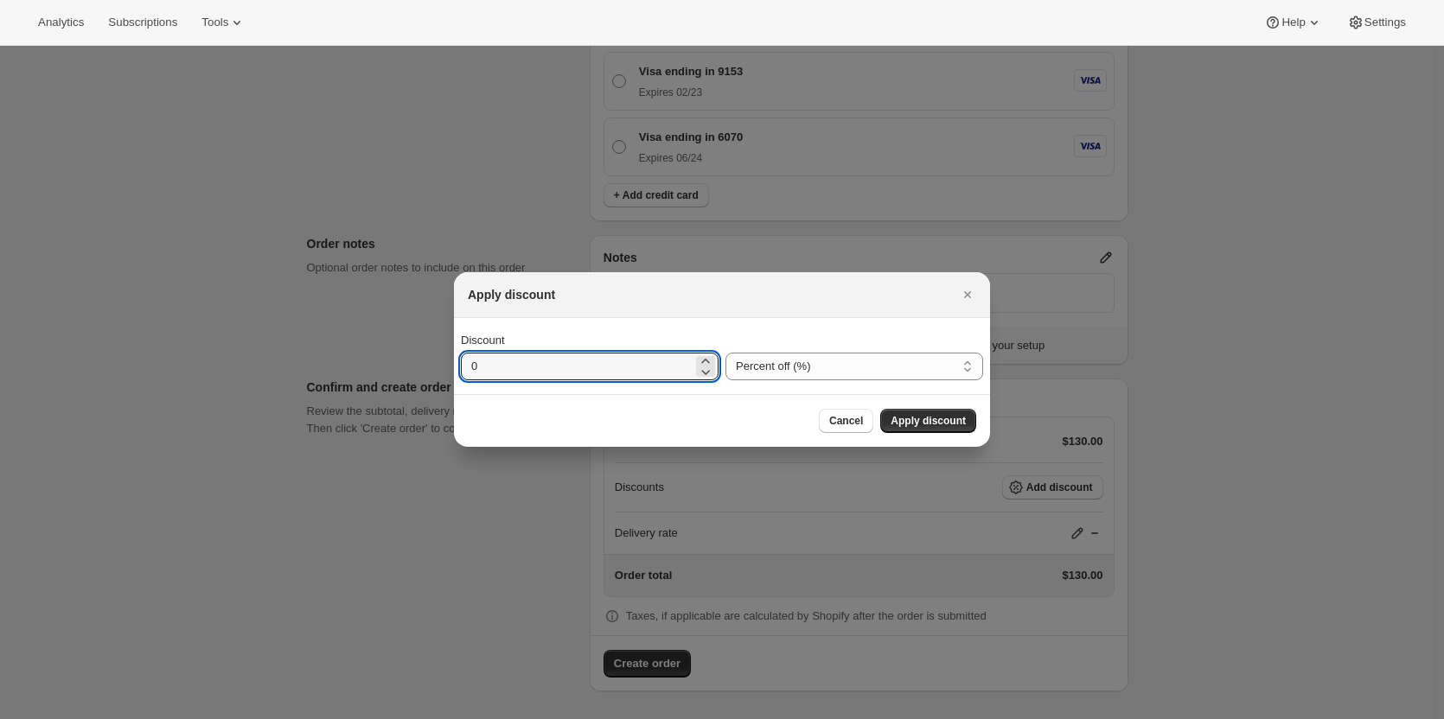
drag, startPoint x: 491, startPoint y: 366, endPoint x: 415, endPoint y: 367, distance: 76.1
click at [415, 719] on div "Apply discount Discount 0 Percent off (%) Amount off ($) Percent off (%) Cancel…" at bounding box center [722, 719] width 1444 height 0
type input "20"
click at [953, 414] on button "Apply discount" at bounding box center [928, 421] width 96 height 24
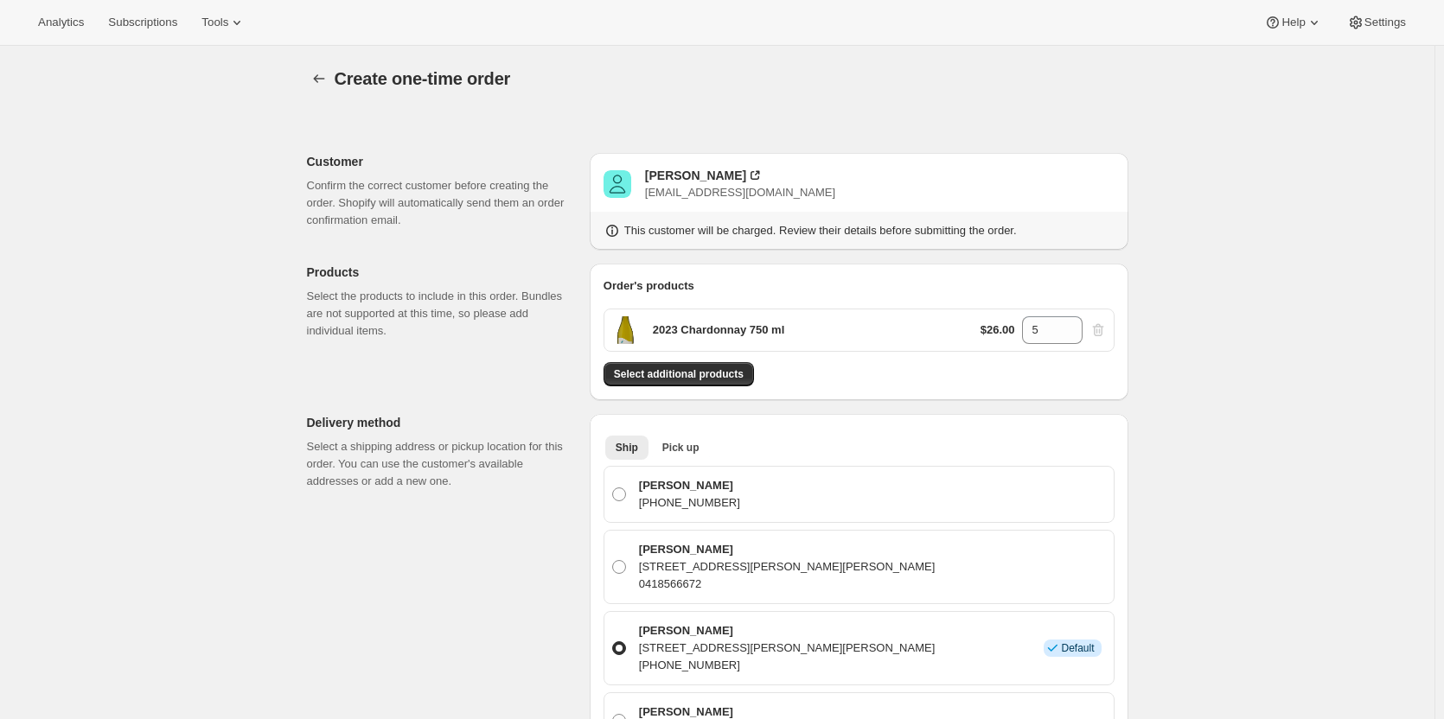
scroll to position [860, 0]
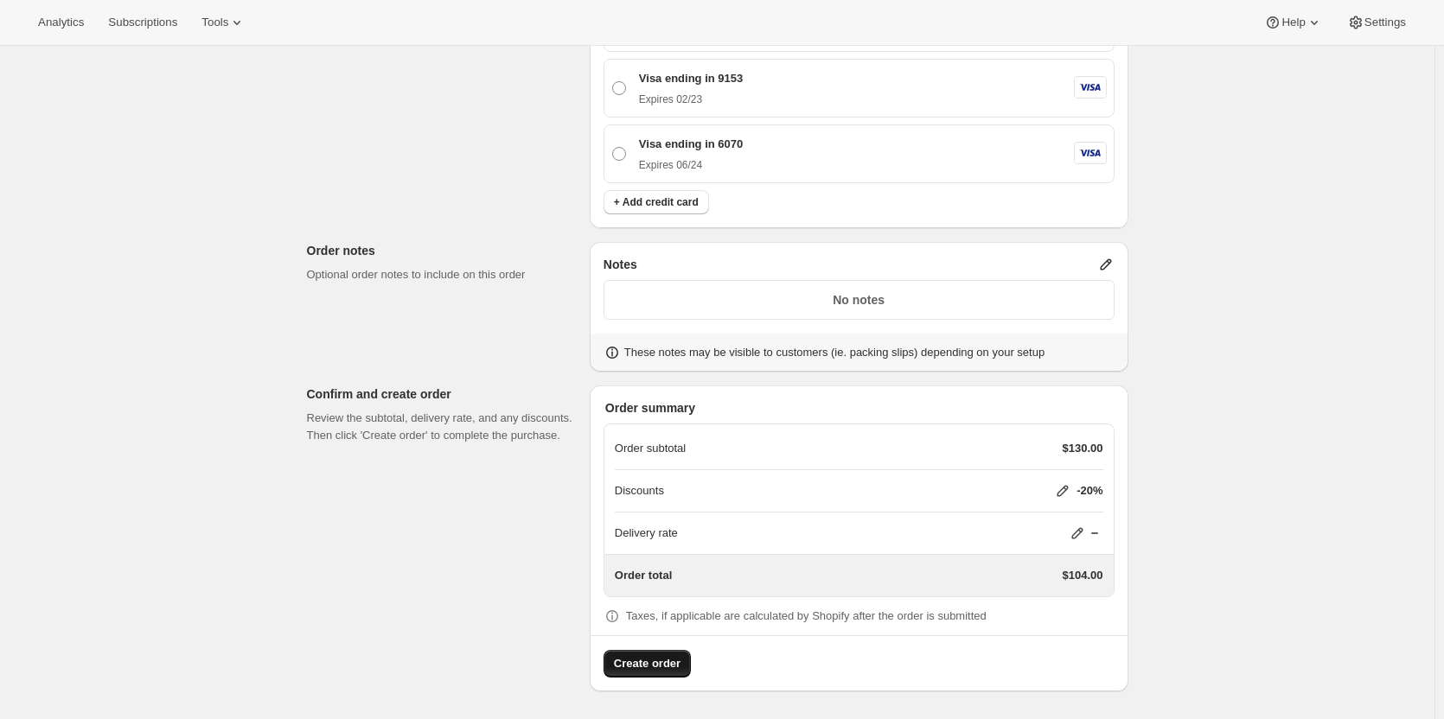
click at [655, 660] on span "Create order" at bounding box center [647, 663] width 67 height 17
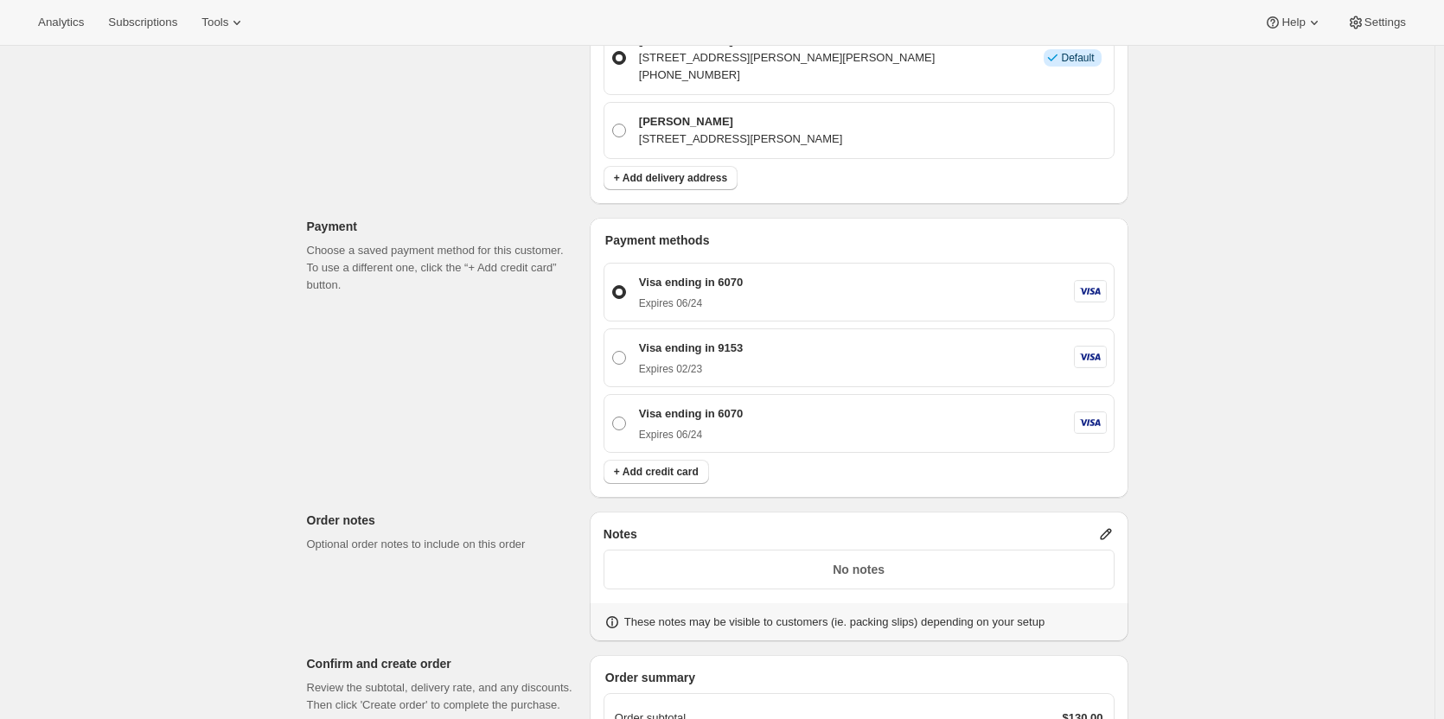
scroll to position [686, 0]
click at [624, 422] on span at bounding box center [619, 422] width 14 height 14
click at [613, 416] on input "Visa ending in 6070 Expires 06/24" at bounding box center [612, 415] width 1 height 1
radio input "true"
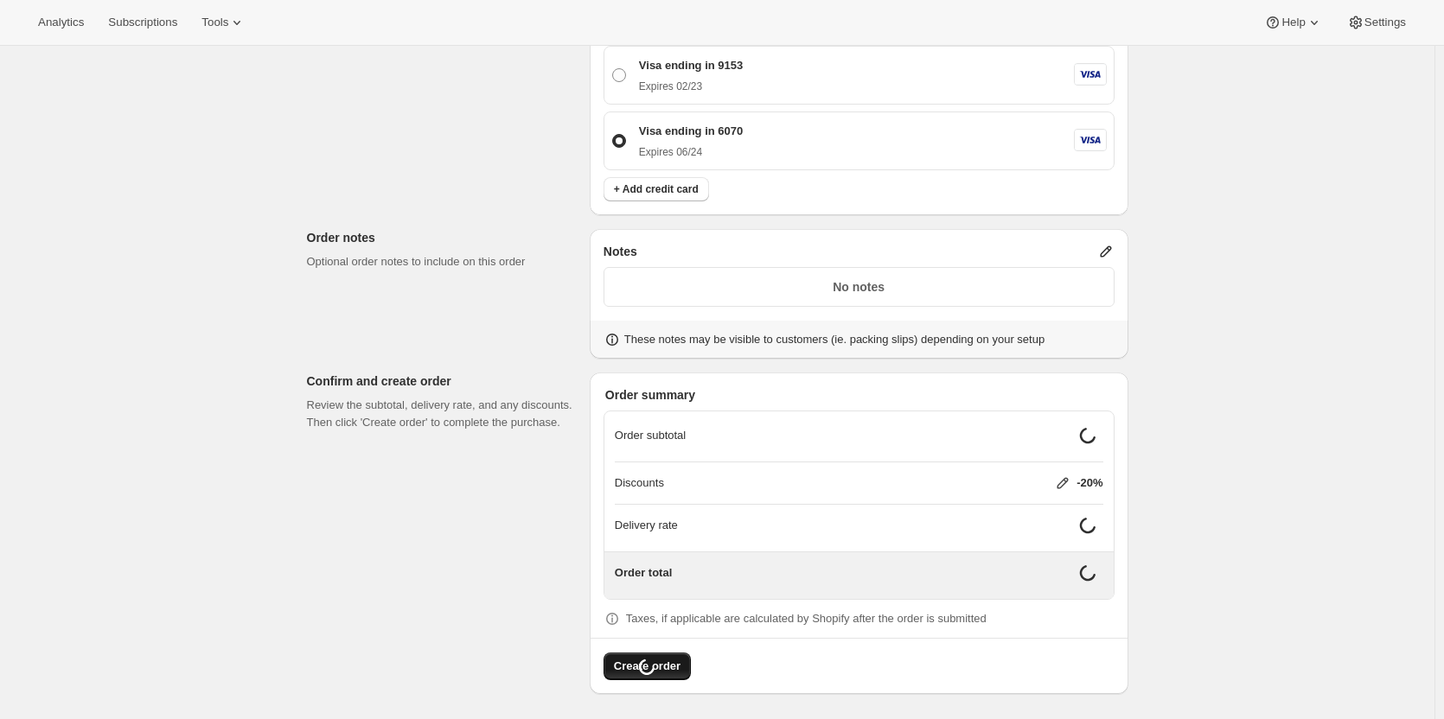
scroll to position [954, 0]
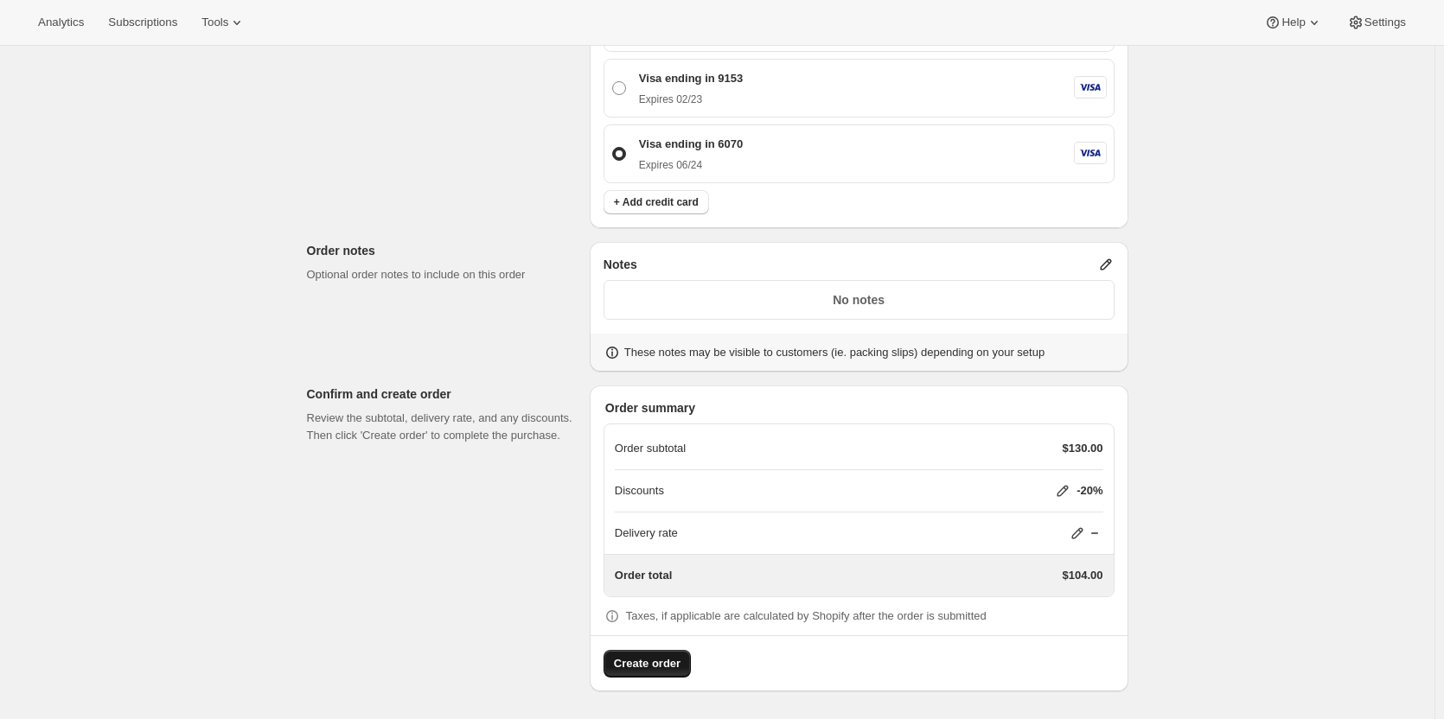
click at [649, 666] on span "Create order" at bounding box center [647, 663] width 67 height 17
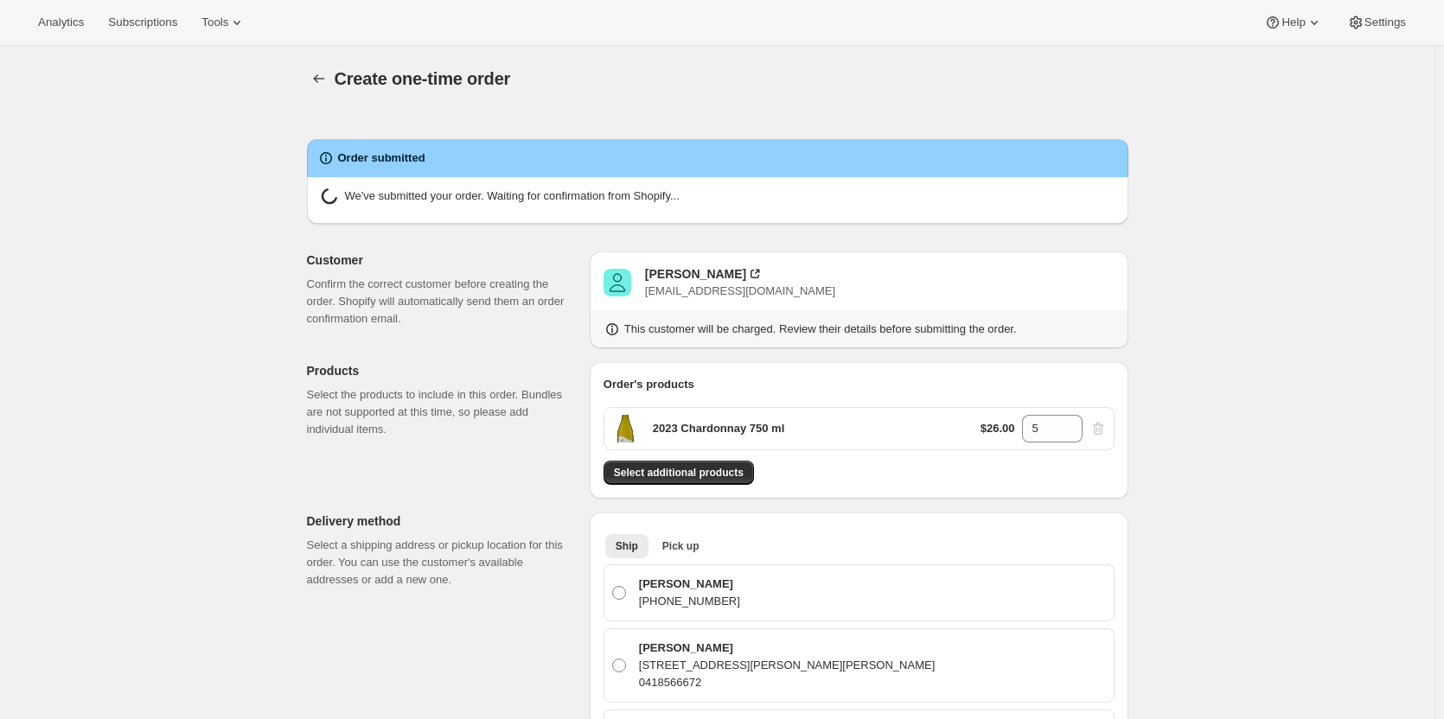
radio input "true"
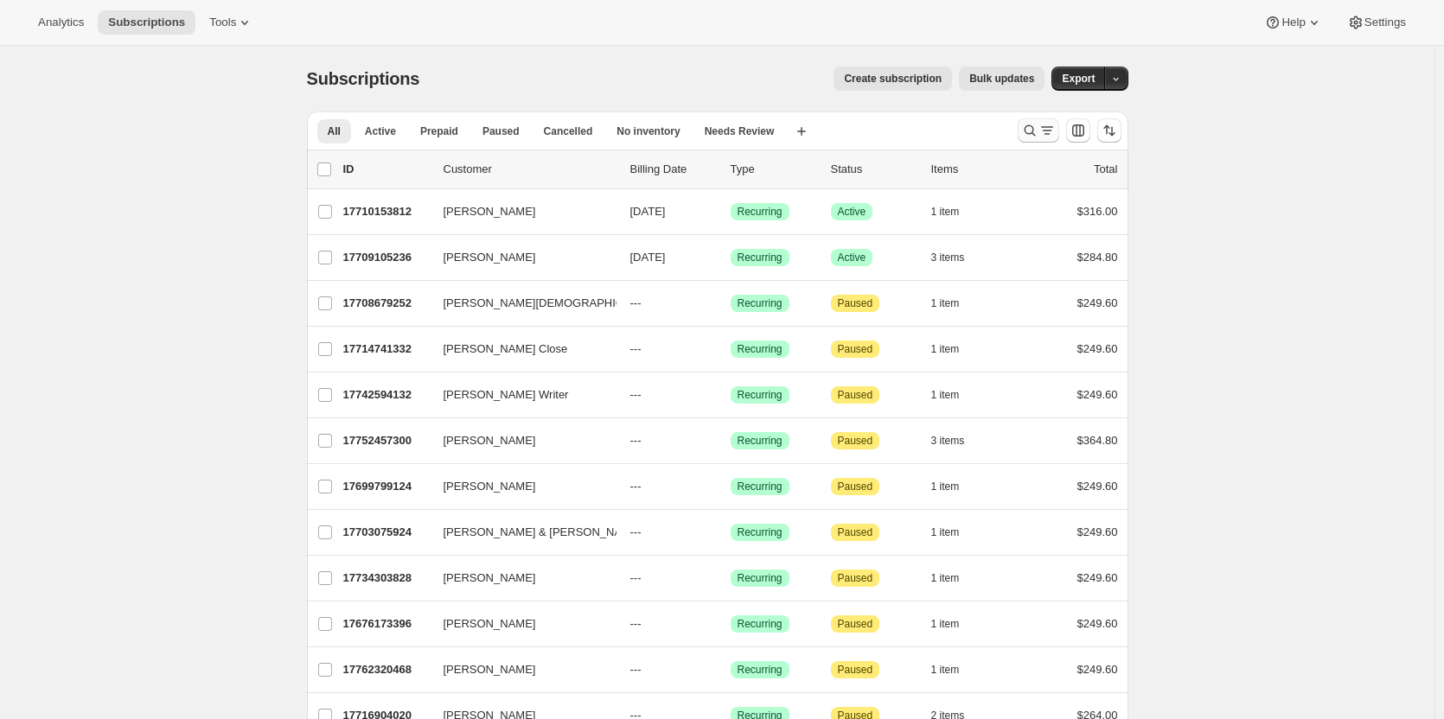
click at [1038, 130] on icon "Search and filter results" at bounding box center [1029, 130] width 17 height 17
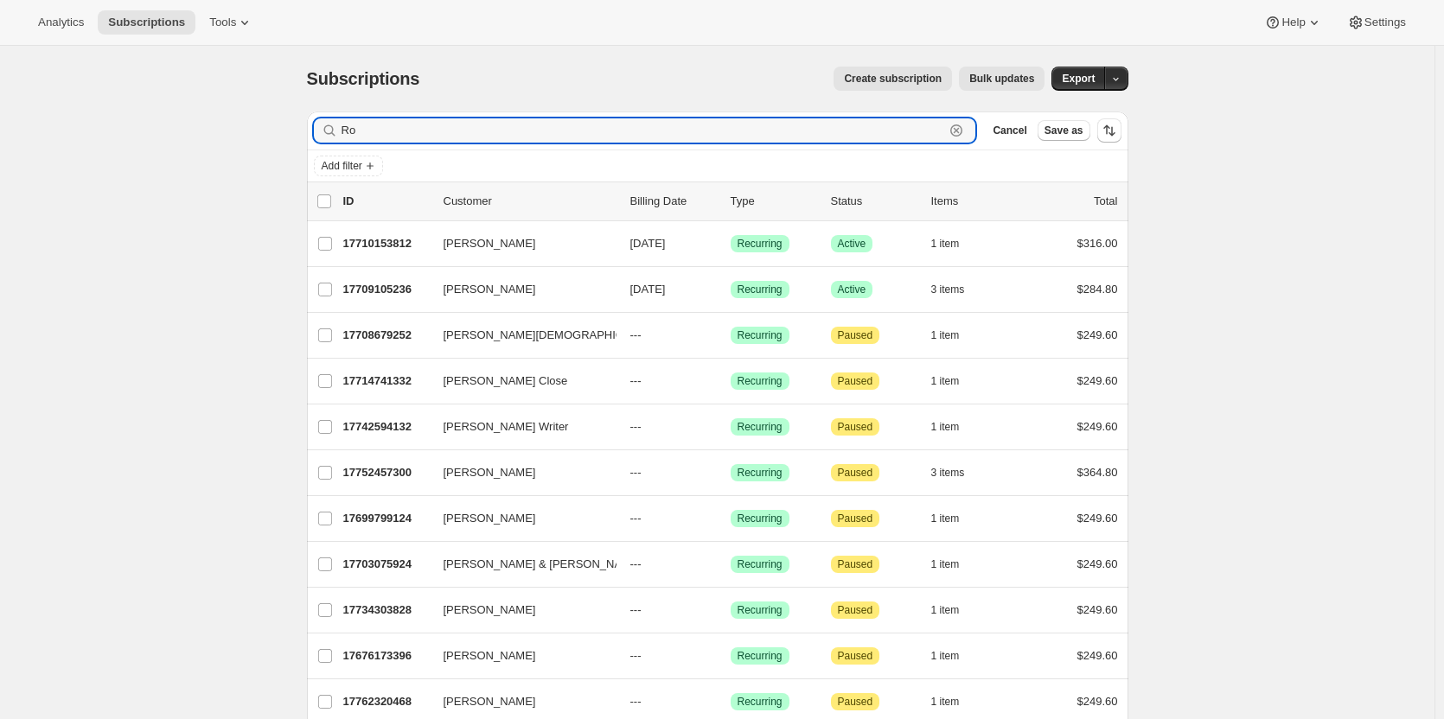
type input "R"
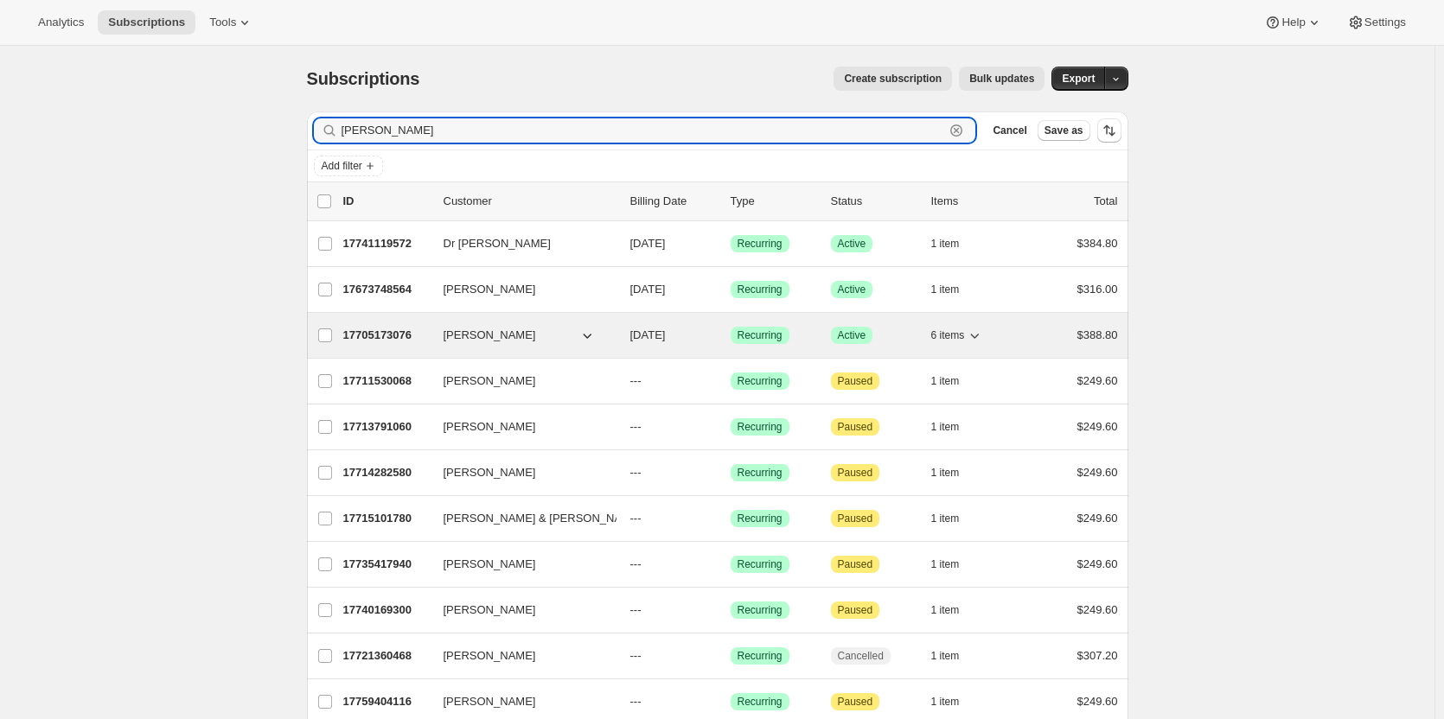
type input "[PERSON_NAME]"
click at [396, 339] on p "17705173076" at bounding box center [386, 335] width 86 height 17
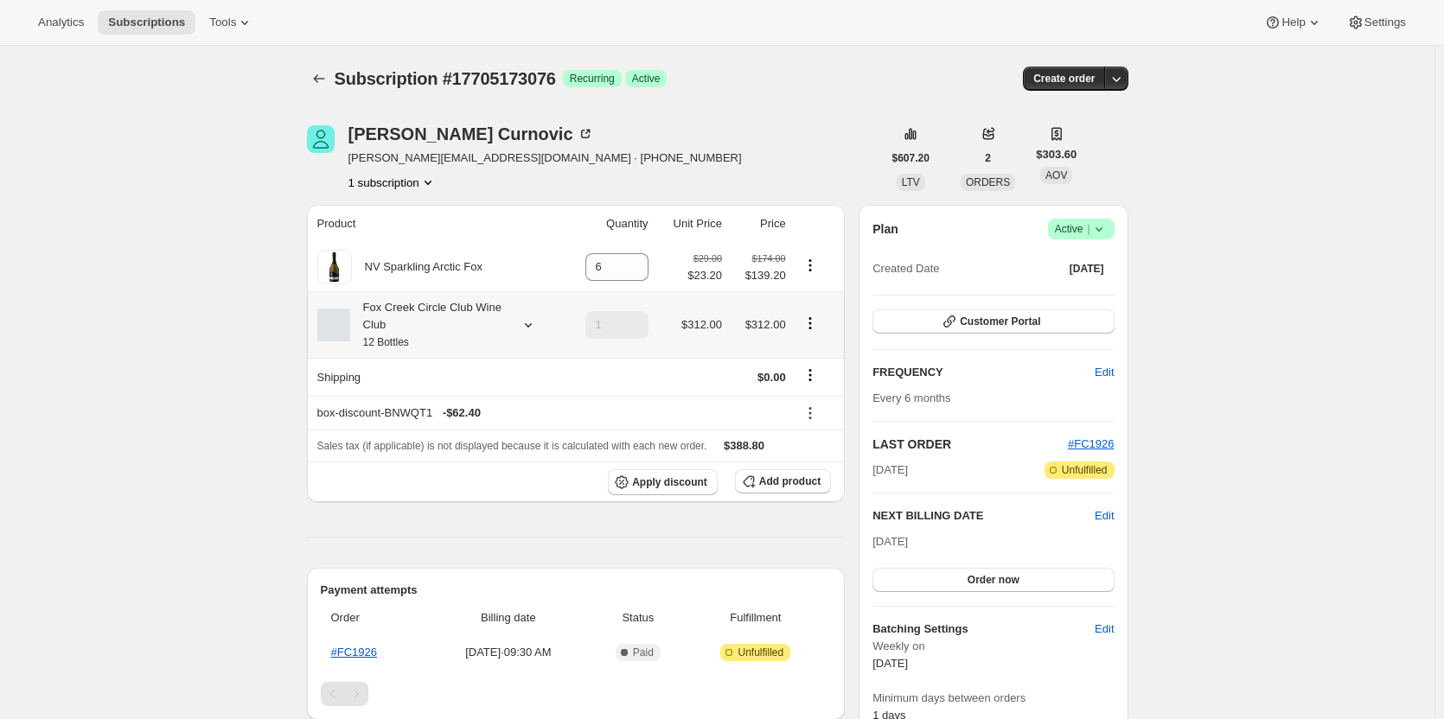
click at [531, 326] on icon at bounding box center [527, 325] width 7 height 4
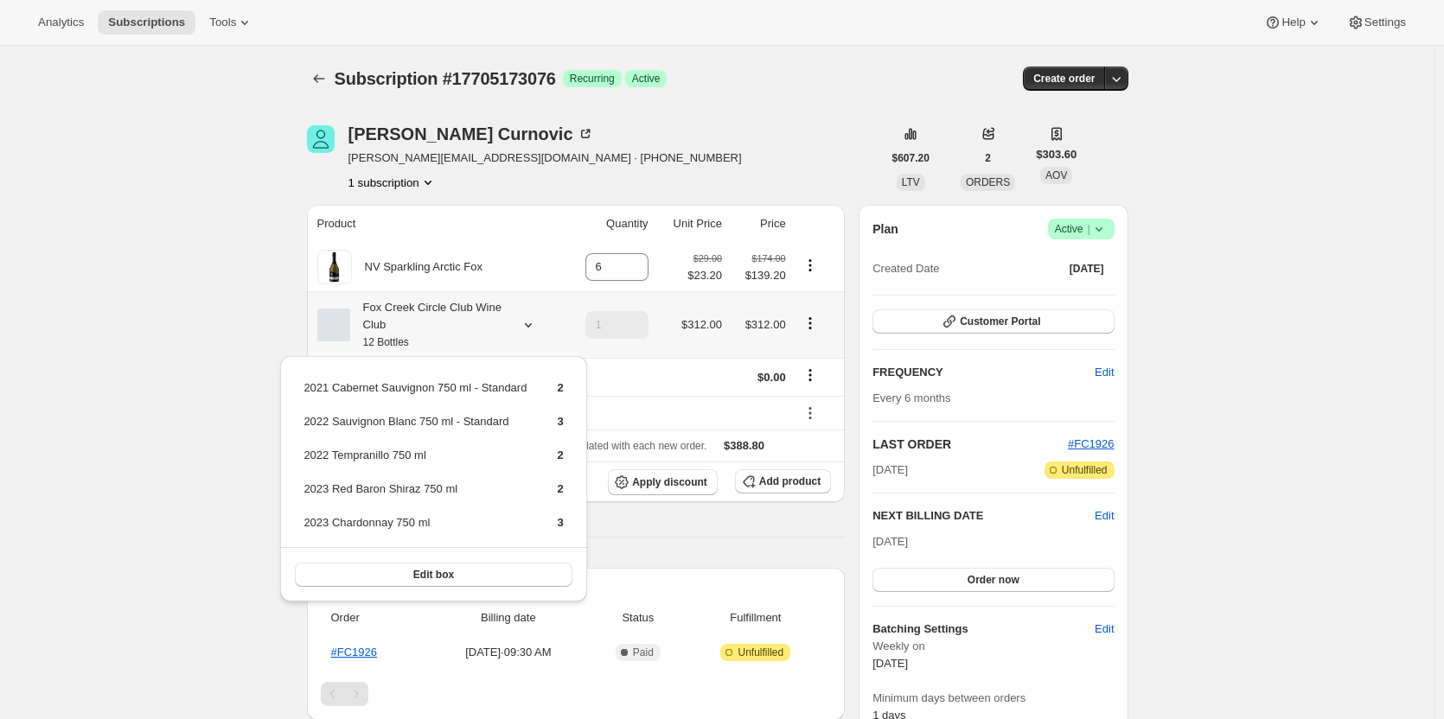
click at [531, 326] on icon at bounding box center [527, 325] width 7 height 4
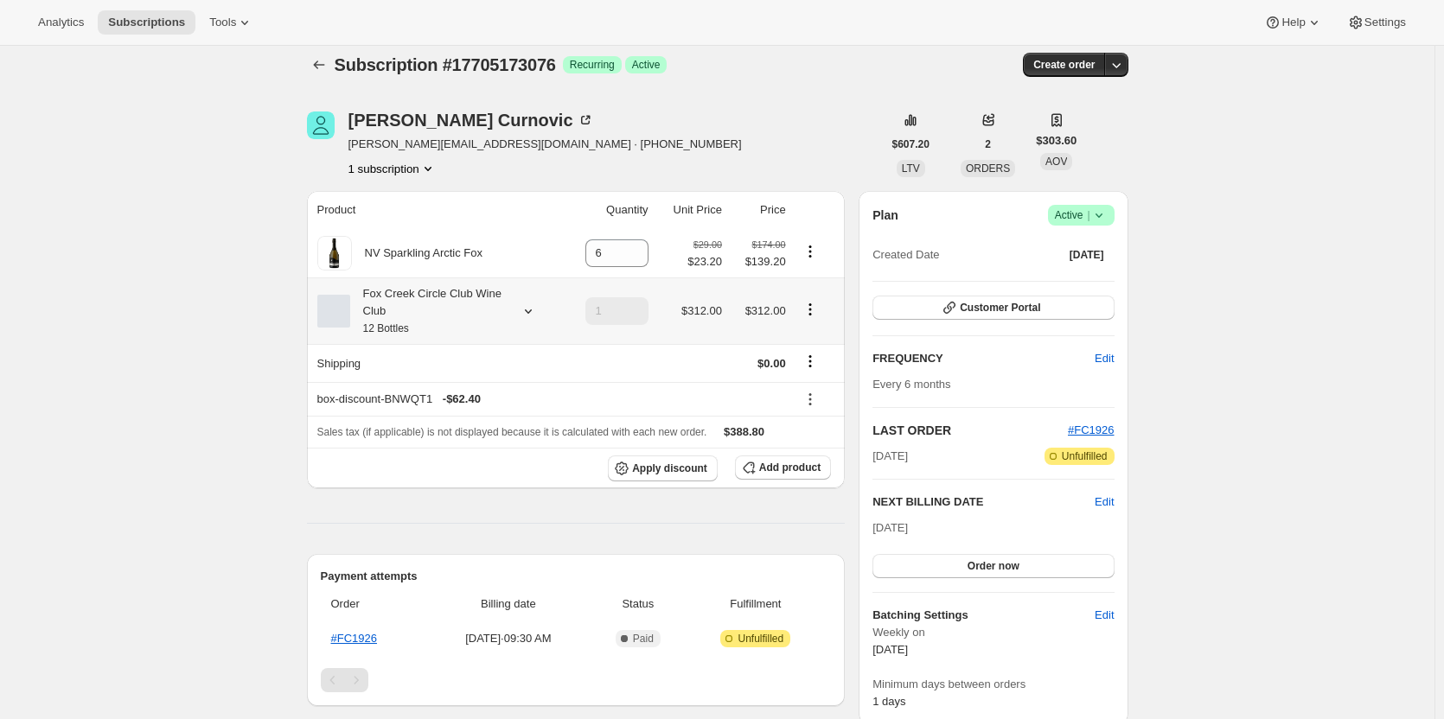
scroll to position [13, 0]
click at [812, 252] on icon "Product actions" at bounding box center [810, 252] width 17 height 17
click at [814, 291] on span "Remove" at bounding box center [803, 285] width 42 height 13
type input "0"
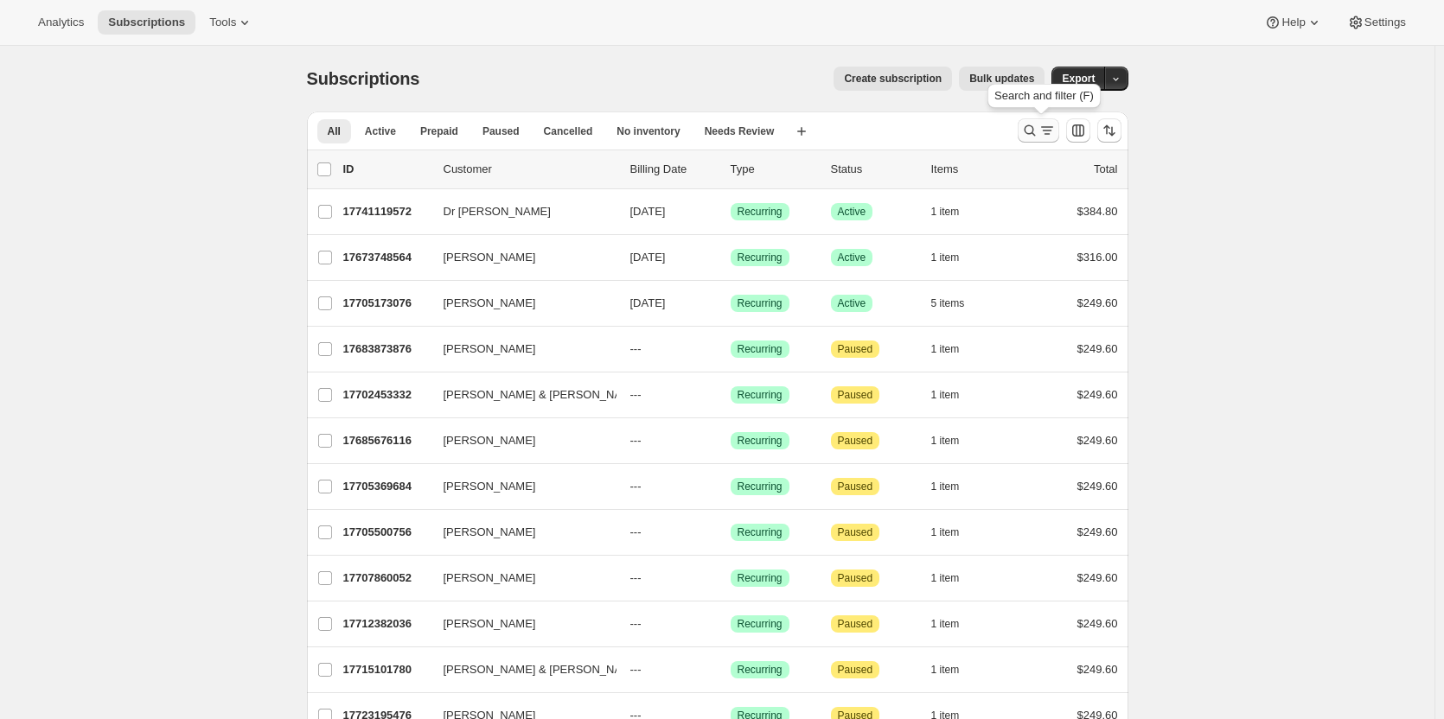
click at [1044, 125] on icon "Search and filter results" at bounding box center [1046, 130] width 17 height 17
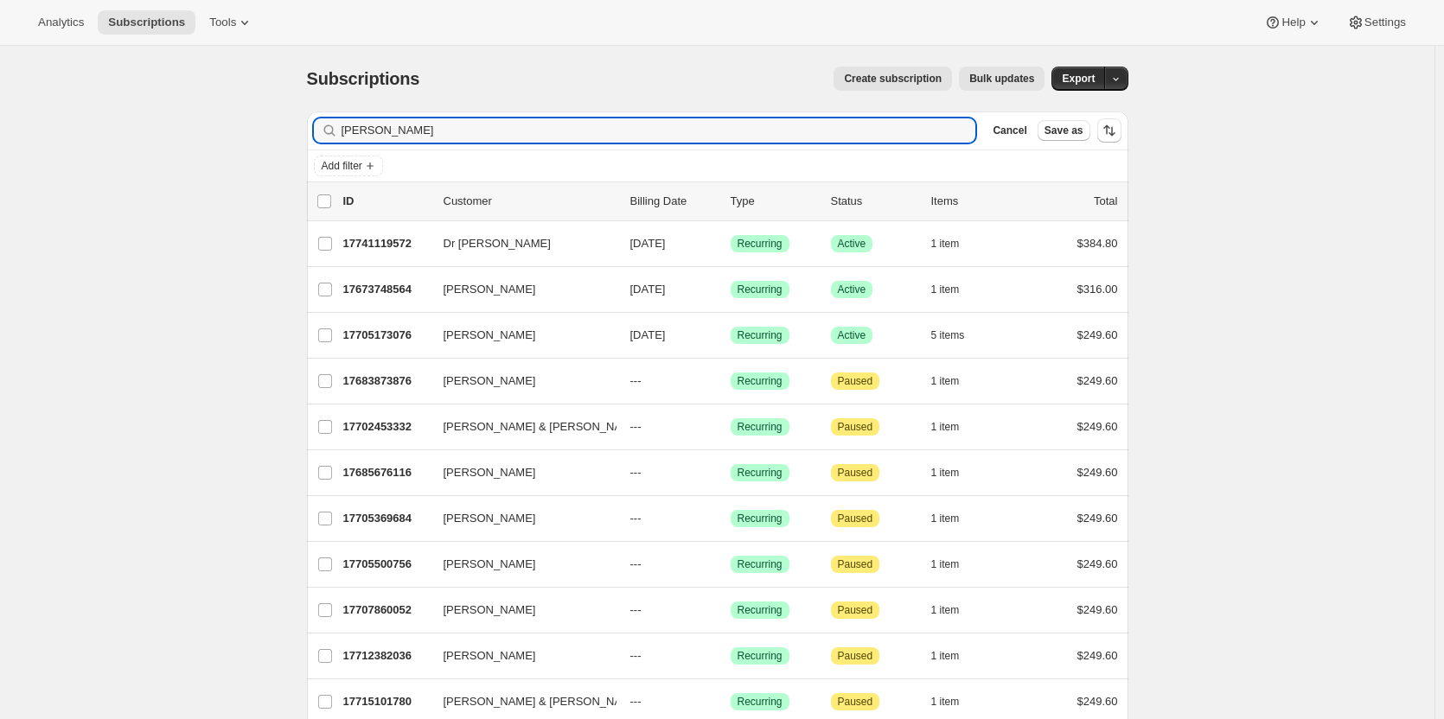
drag, startPoint x: 469, startPoint y: 138, endPoint x: 284, endPoint y: 140, distance: 185.9
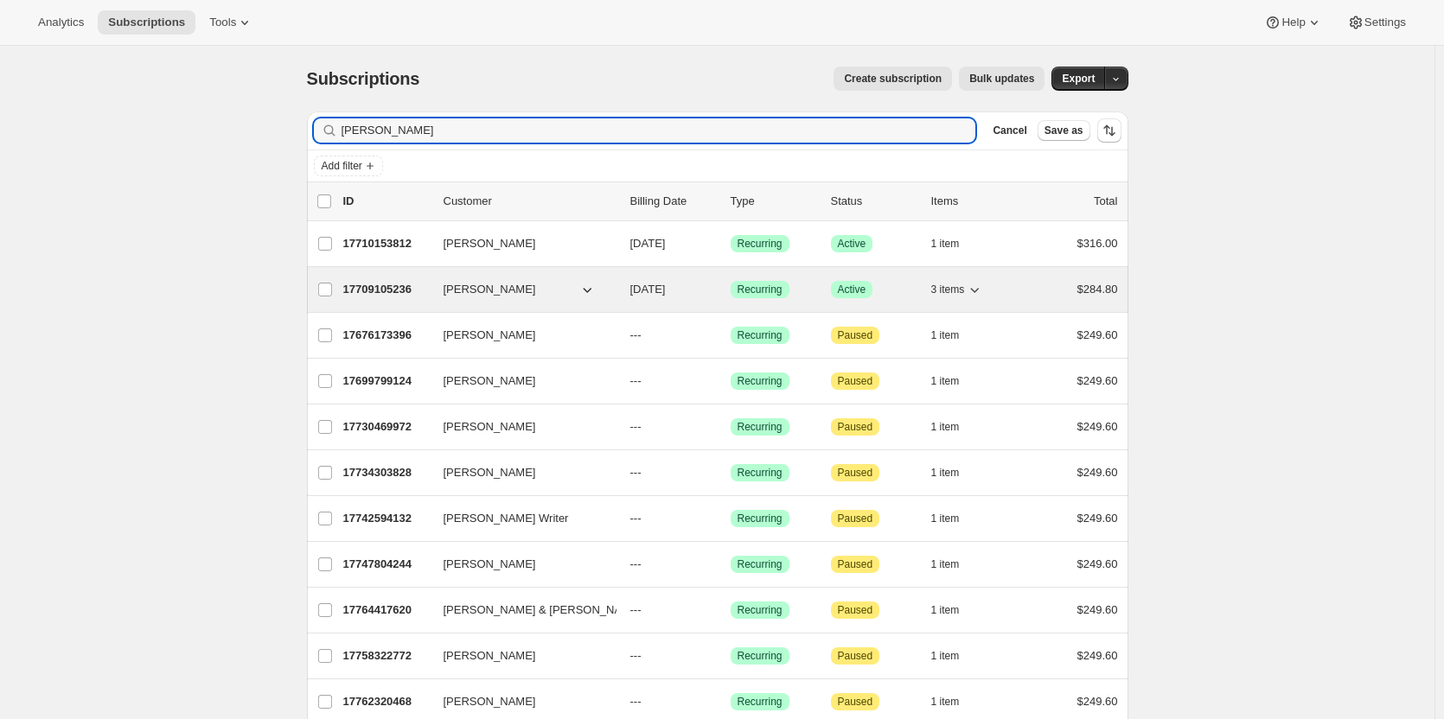
type input "[PERSON_NAME]"
click at [397, 291] on p "17709105236" at bounding box center [386, 289] width 86 height 17
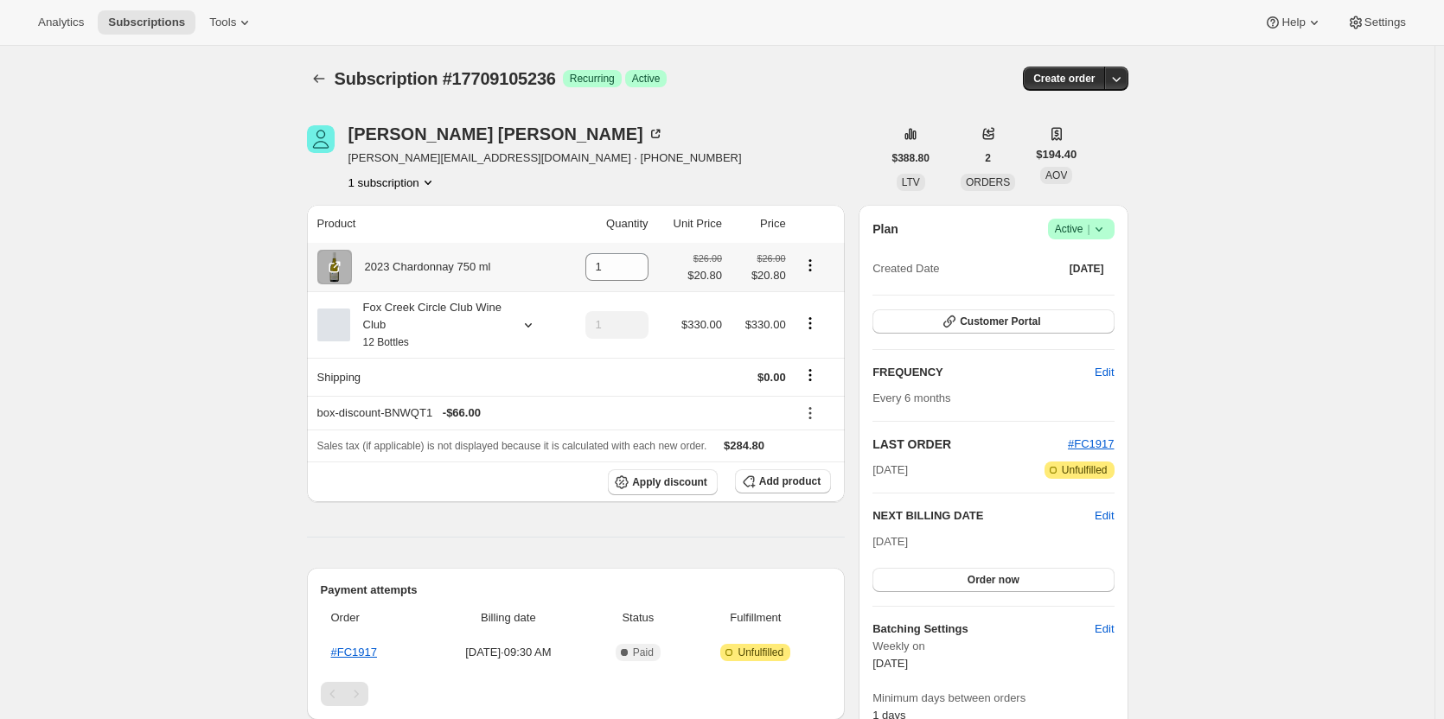
click at [812, 267] on icon "Product actions" at bounding box center [810, 265] width 17 height 17
click at [808, 301] on span "Remove" at bounding box center [803, 298] width 42 height 13
type input "0"
